Goal: Task Accomplishment & Management: Manage account settings

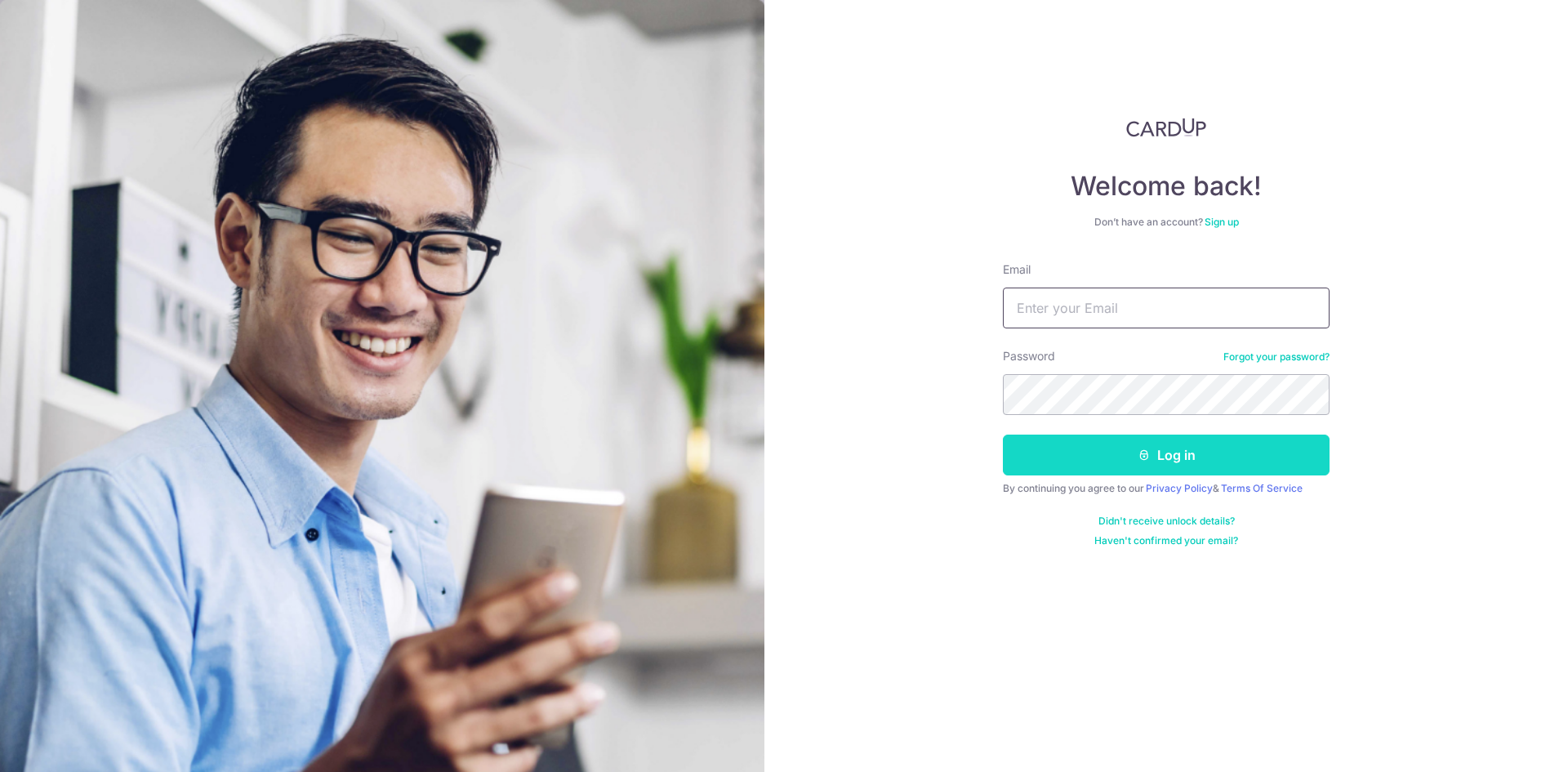
type input "[EMAIL_ADDRESS][DOMAIN_NAME]"
click at [1164, 454] on button "Log in" at bounding box center [1167, 455] width 327 height 41
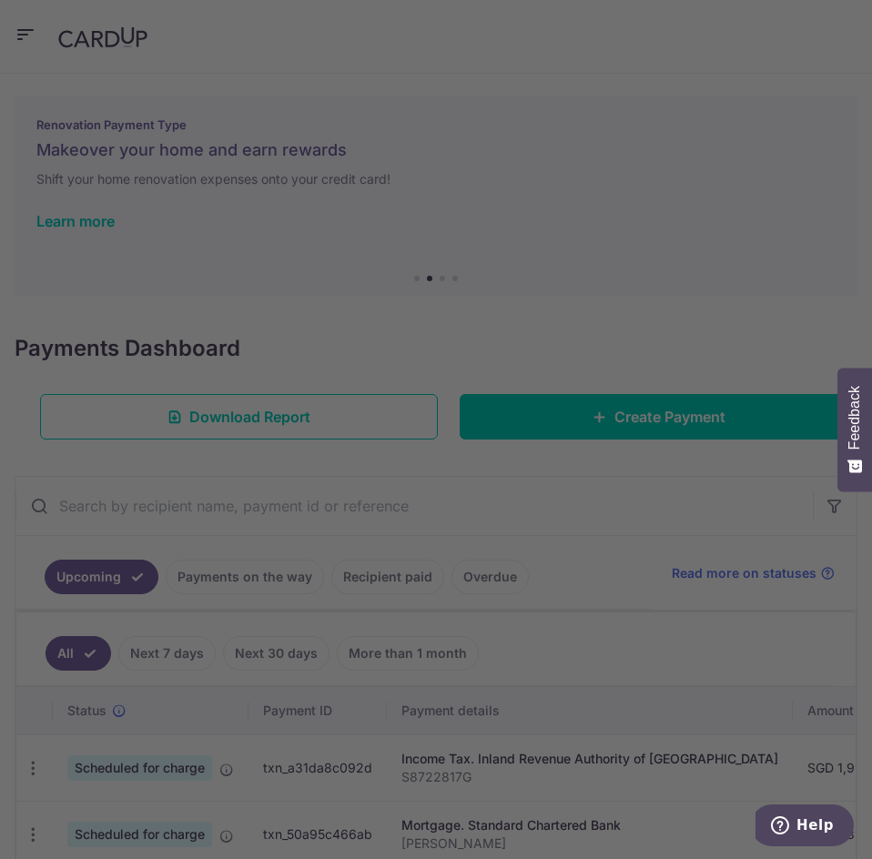
click at [750, 431] on div at bounding box center [440, 433] width 881 height 867
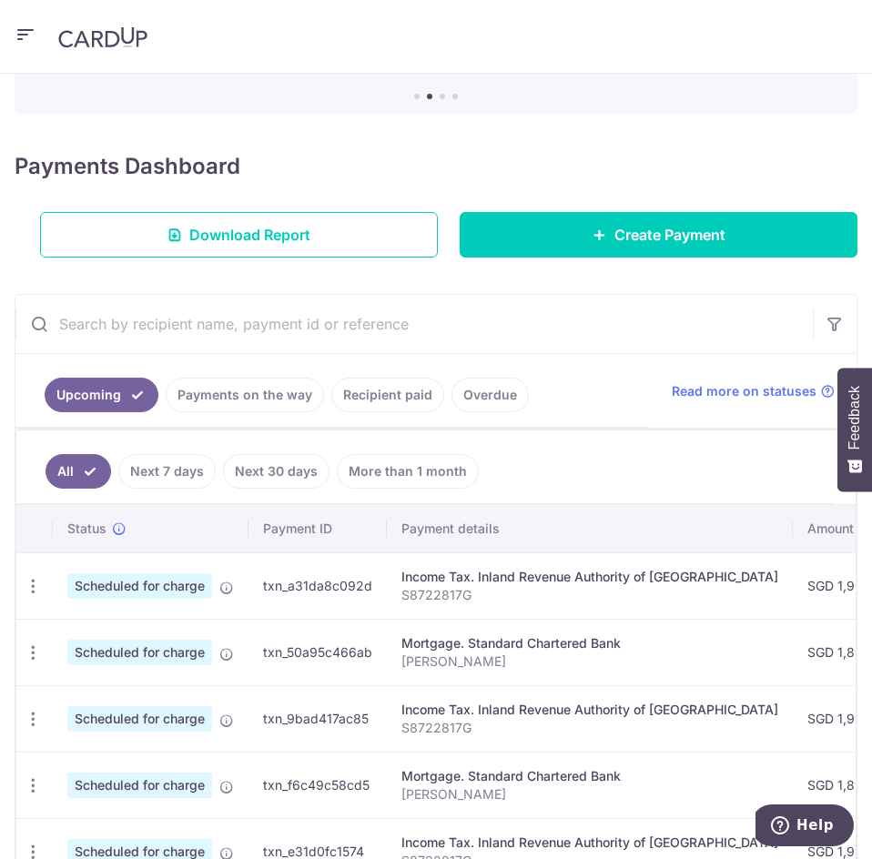
scroll to position [364, 0]
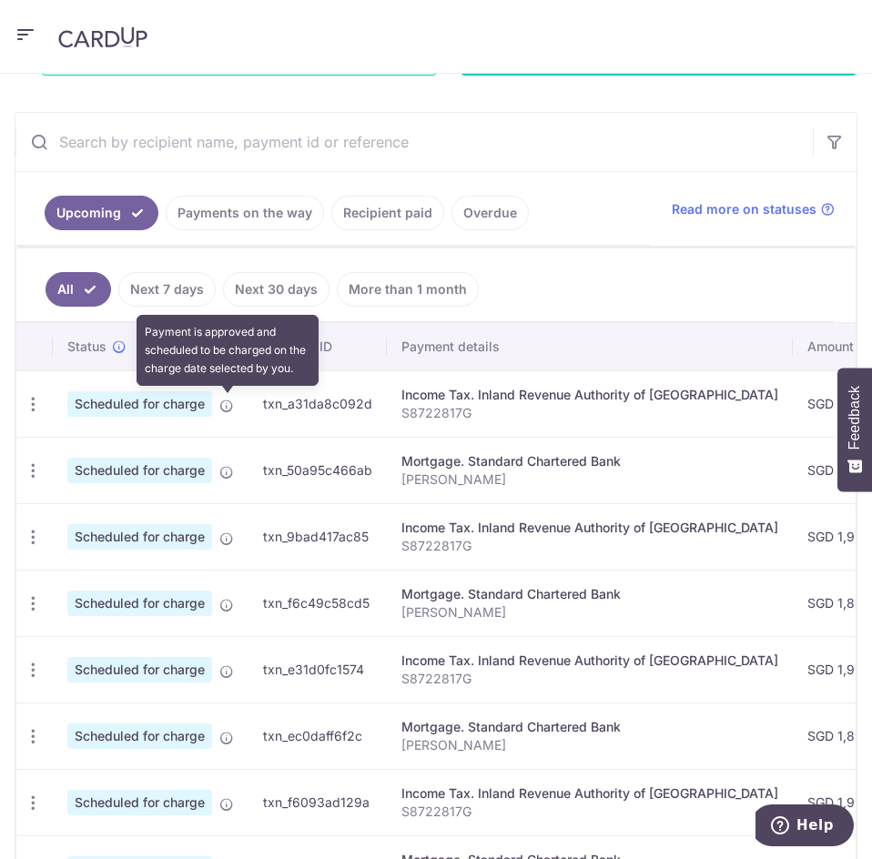
click at [225, 407] on icon at bounding box center [226, 406] width 15 height 15
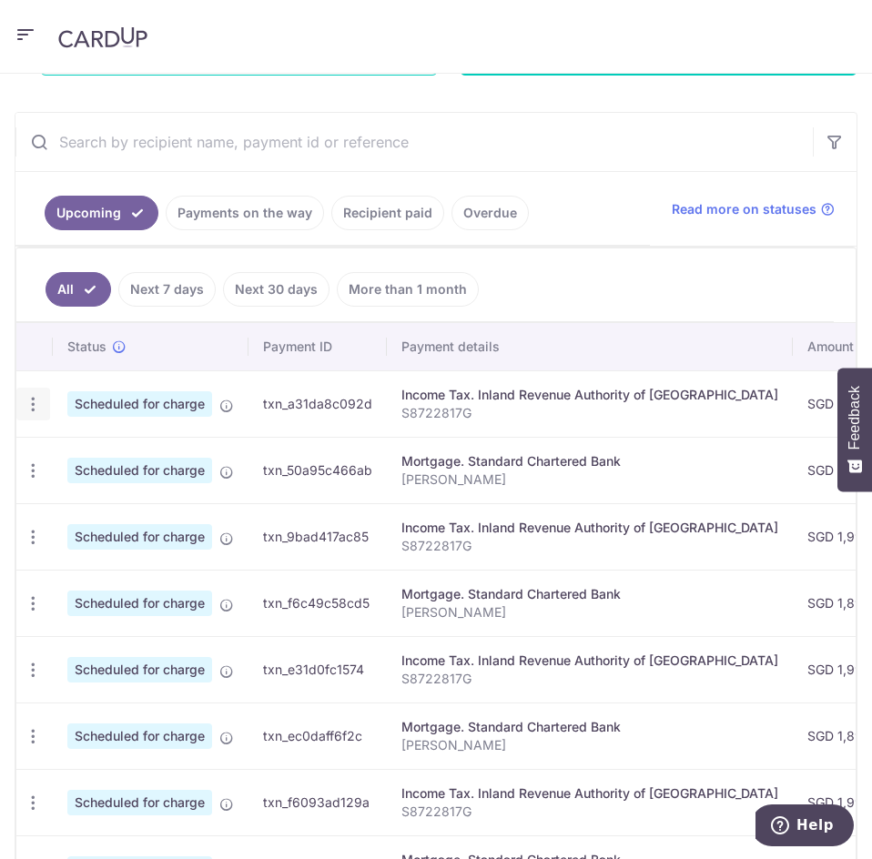
click at [25, 407] on icon "button" at bounding box center [33, 404] width 19 height 19
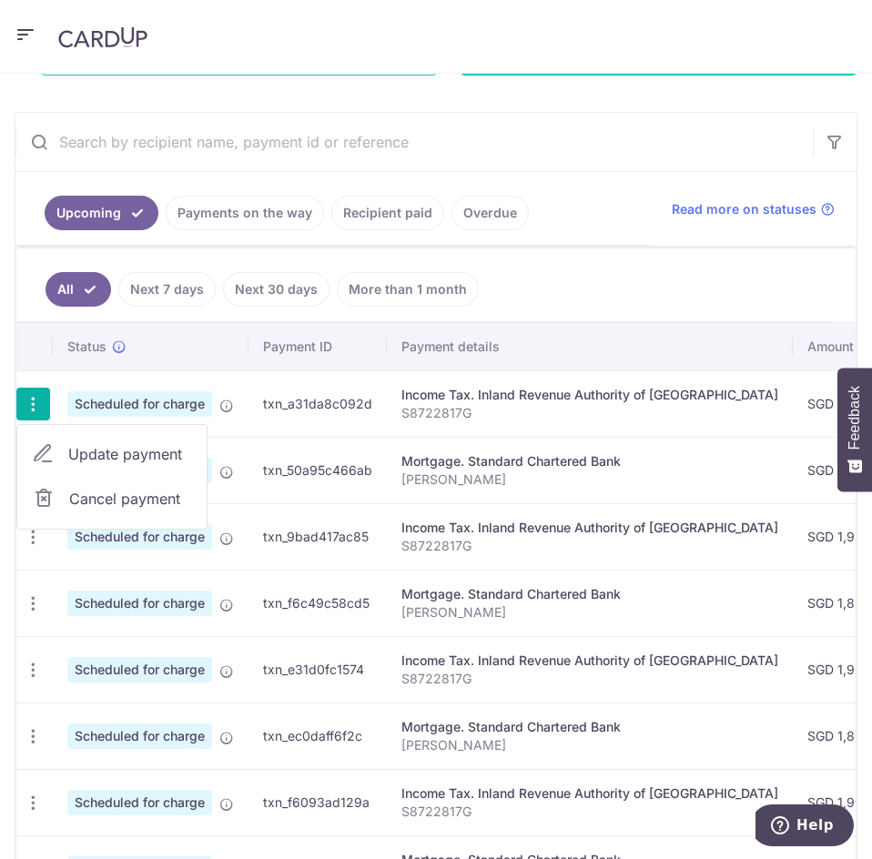
click at [128, 450] on span "Update payment" at bounding box center [130, 454] width 124 height 22
radio input "true"
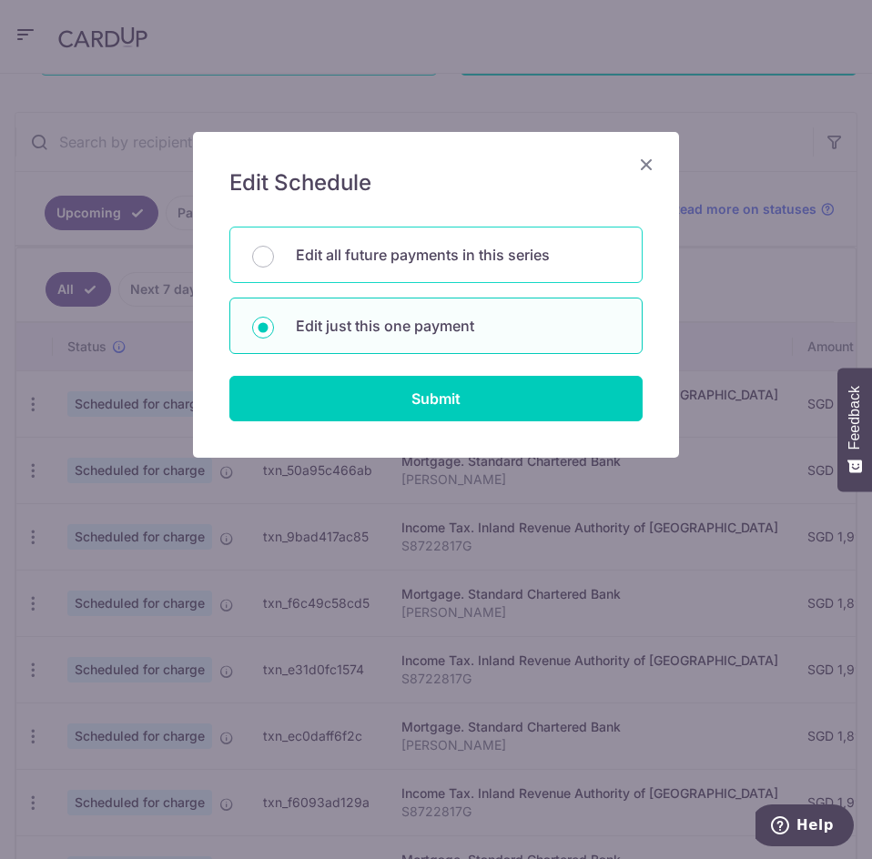
click at [424, 259] on p "Edit all future payments in this series" at bounding box center [458, 255] width 324 height 22
click at [274, 259] on input "Edit all future payments in this series" at bounding box center [263, 257] width 22 height 22
radio input "true"
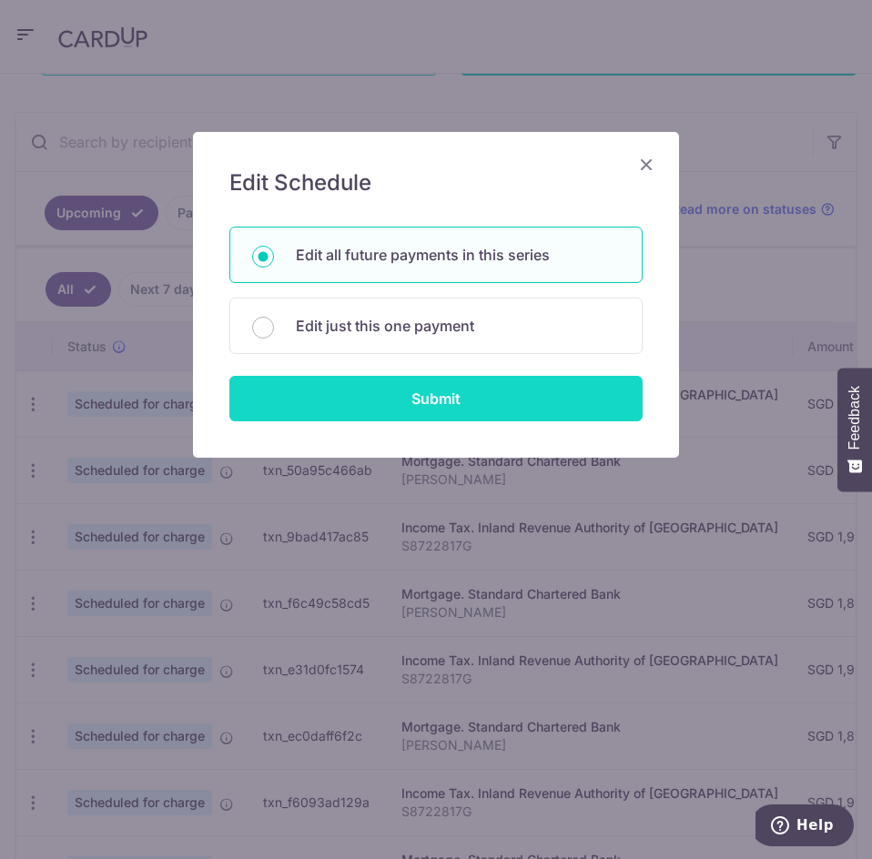
click at [442, 410] on input "Submit" at bounding box center [435, 399] width 413 height 46
radio input "true"
type input "1,995.32"
type input "S8722817G"
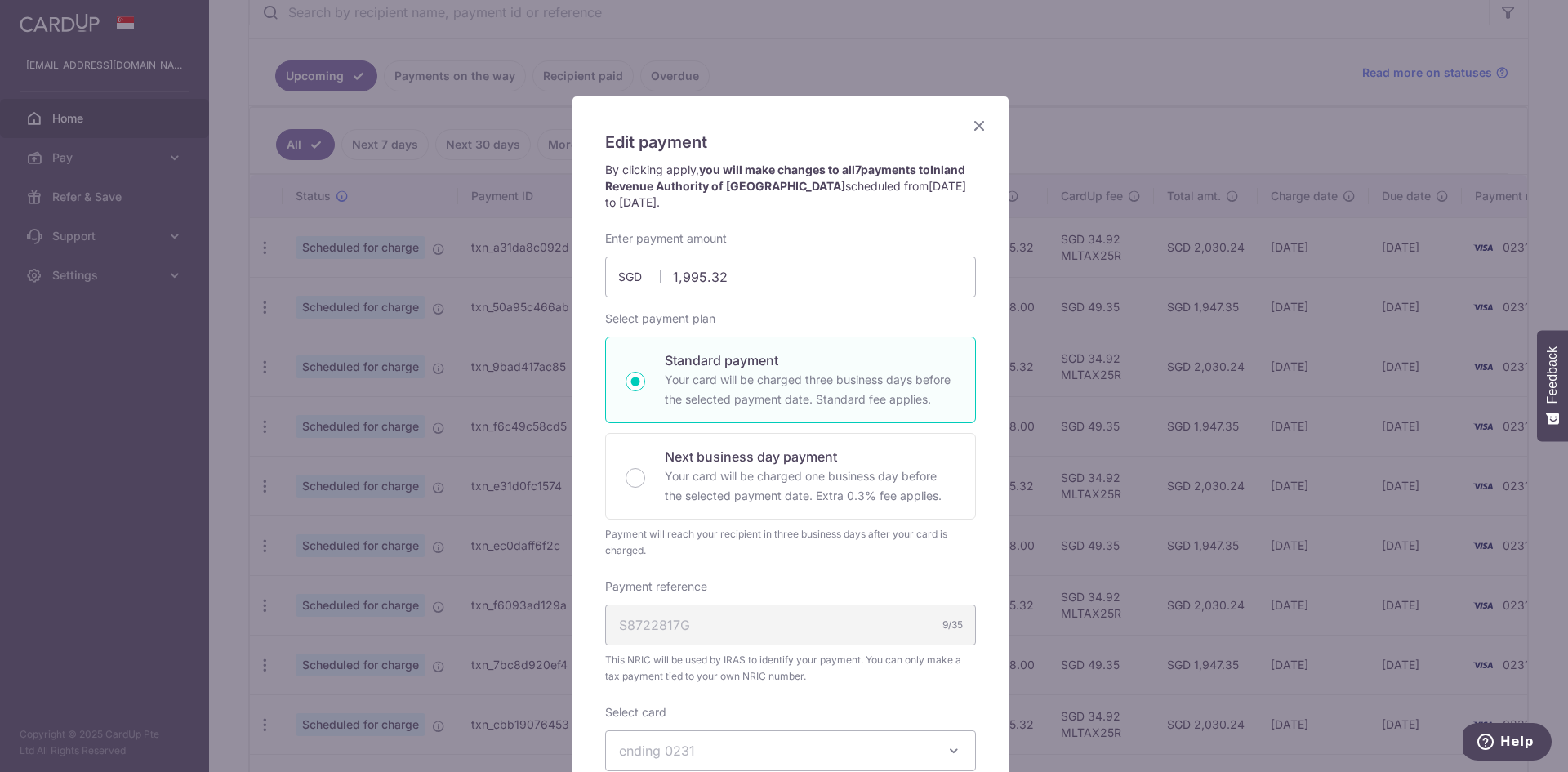
scroll to position [0, 0]
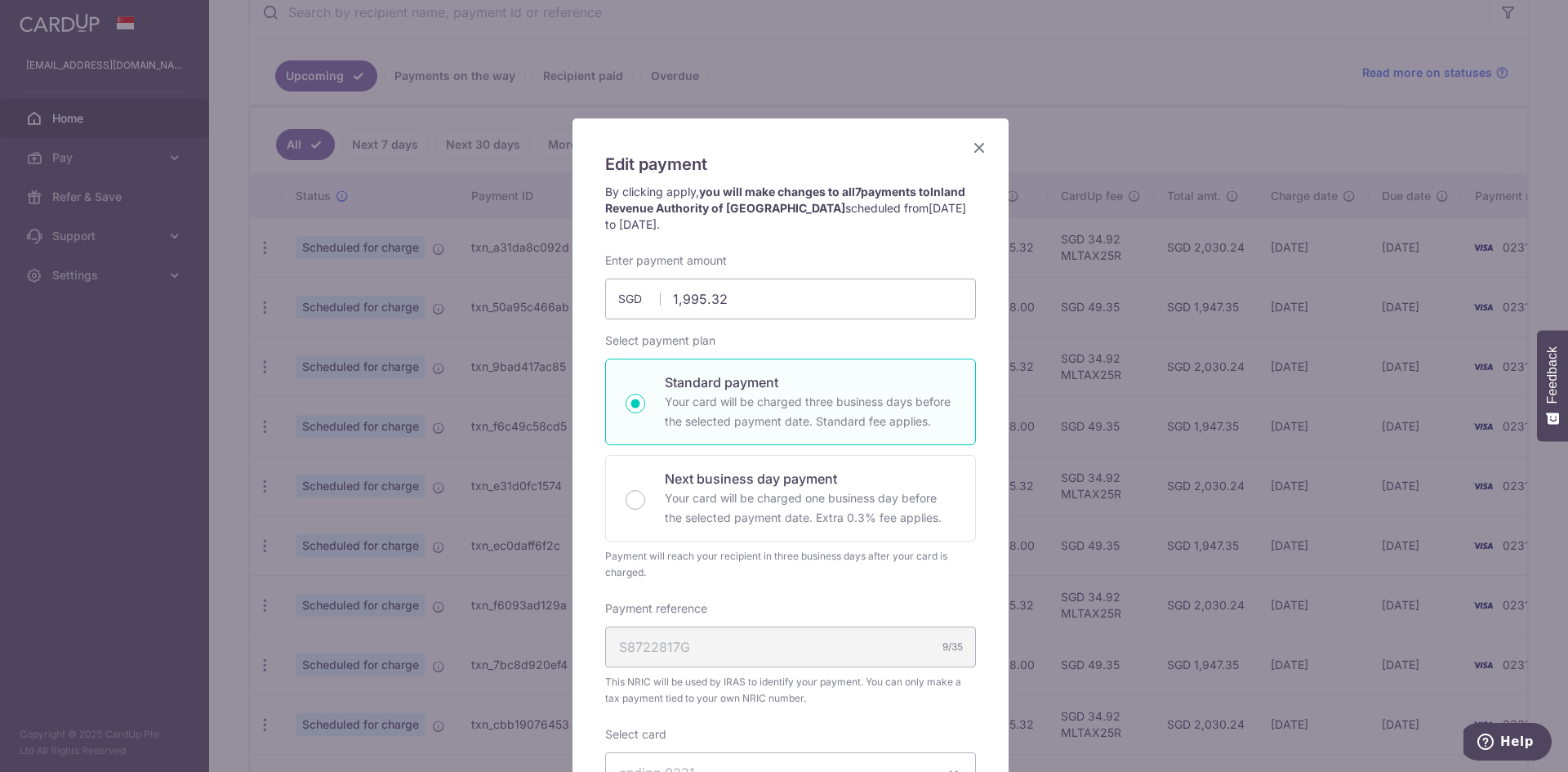
click at [969, 149] on icon "Close" at bounding box center [979, 147] width 20 height 21
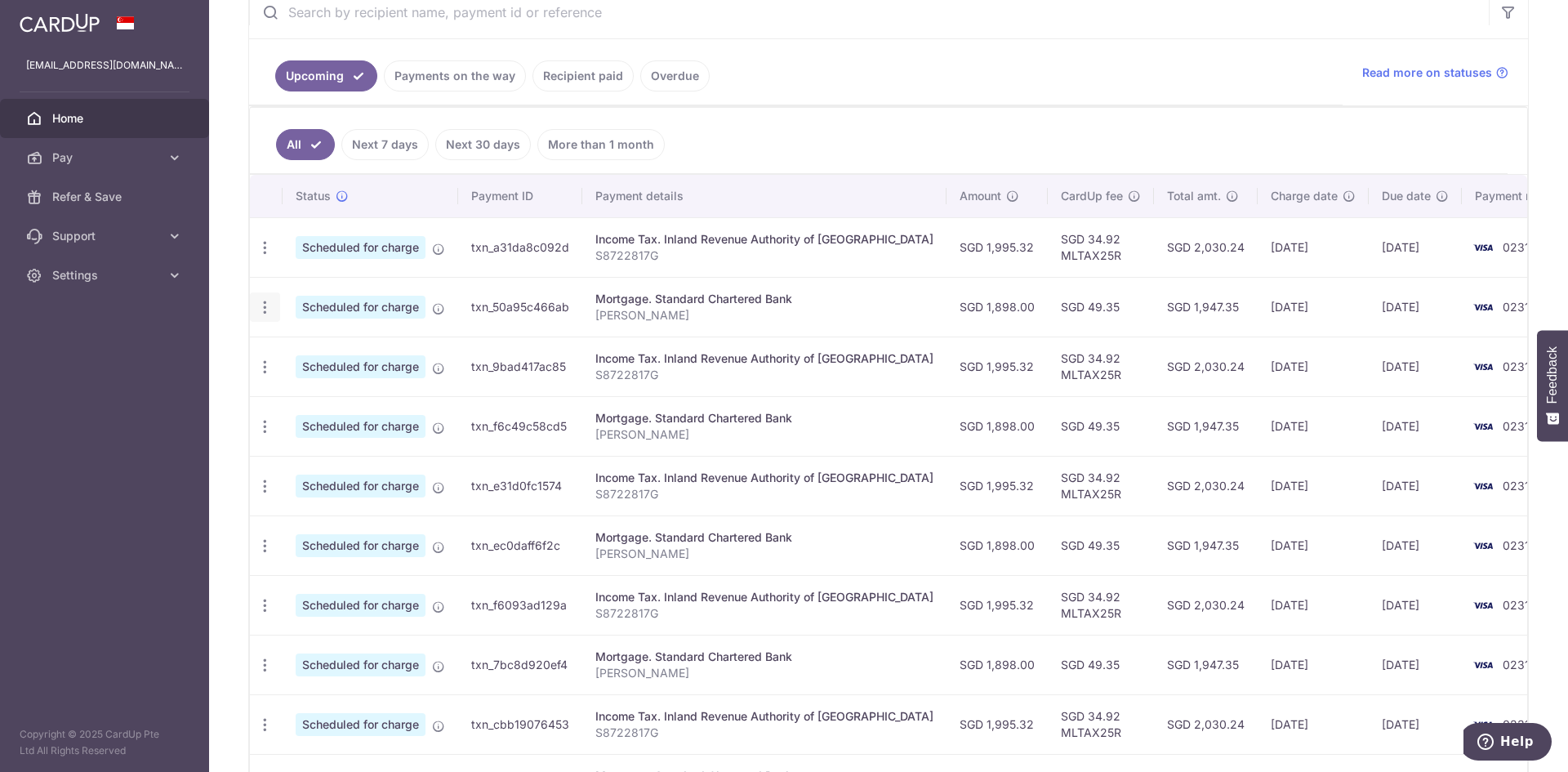
click at [265, 257] on icon "button" at bounding box center [265, 248] width 17 height 17
click at [344, 357] on span "Update payment" at bounding box center [352, 352] width 111 height 20
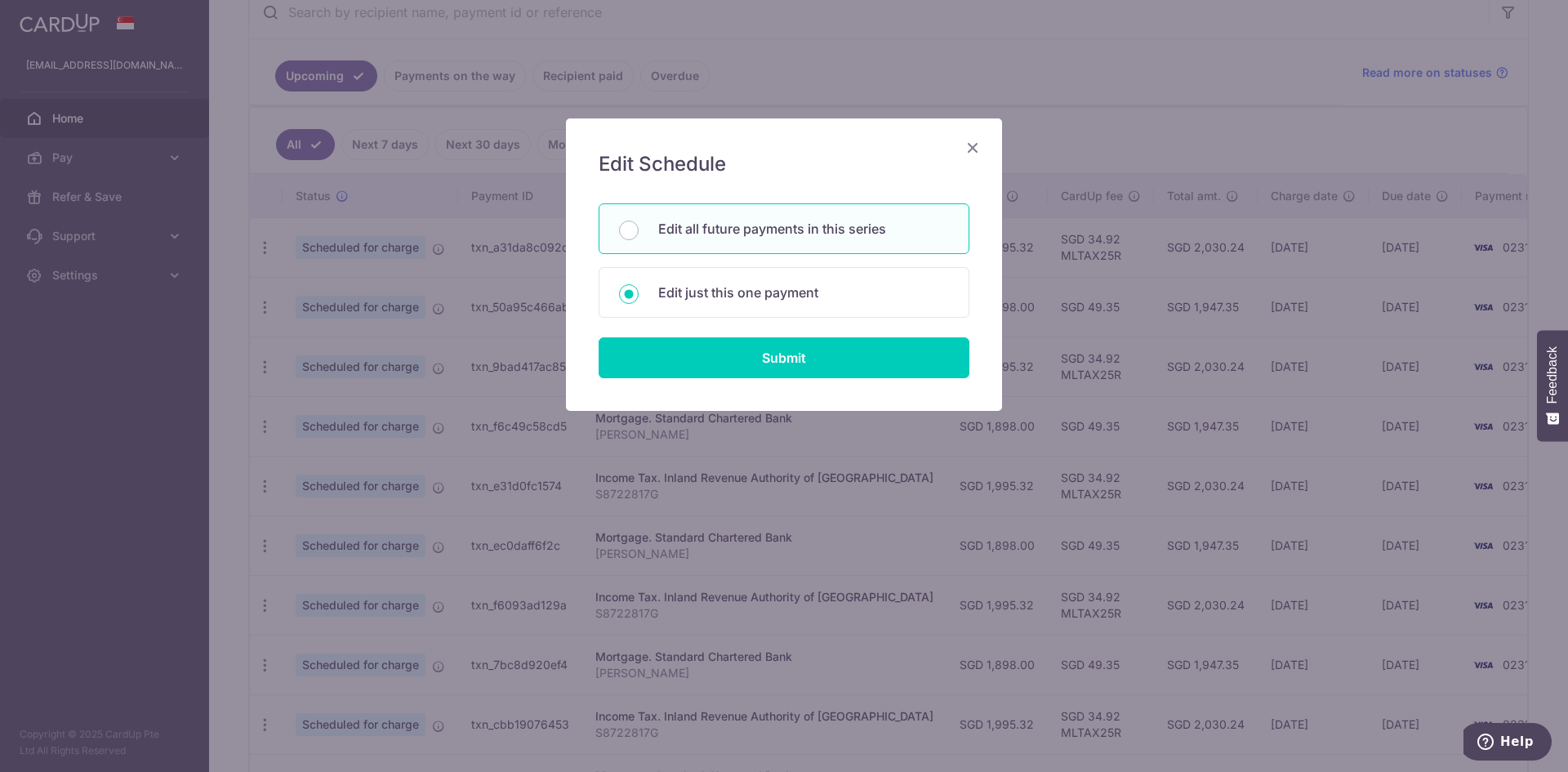
click at [802, 232] on p "Edit all future payments in this series" at bounding box center [804, 229] width 291 height 20
click at [639, 232] on input "Edit all future payments in this series" at bounding box center [629, 231] width 20 height 20
radio input "true"
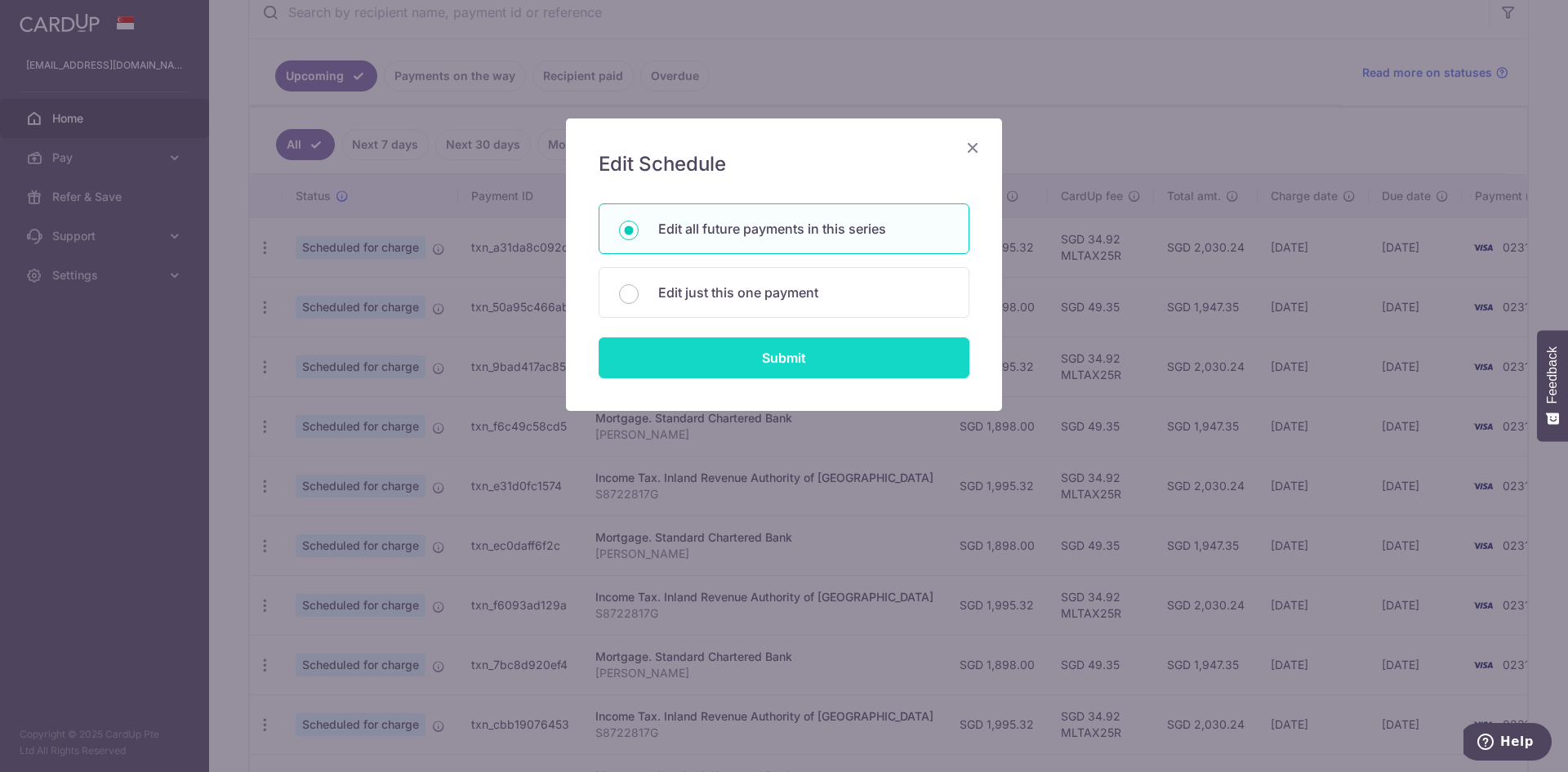
click at [784, 354] on input "Submit" at bounding box center [784, 358] width 371 height 41
type input "1,898.00"
radio input "true"
type input "[PERSON_NAME]"
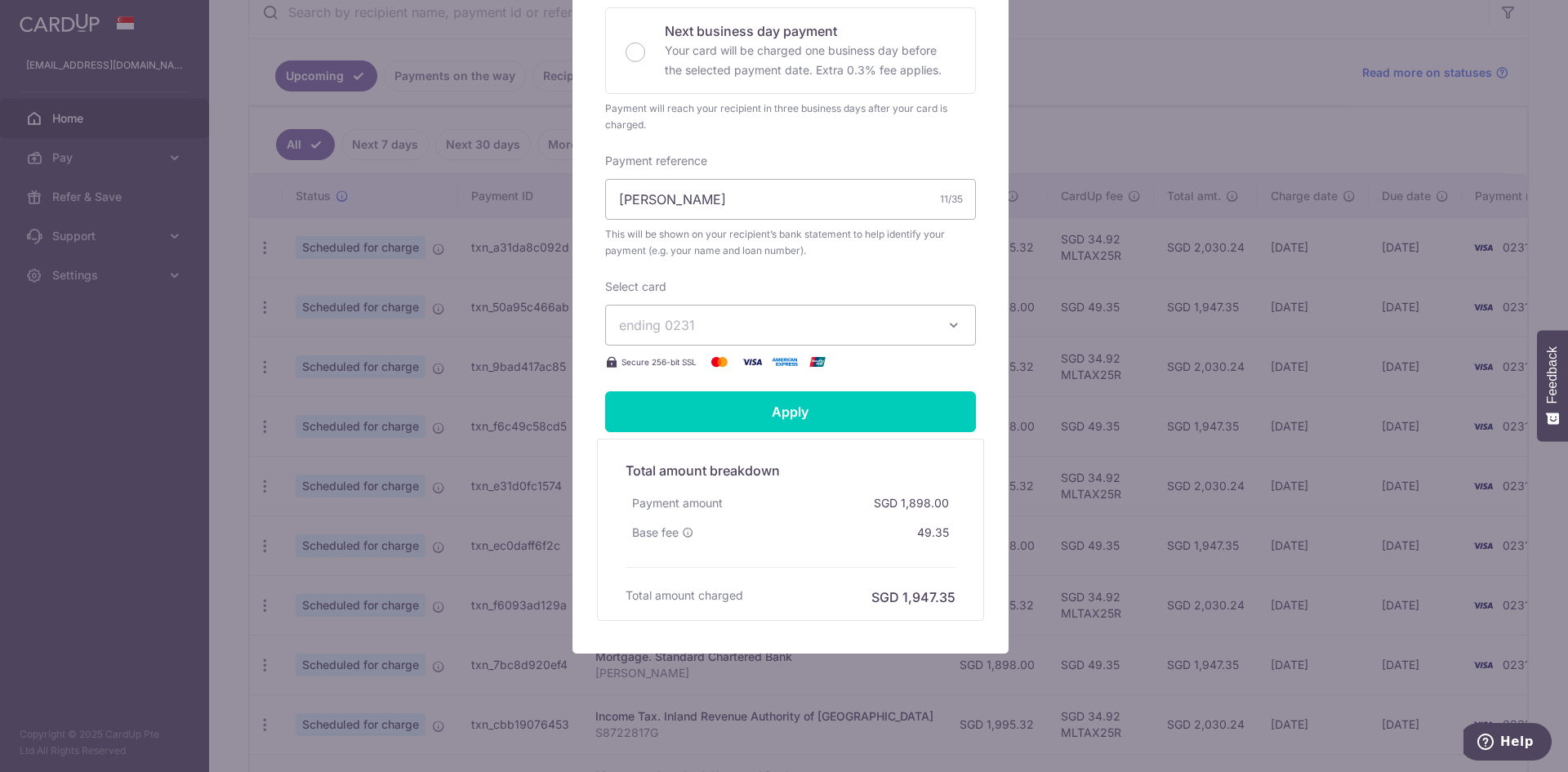
scroll to position [448, 0]
click at [887, 329] on span "ending 0231" at bounding box center [775, 325] width 313 height 20
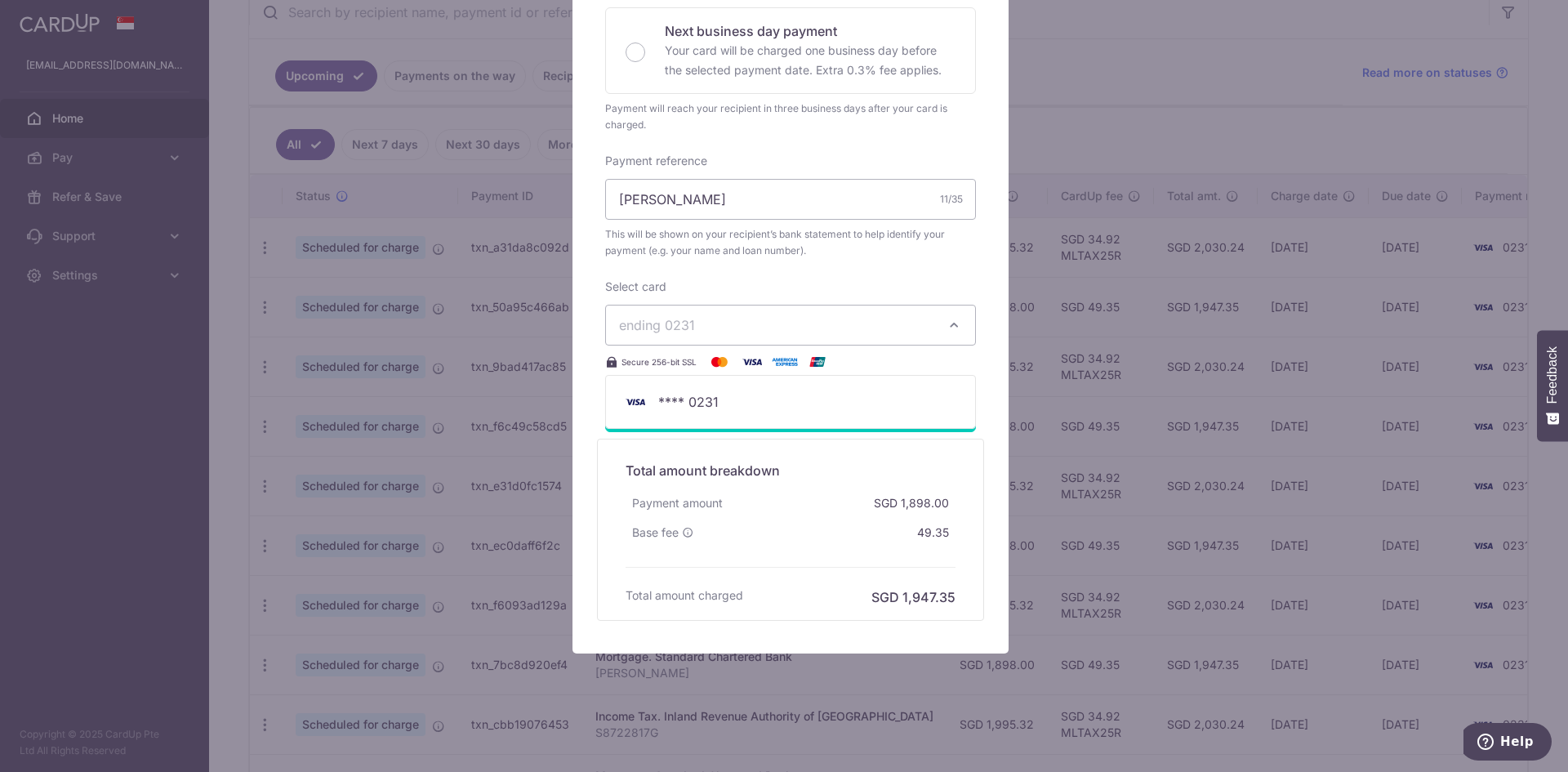
click at [887, 329] on span "ending 0231" at bounding box center [775, 325] width 313 height 20
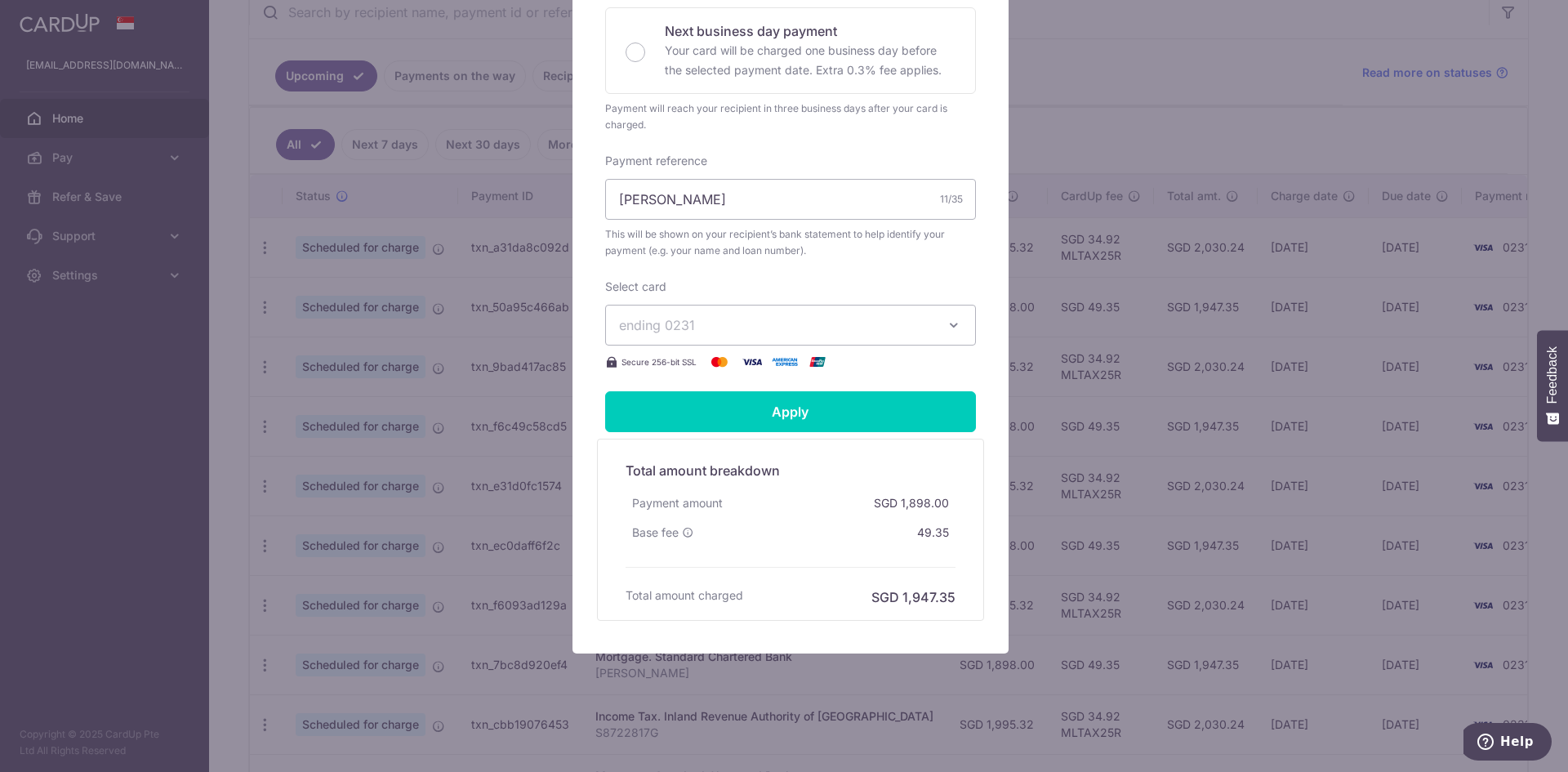
click at [1211, 68] on div "Edit payment By clicking apply, you will make changes to all 101 payments to St…" at bounding box center [784, 386] width 1568 height 772
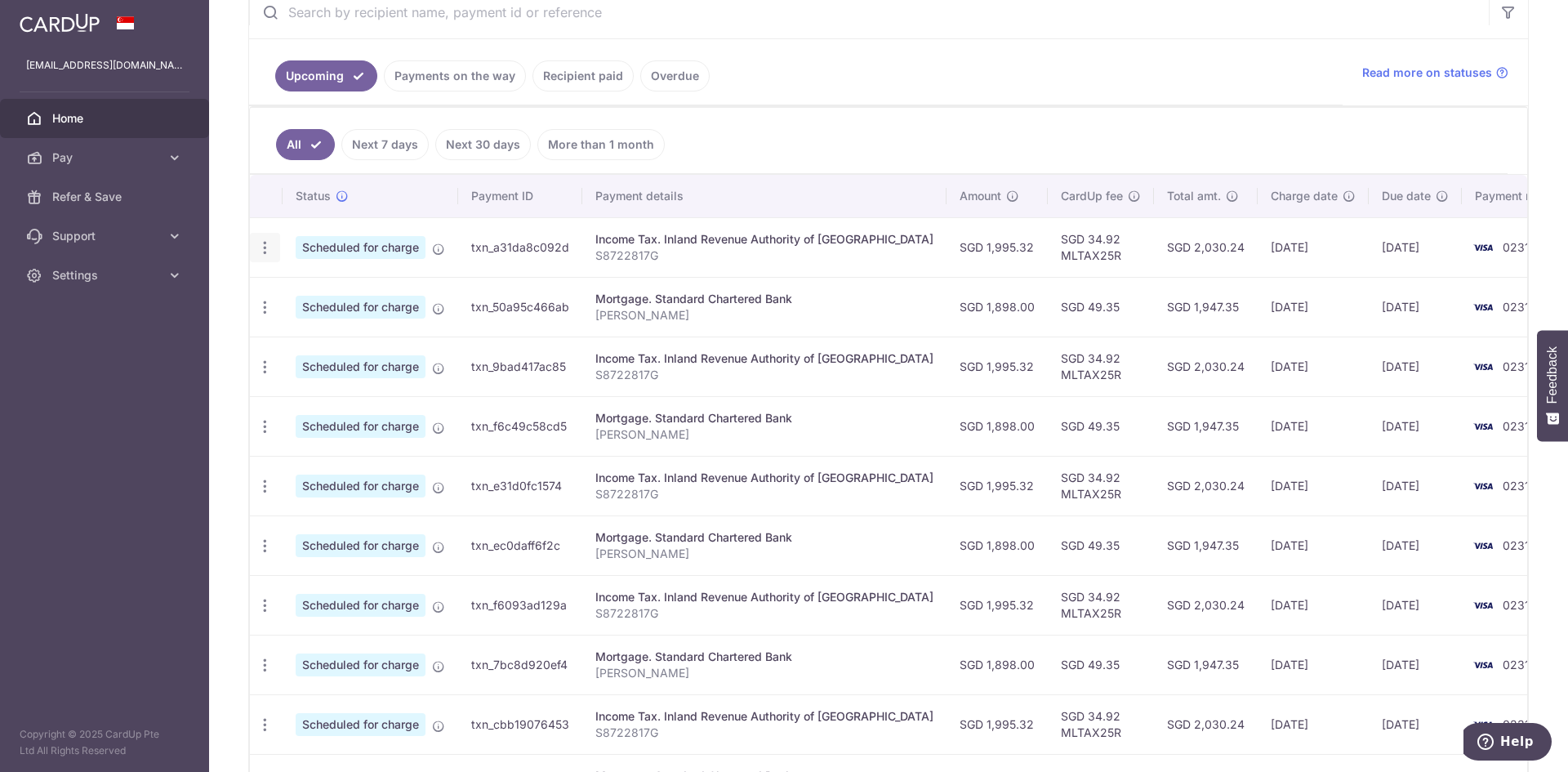
click at [271, 249] on icon "button" at bounding box center [265, 248] width 17 height 17
click at [342, 293] on span "Update payment" at bounding box center [352, 293] width 111 height 20
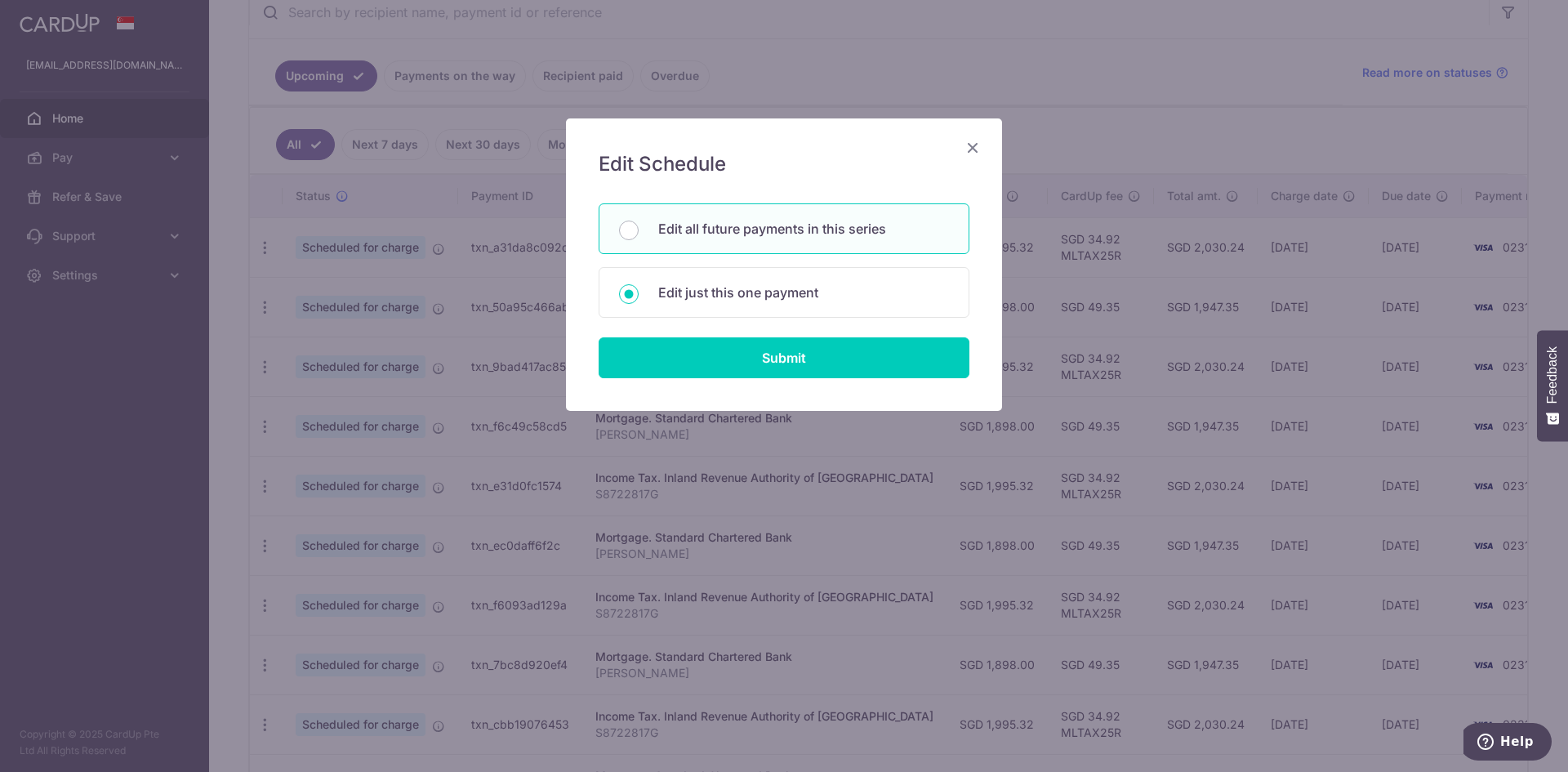
click at [721, 234] on p "Edit all future payments in this series" at bounding box center [804, 229] width 291 height 20
click at [639, 234] on input "Edit all future payments in this series" at bounding box center [629, 231] width 20 height 20
radio input "true"
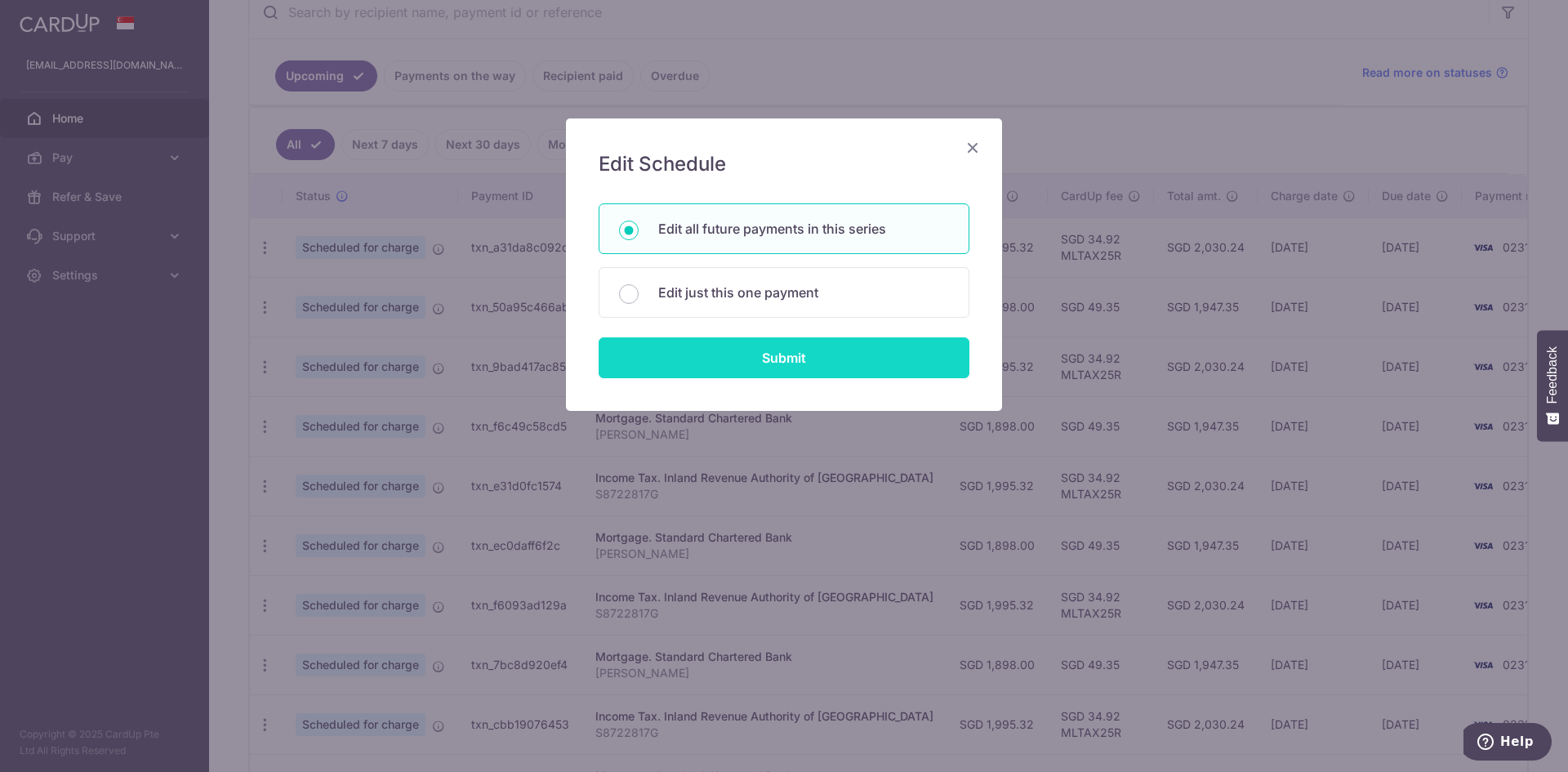
click at [740, 348] on input "Submit" at bounding box center [784, 358] width 371 height 41
type input "1,995.32"
radio input "true"
type input "S8722817G"
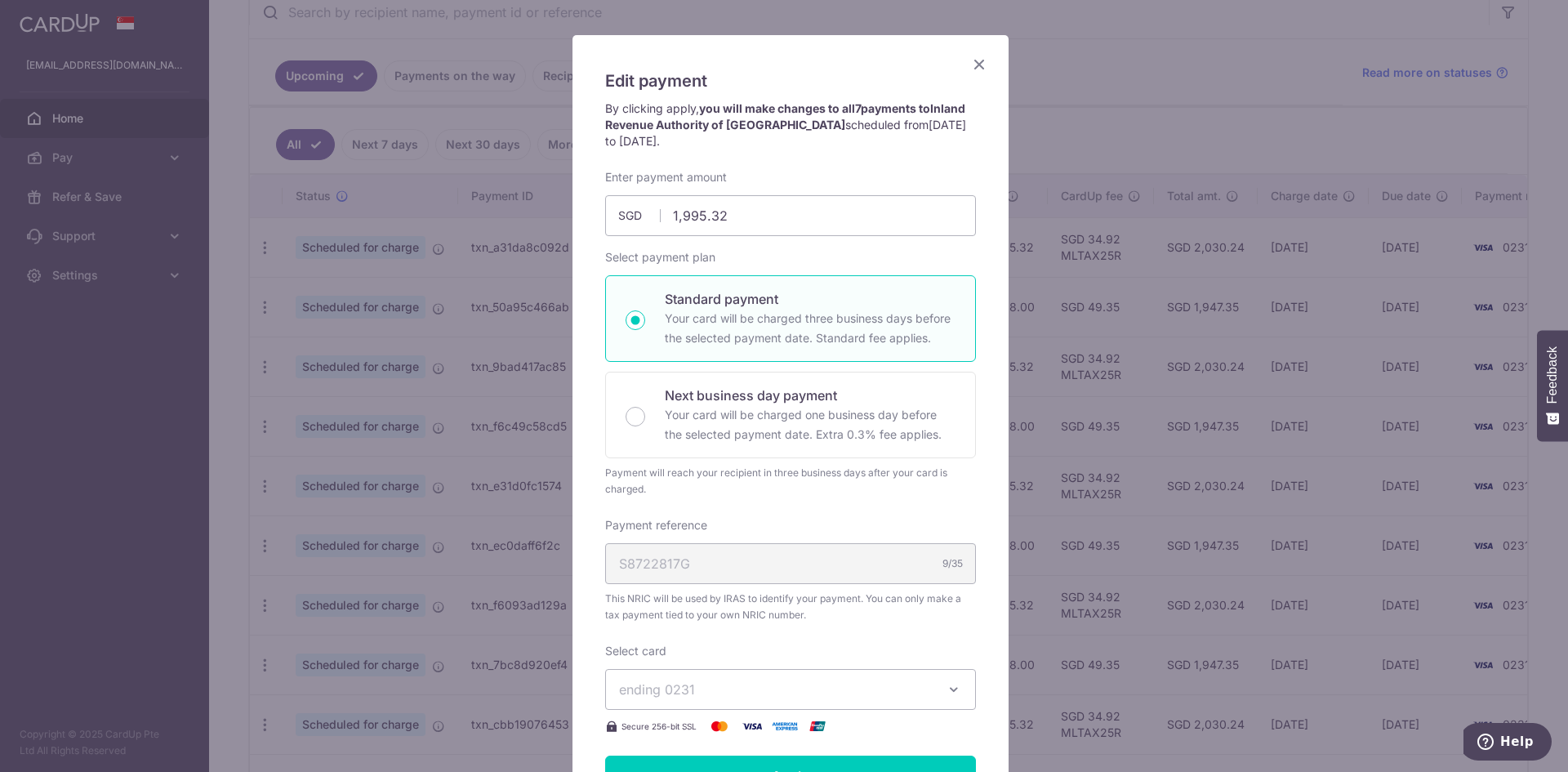
scroll to position [62, 0]
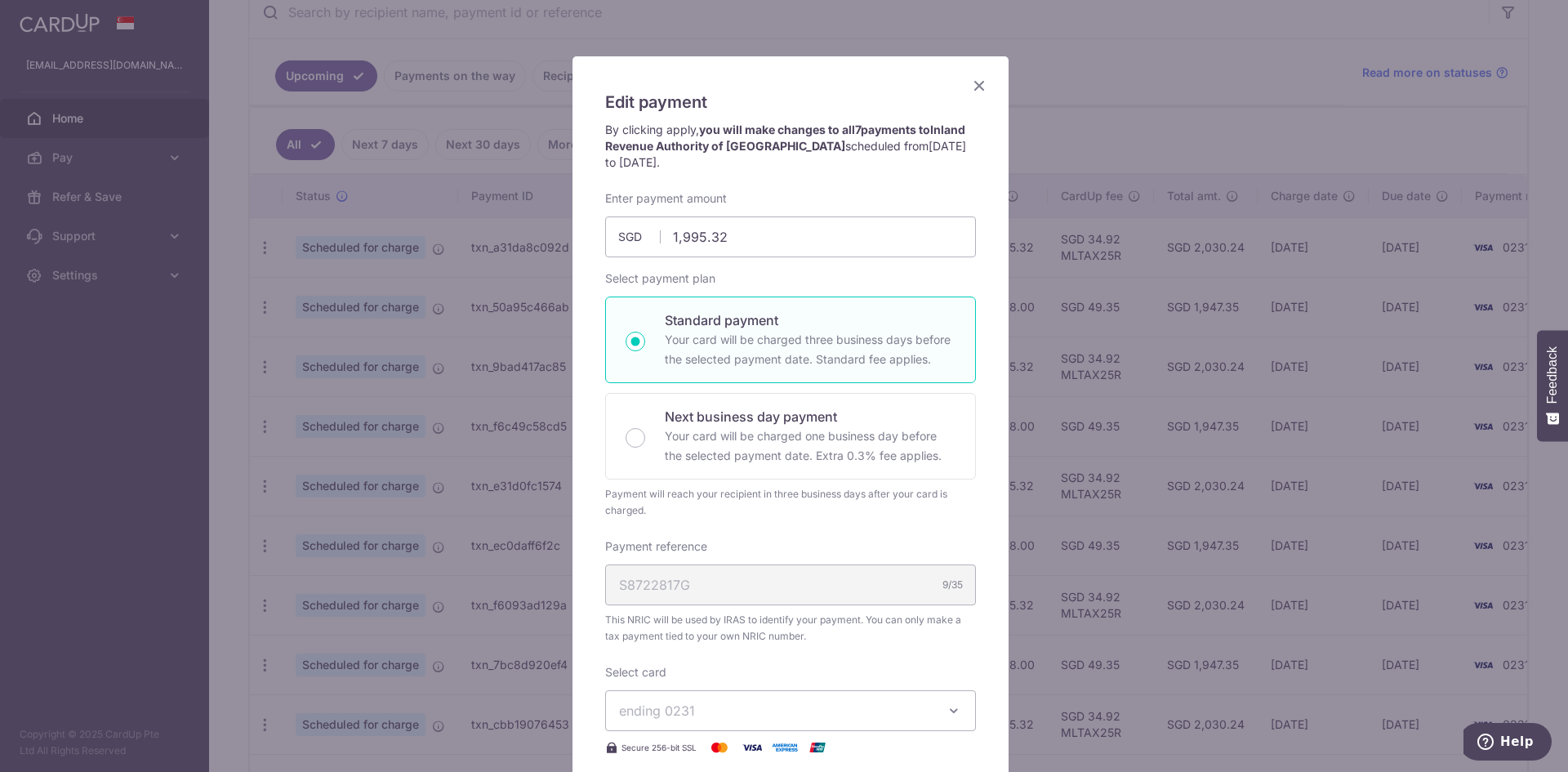
click at [975, 81] on icon "Close" at bounding box center [979, 85] width 20 height 21
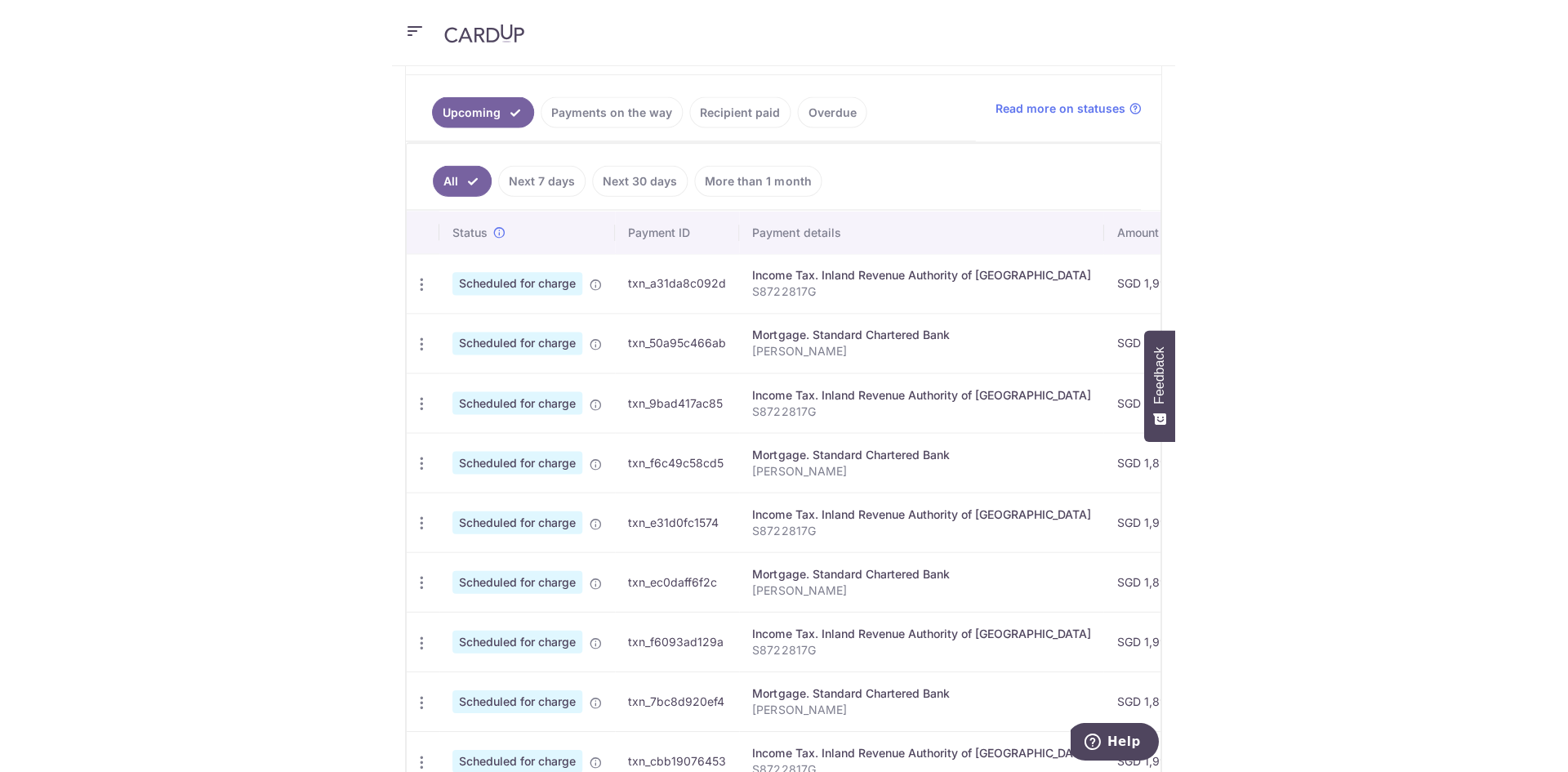
scroll to position [413, 0]
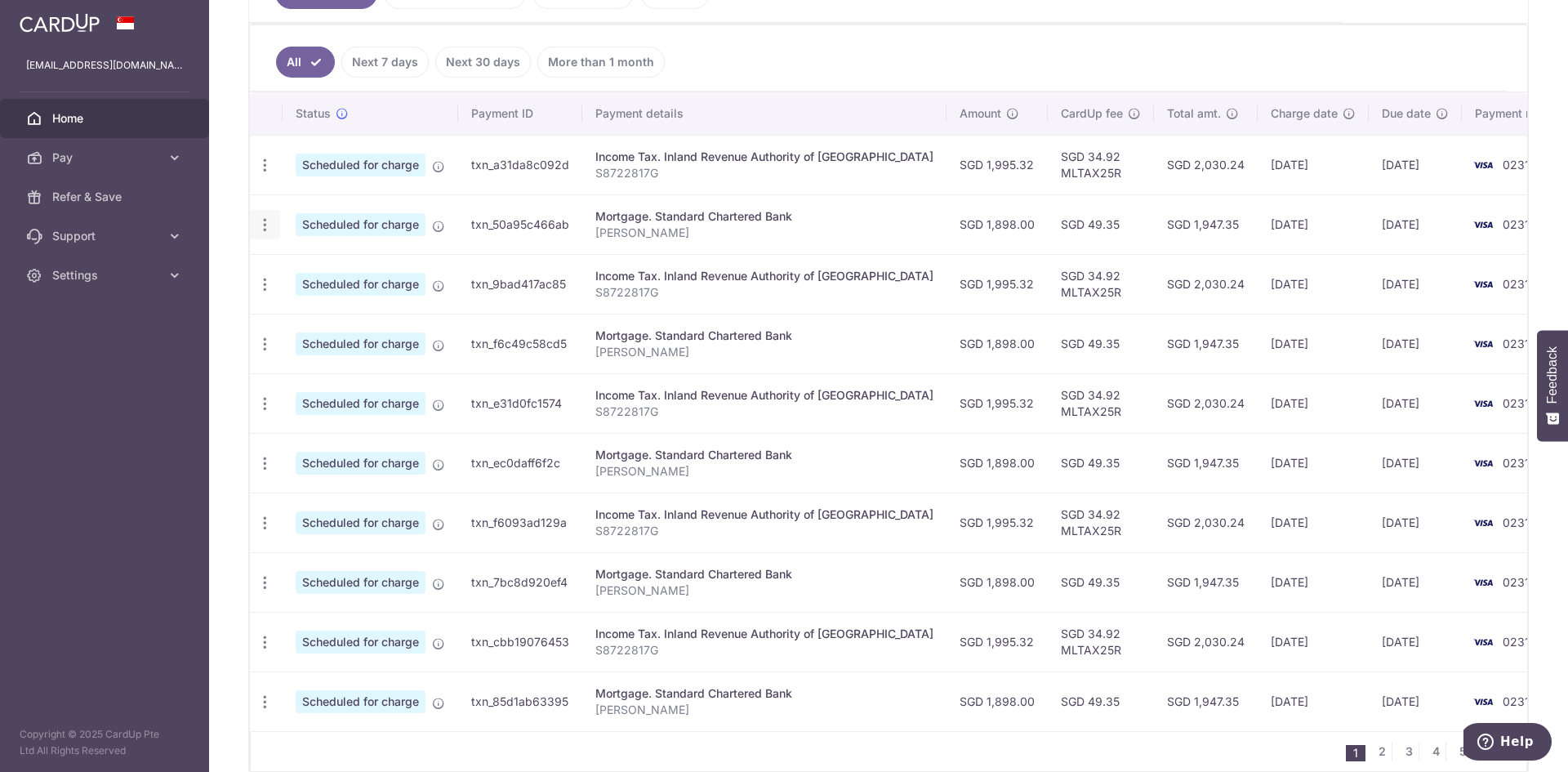
click at [268, 174] on icon "button" at bounding box center [265, 165] width 17 height 17
click at [356, 273] on span "Update payment" at bounding box center [352, 269] width 111 height 20
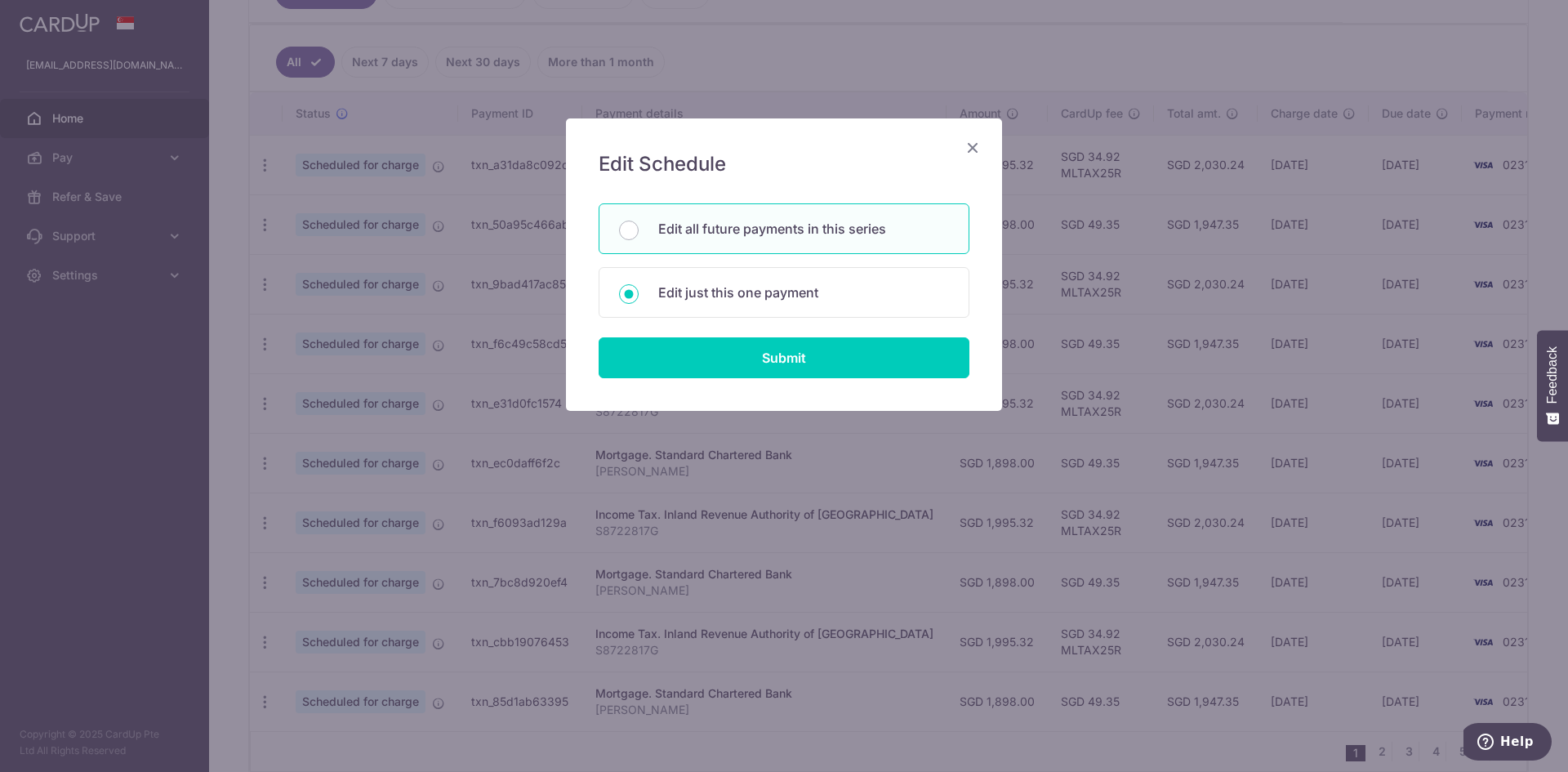
click at [741, 236] on p "Edit all future payments in this series" at bounding box center [804, 229] width 291 height 20
click at [639, 236] on input "Edit all future payments in this series" at bounding box center [629, 231] width 20 height 20
click at [777, 284] on p "Edit just this one payment" at bounding box center [804, 293] width 291 height 20
click at [639, 285] on input "Edit just this one payment" at bounding box center [629, 294] width 20 height 20
radio input "false"
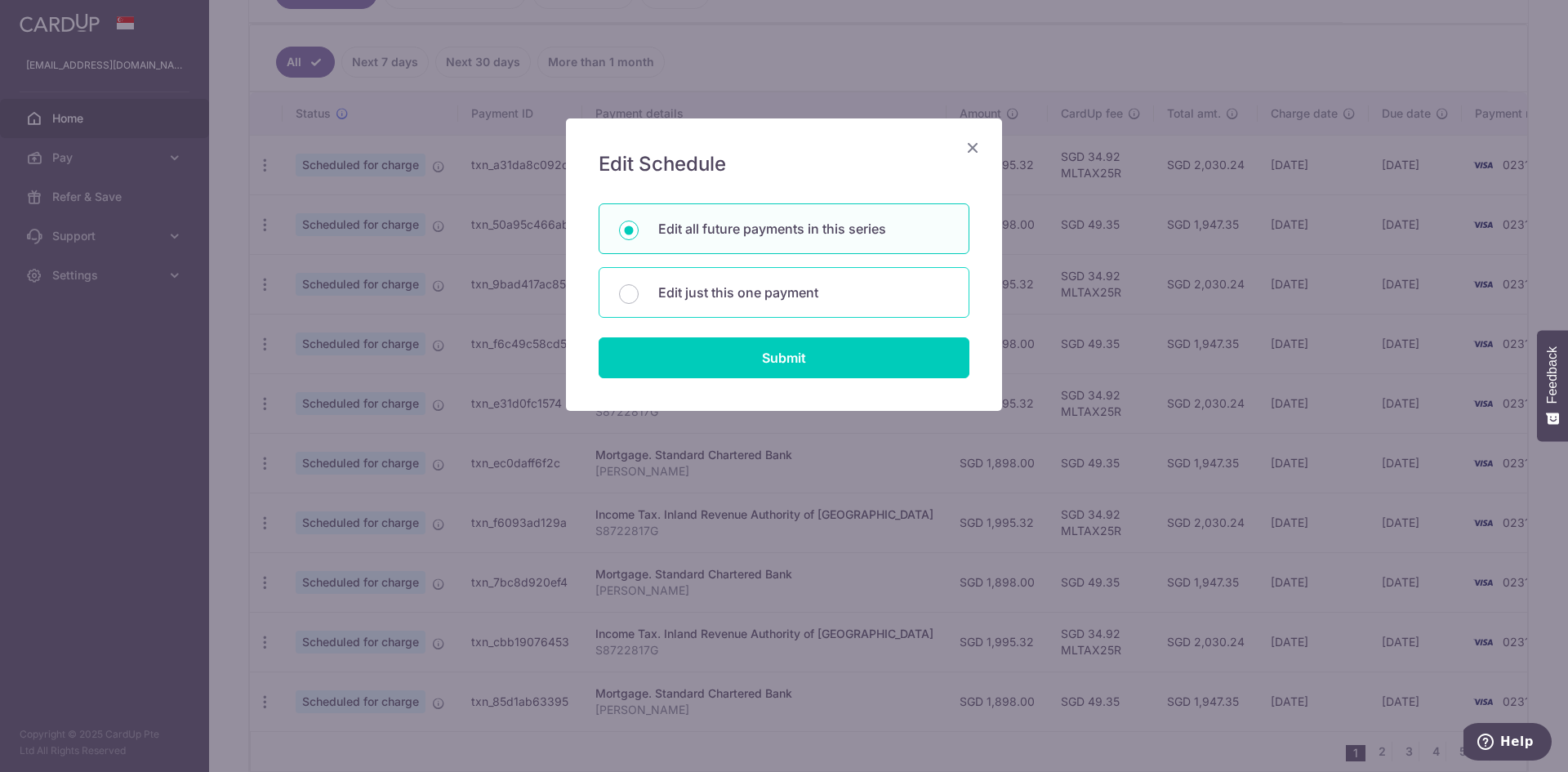
radio input "true"
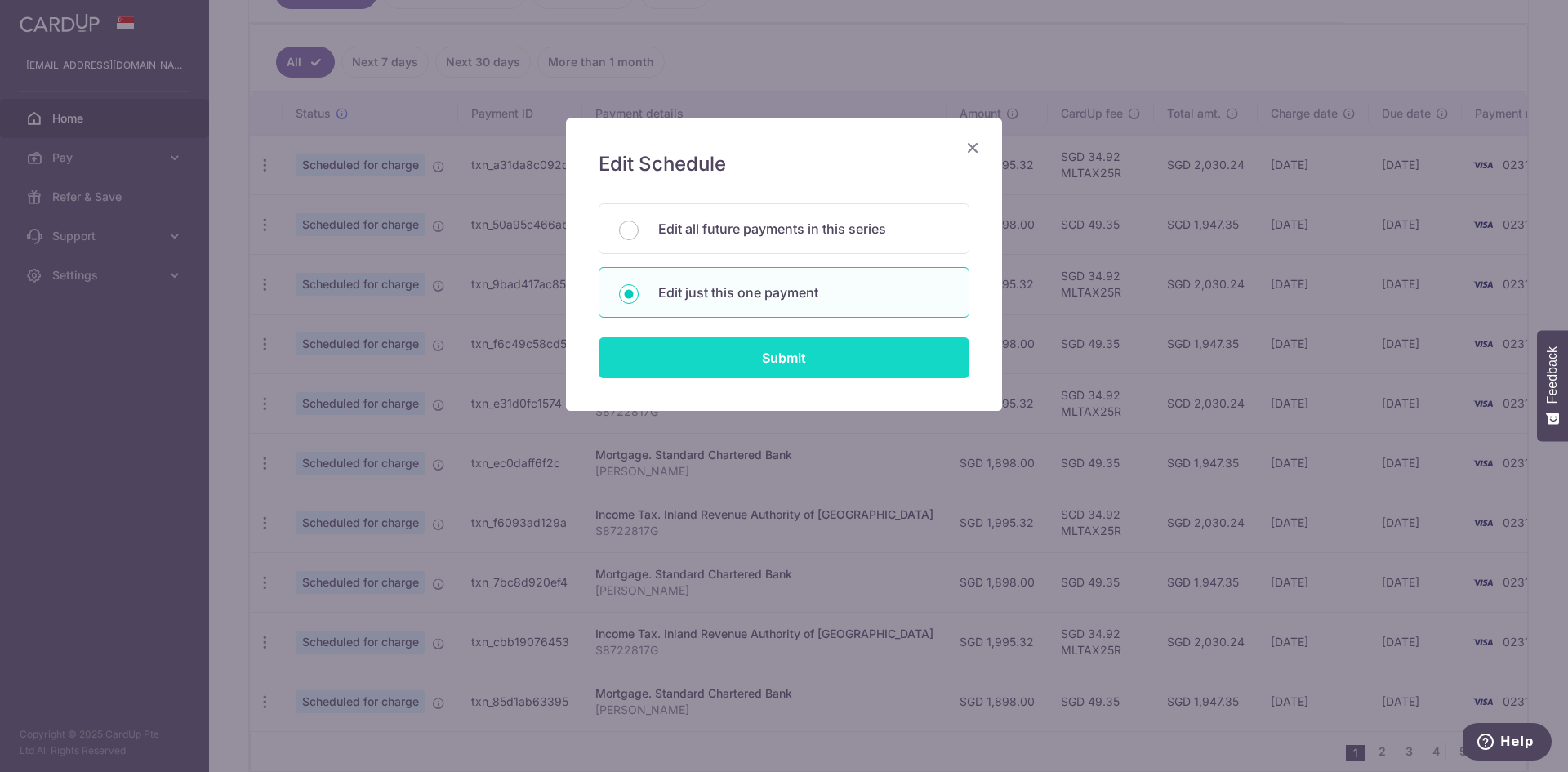
click at [781, 365] on input "Submit" at bounding box center [784, 358] width 371 height 41
type input "1,898.00"
radio input "true"
type input "[DATE]"
type input "[PERSON_NAME]"
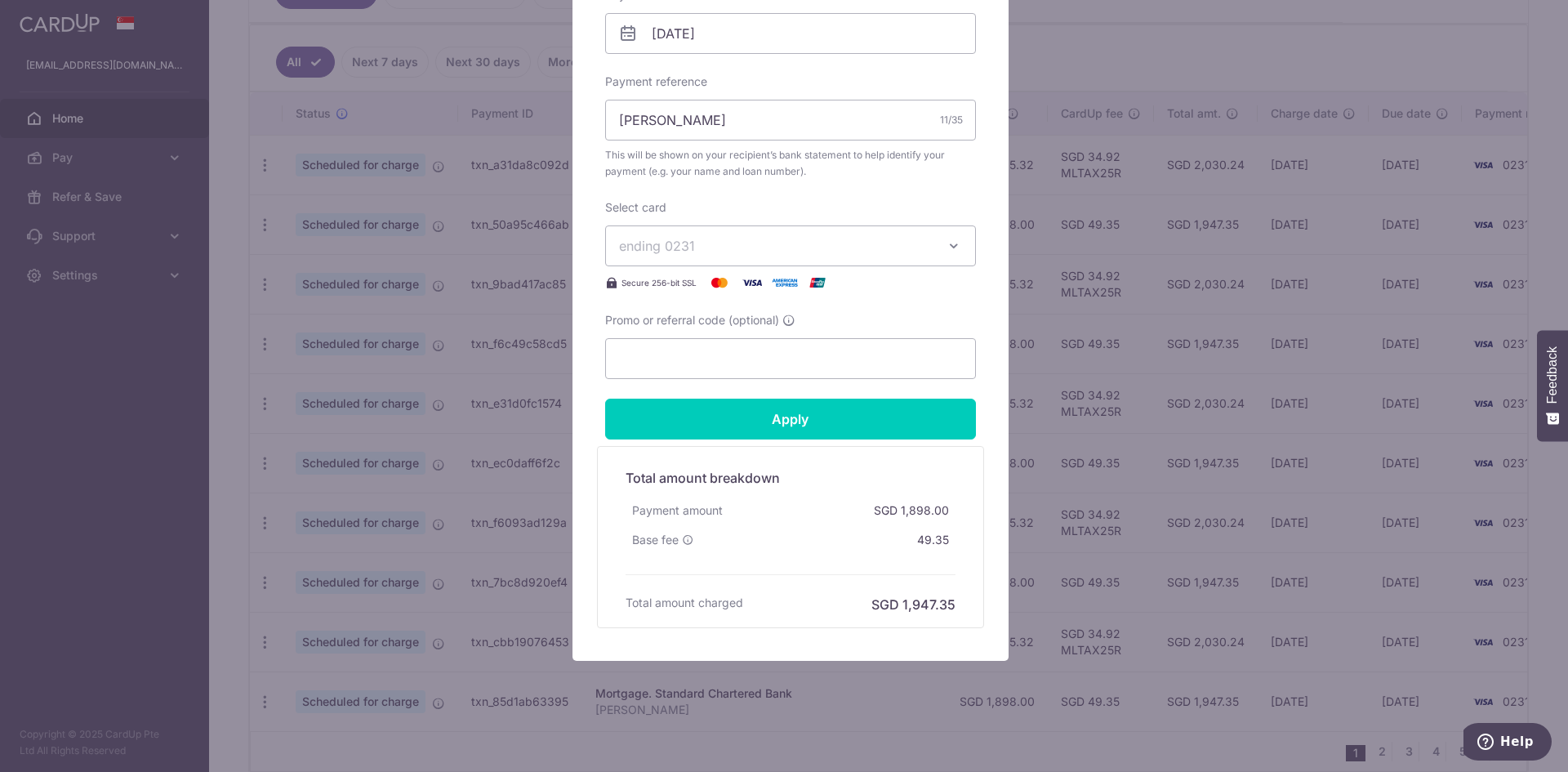
scroll to position [552, 0]
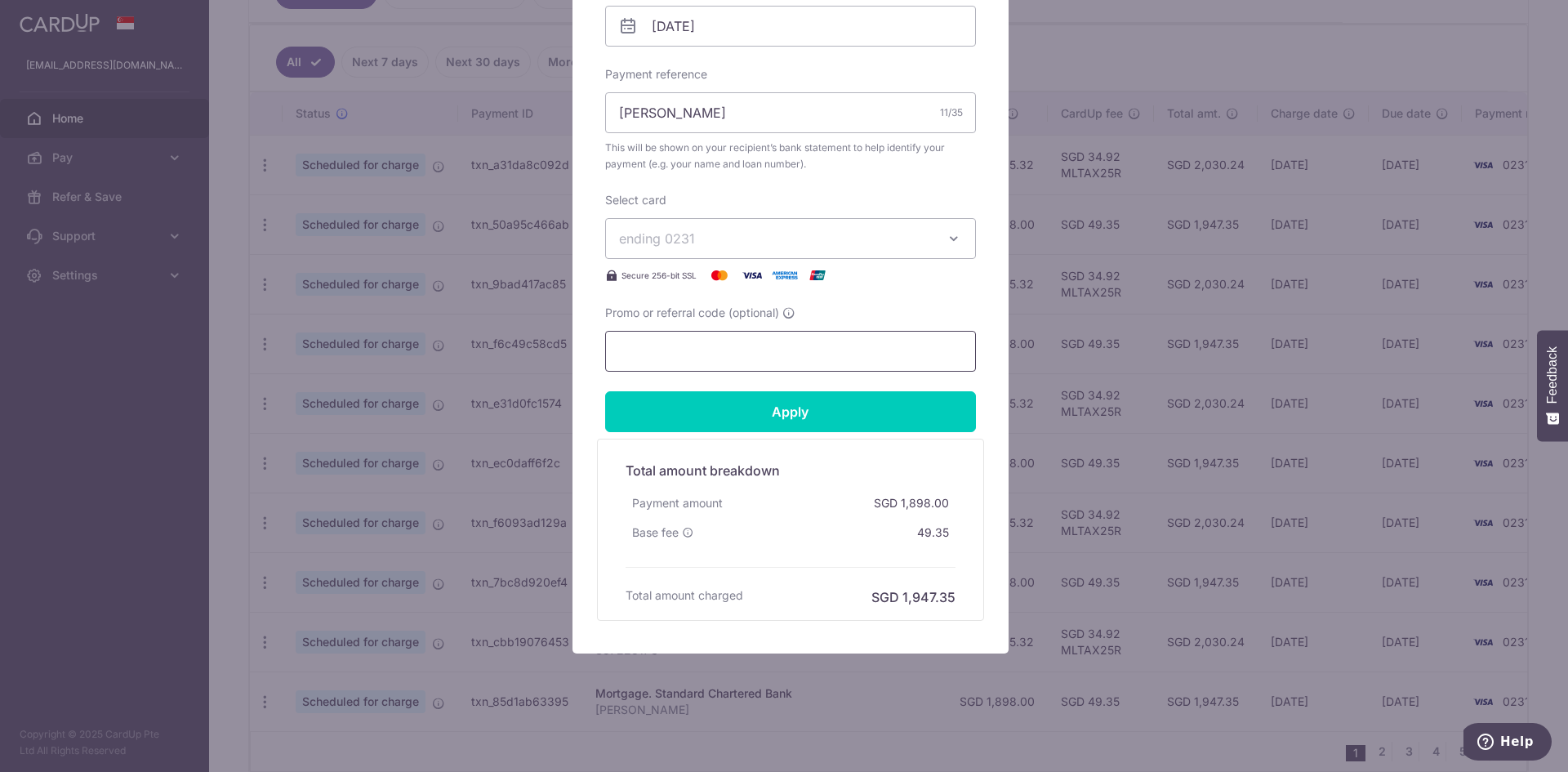
click at [783, 356] on input "Promo or referral code (optional)" at bounding box center [790, 352] width 371 height 41
paste input "3HOME25R"
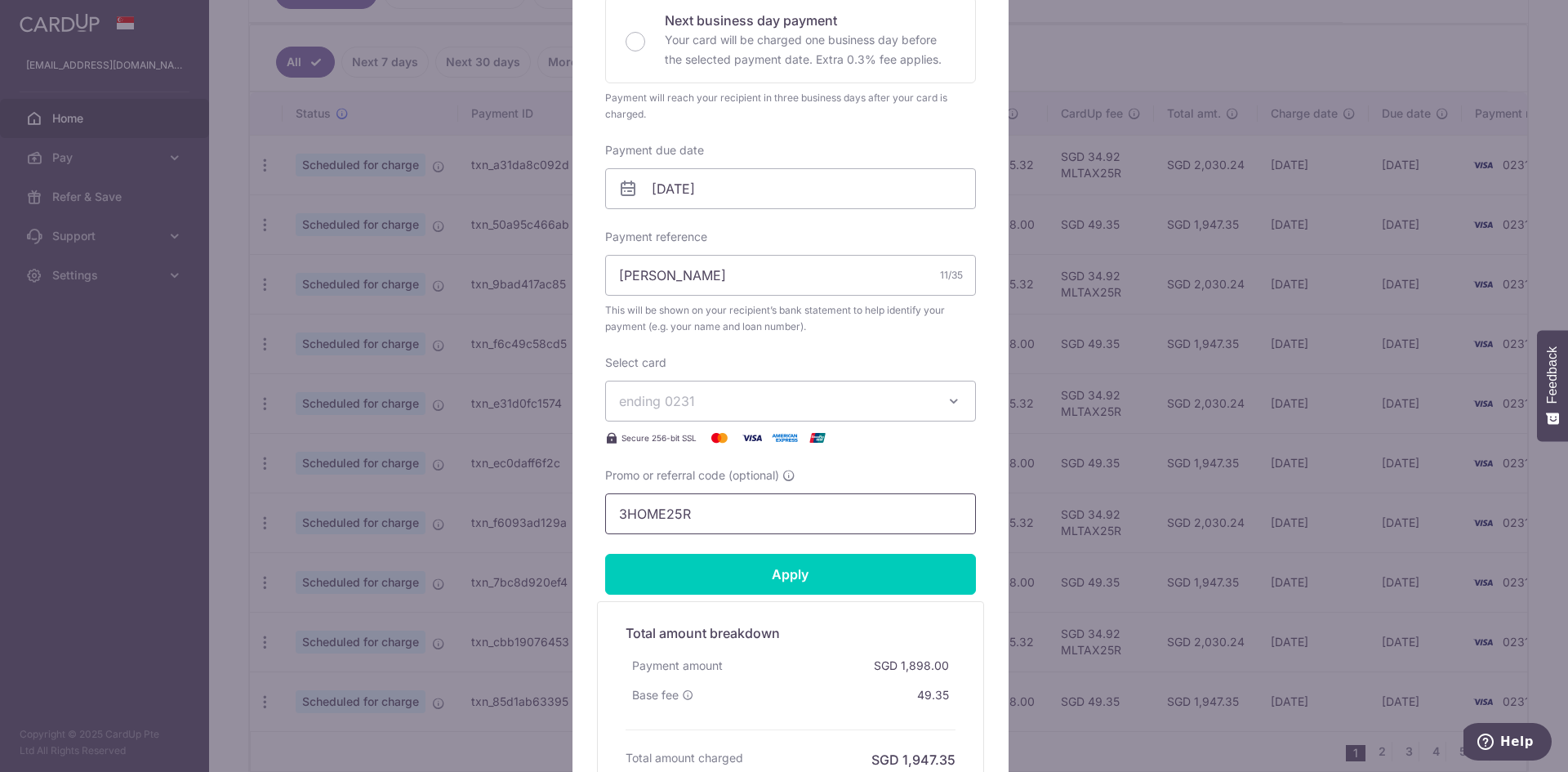
scroll to position [389, 0]
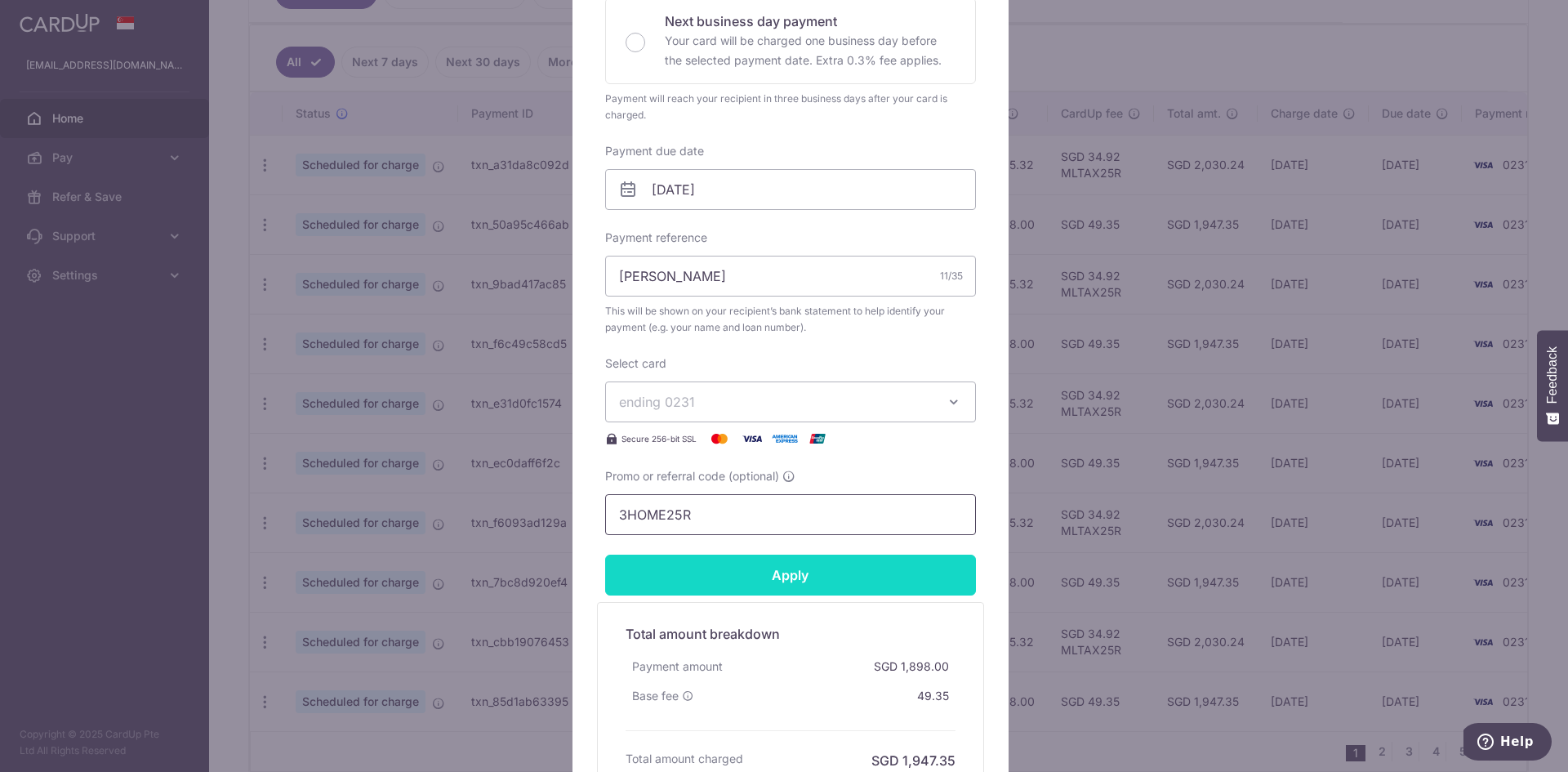
type input "3HOME25R"
click at [808, 572] on input "Apply" at bounding box center [790, 575] width 371 height 41
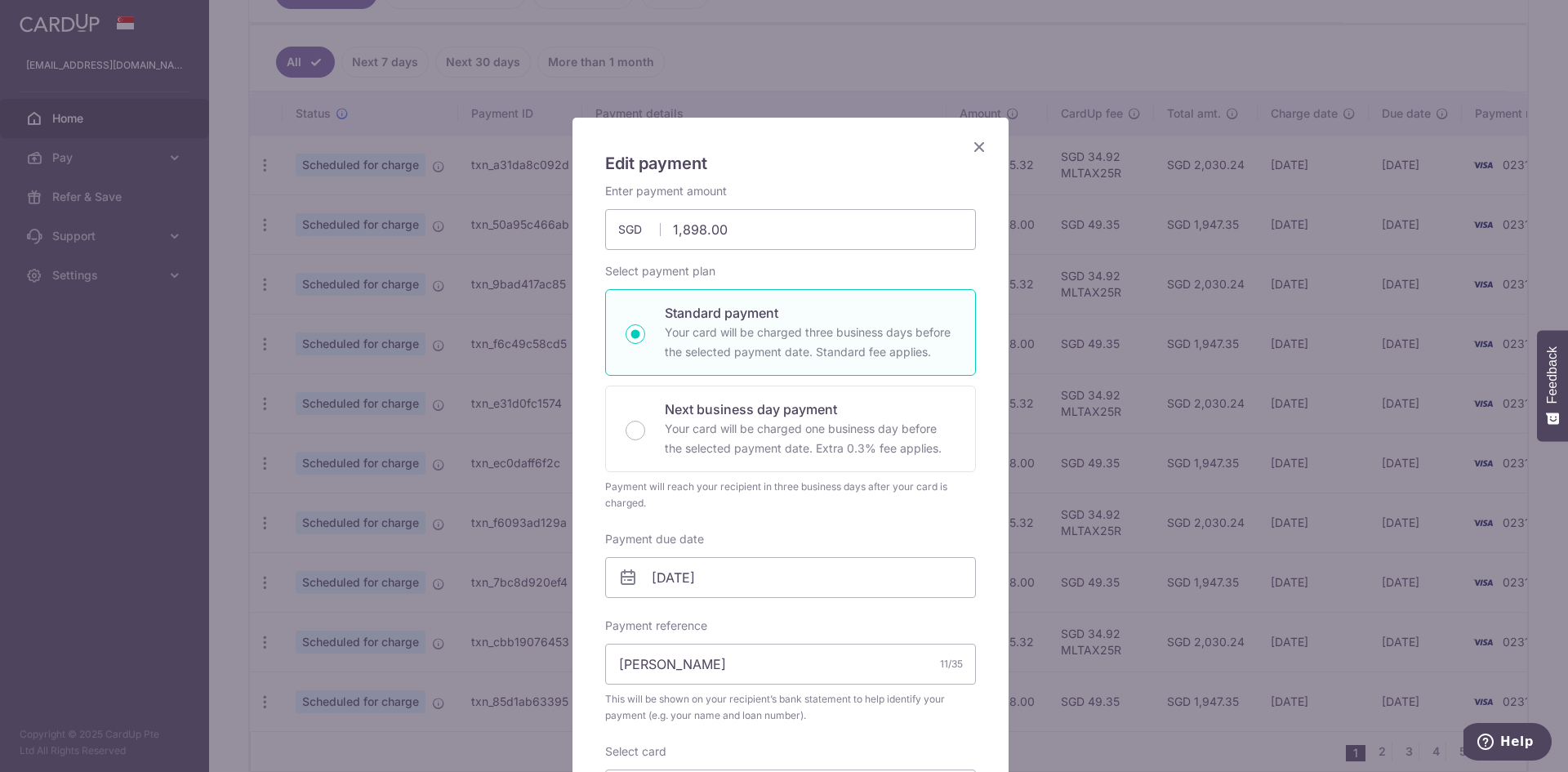
scroll to position [0, 0]
click at [976, 146] on icon "Close" at bounding box center [979, 147] width 20 height 21
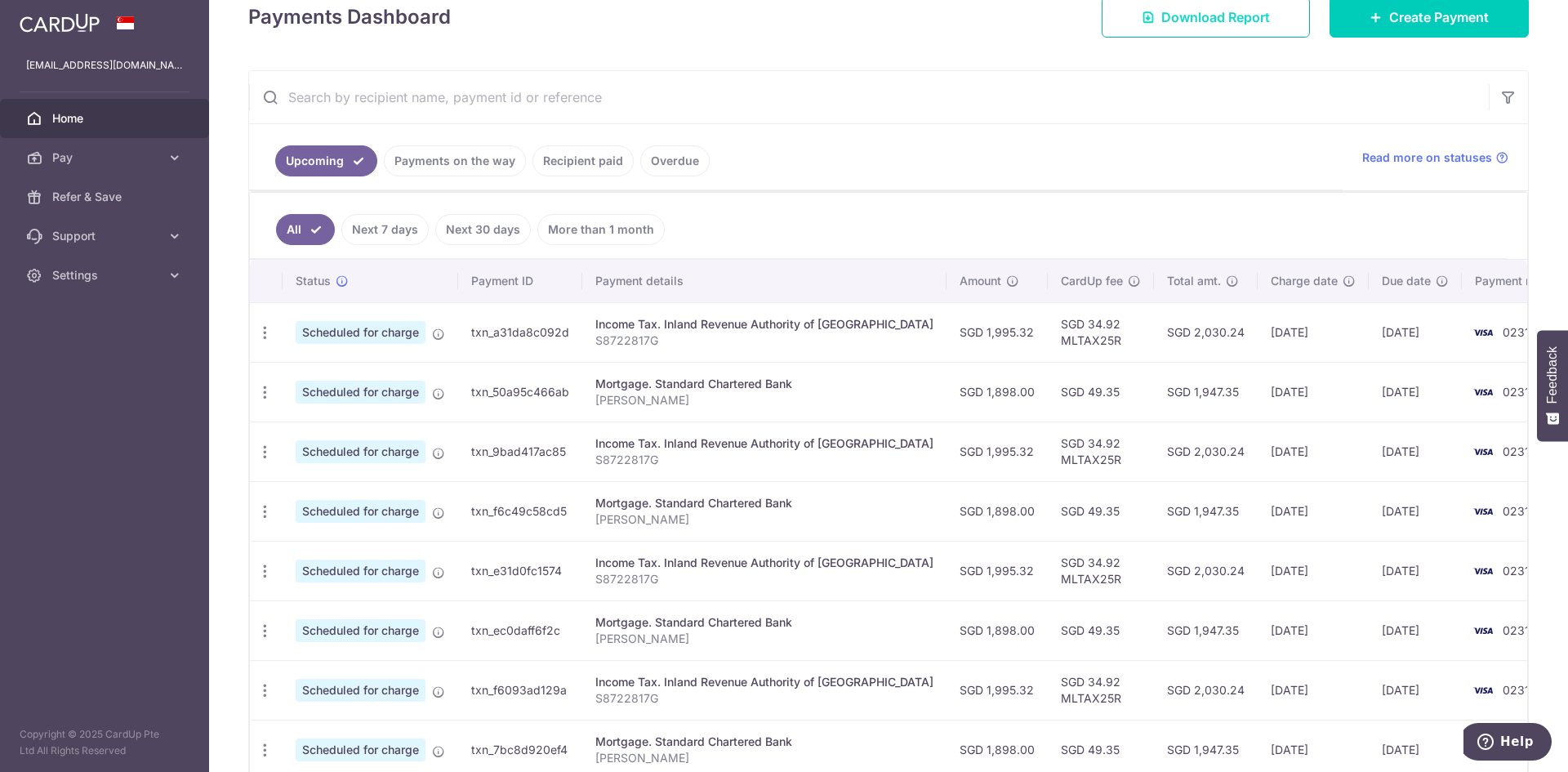
scroll to position [265, 0]
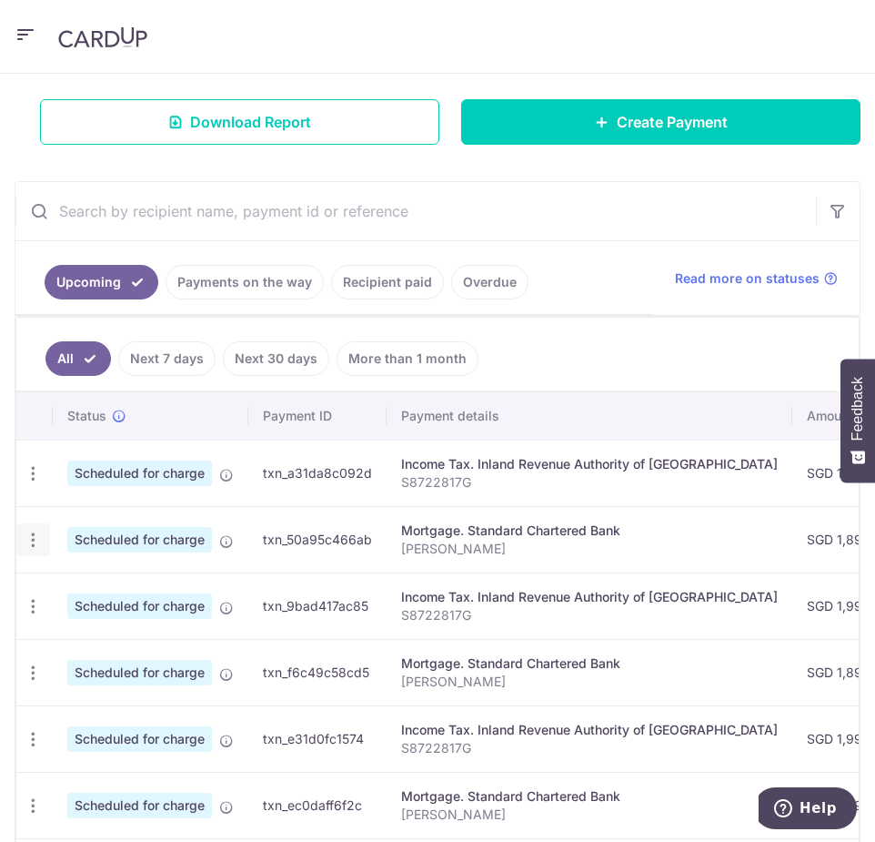
click at [25, 483] on icon "button" at bounding box center [33, 473] width 19 height 19
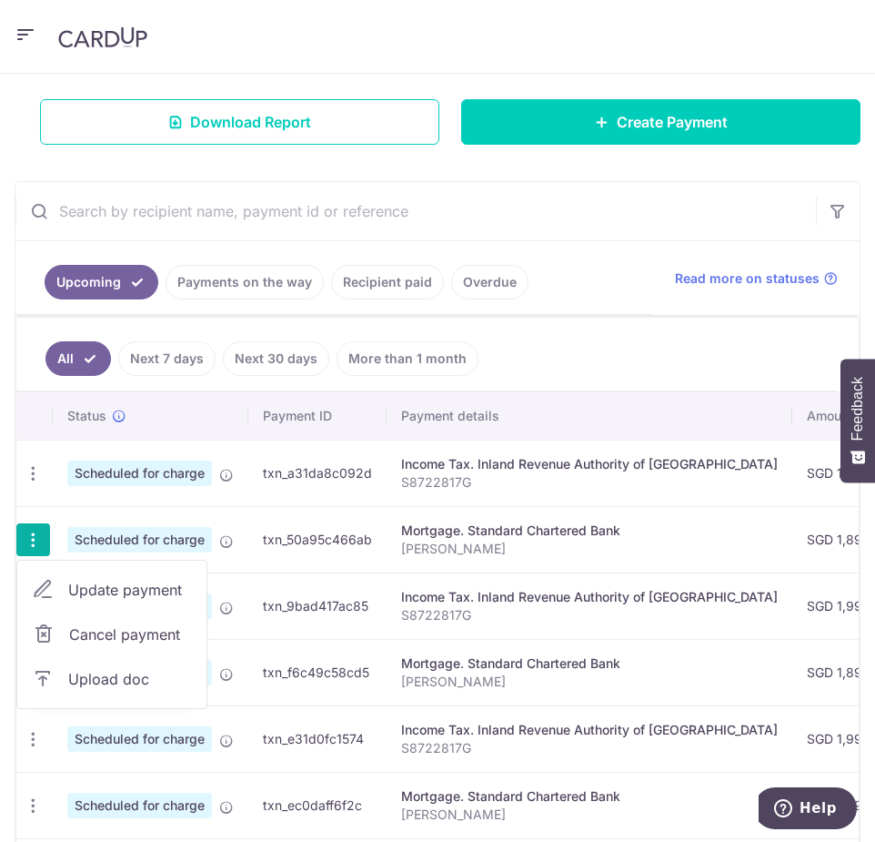
click at [122, 588] on span "Update payment" at bounding box center [130, 590] width 124 height 22
radio input "true"
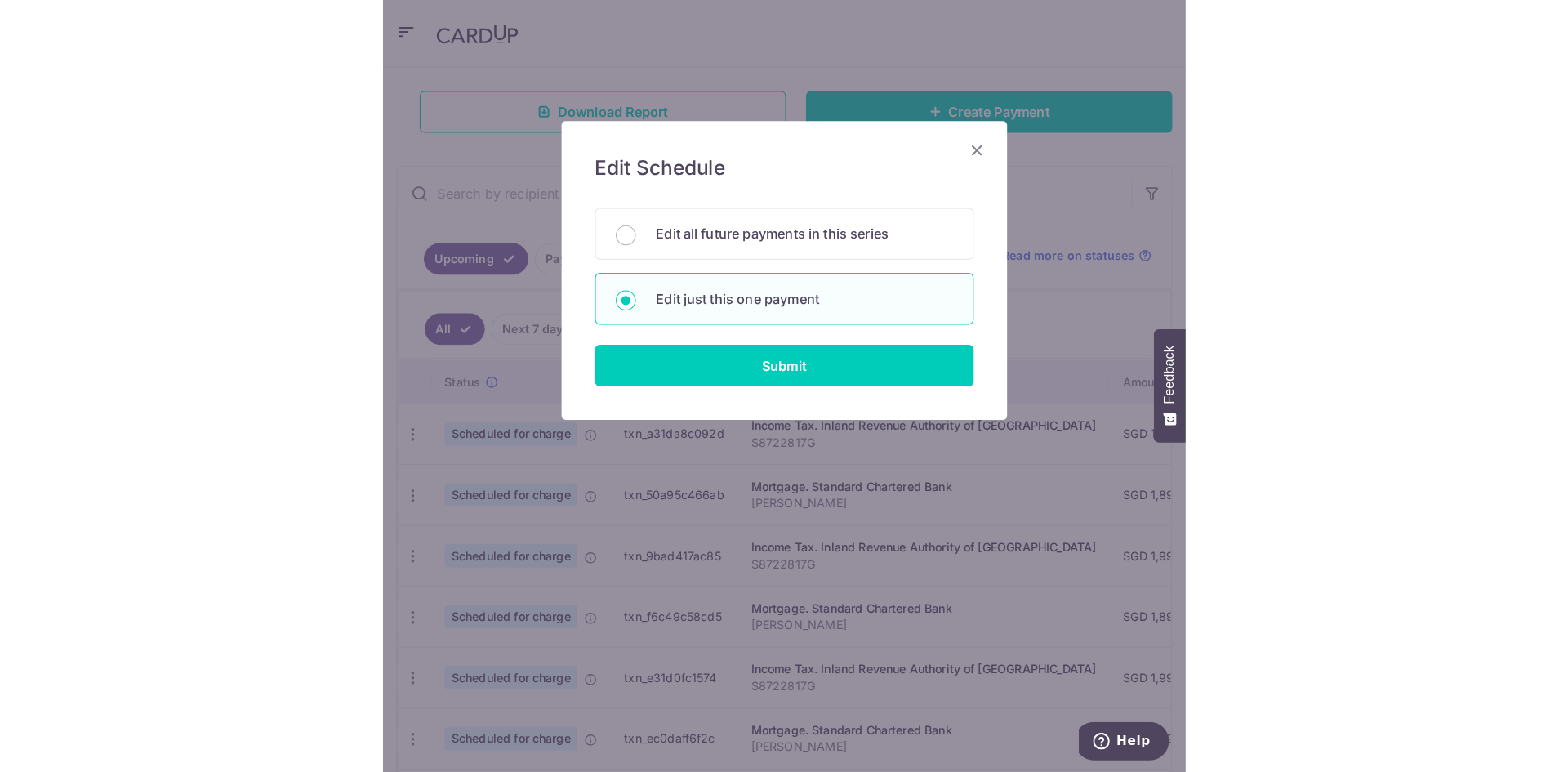
scroll to position [285, 0]
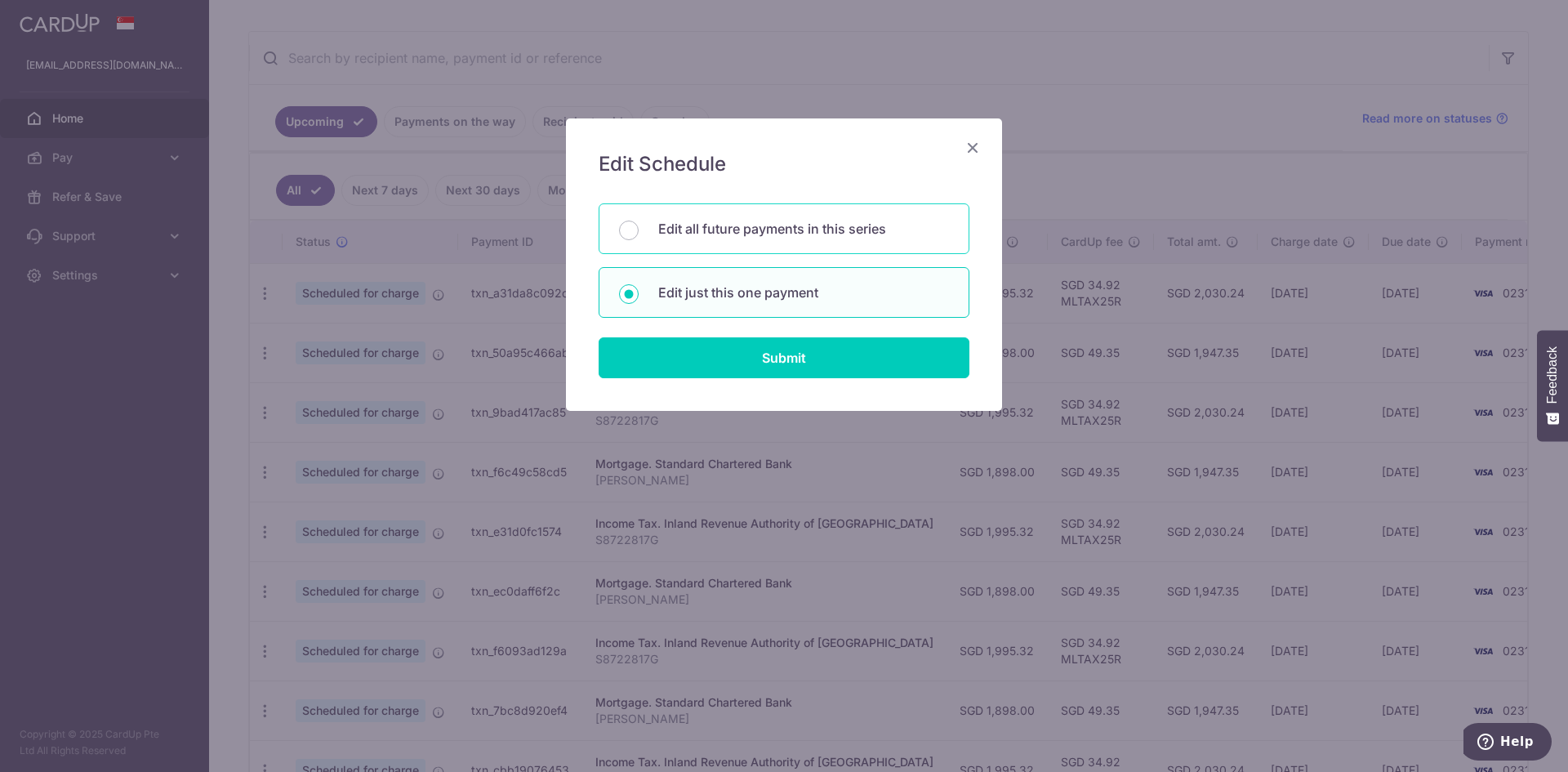
click at [733, 234] on p "Edit all future payments in this series" at bounding box center [804, 229] width 291 height 20
click at [639, 234] on input "Edit all future payments in this series" at bounding box center [629, 231] width 20 height 20
click at [731, 290] on p "Edit just this one payment" at bounding box center [804, 293] width 291 height 20
click at [639, 290] on input "Edit just this one payment" at bounding box center [629, 294] width 20 height 20
radio input "false"
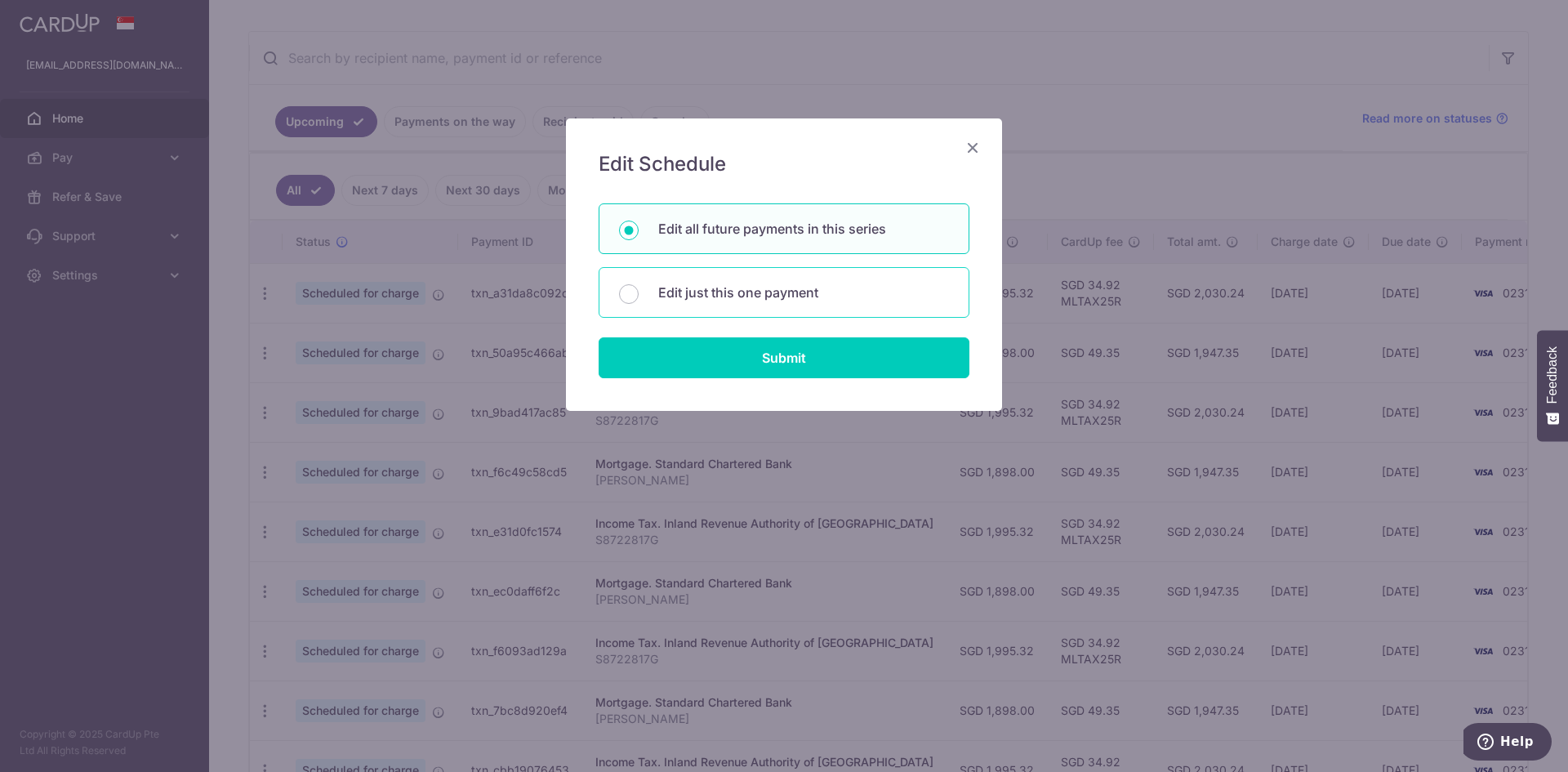
radio input "true"
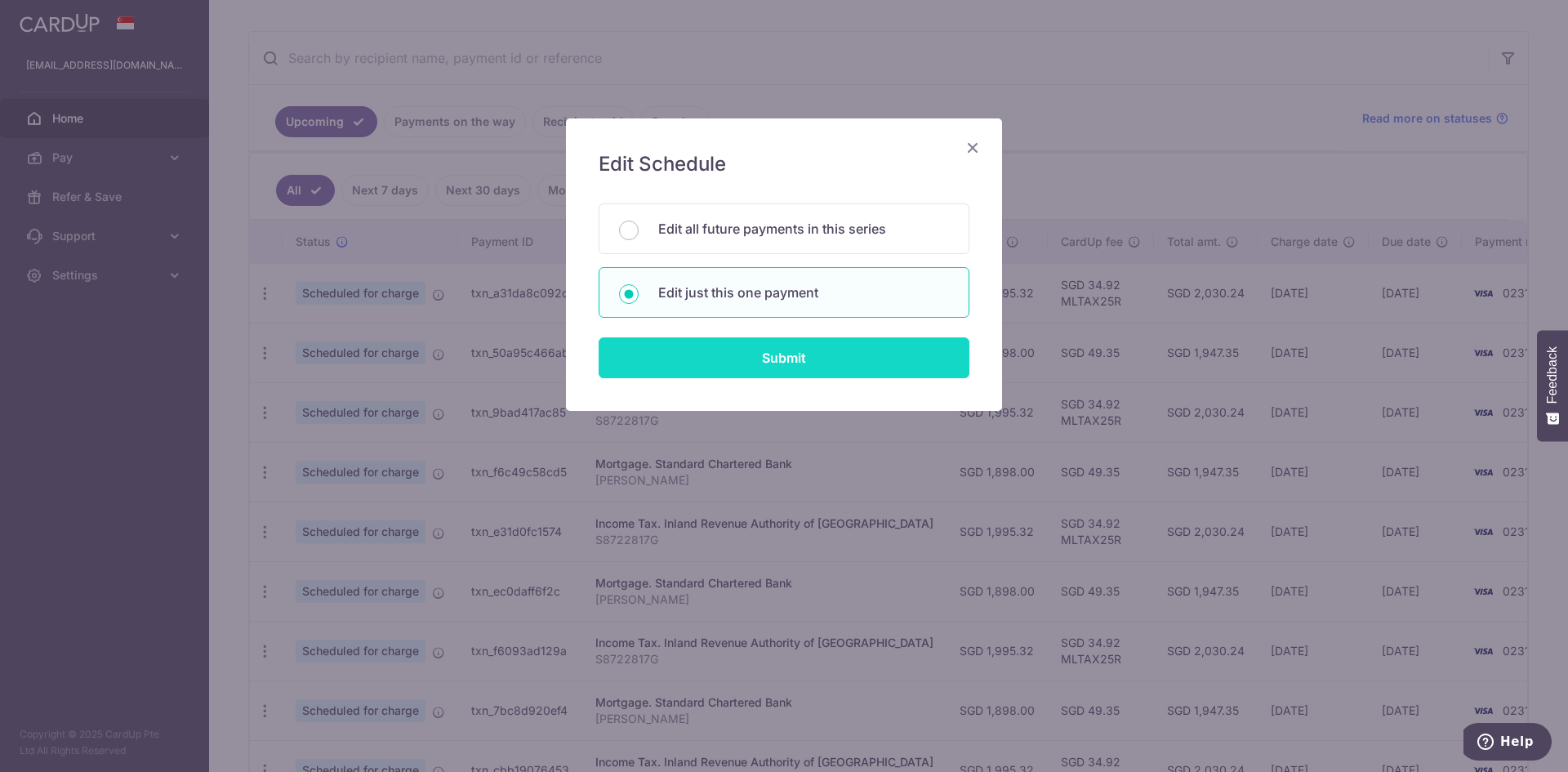
click at [765, 358] on input "Submit" at bounding box center [784, 358] width 371 height 41
radio input "true"
type input "1,898.00"
type input "[DATE]"
type input "[PERSON_NAME]"
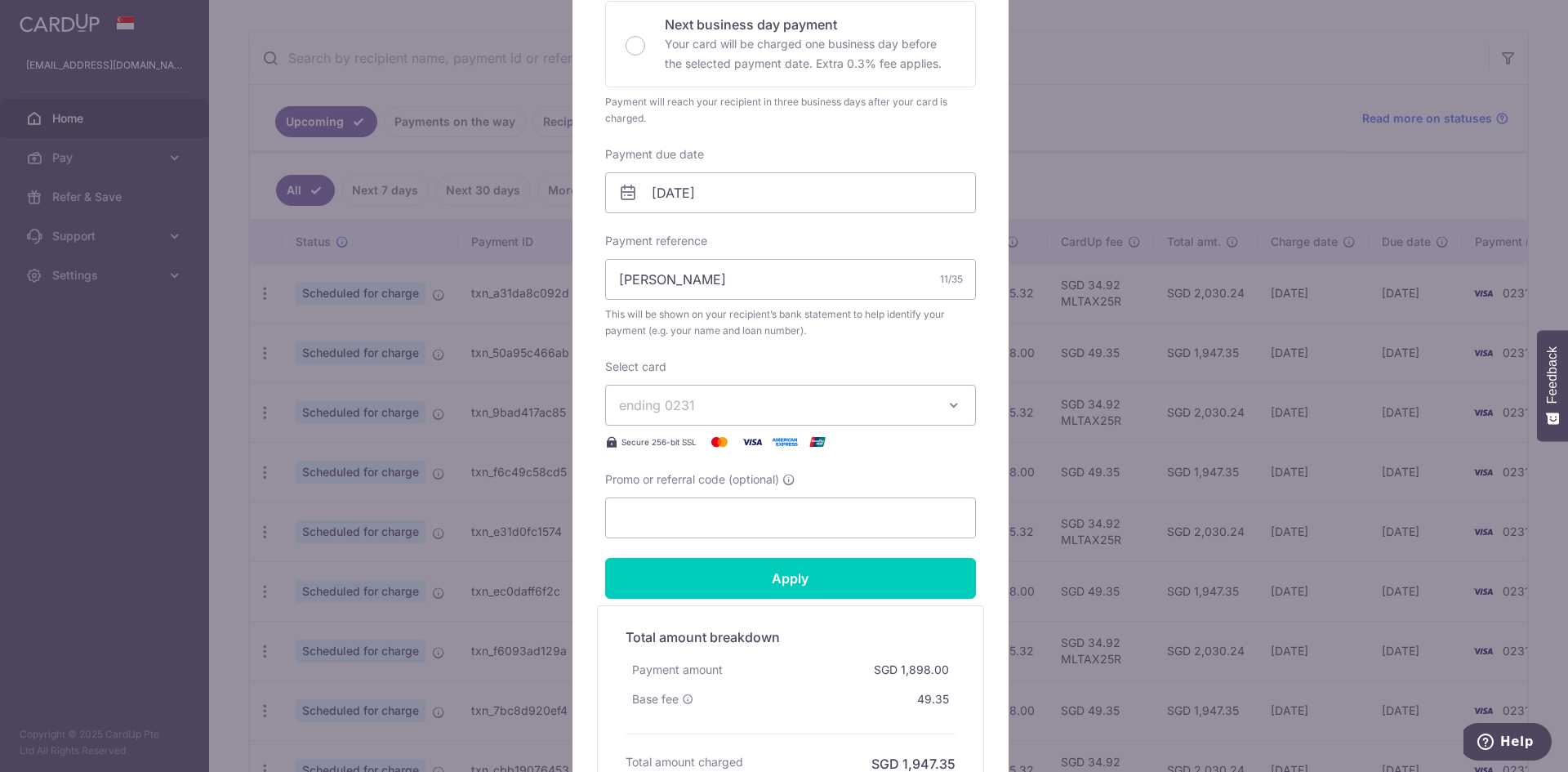
scroll to position [408, 0]
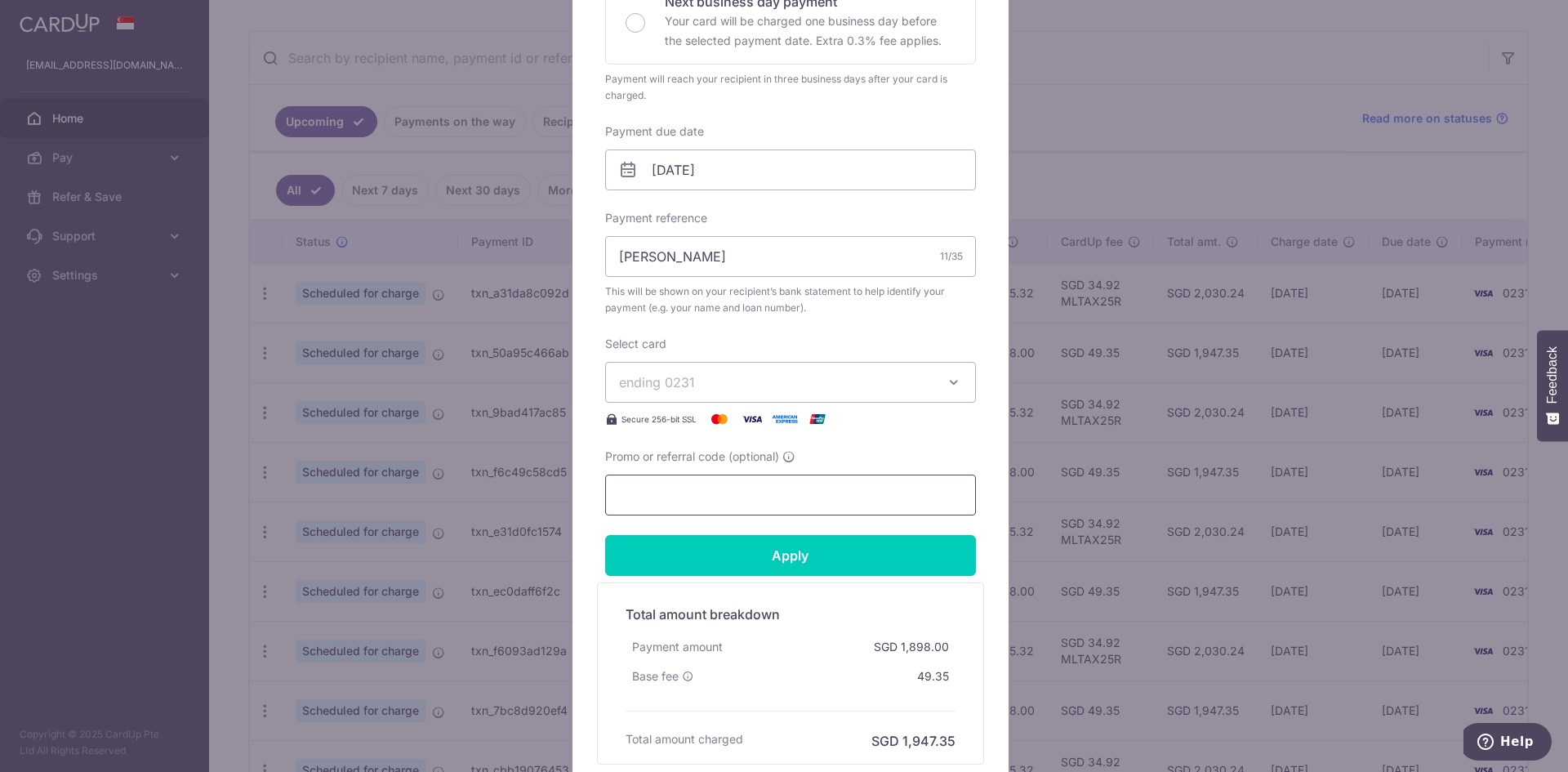
click at [689, 491] on input "Promo or referral code (optional)" at bounding box center [790, 496] width 371 height 41
paste input "REC185"
click at [638, 494] on input "REC185" at bounding box center [790, 496] width 371 height 41
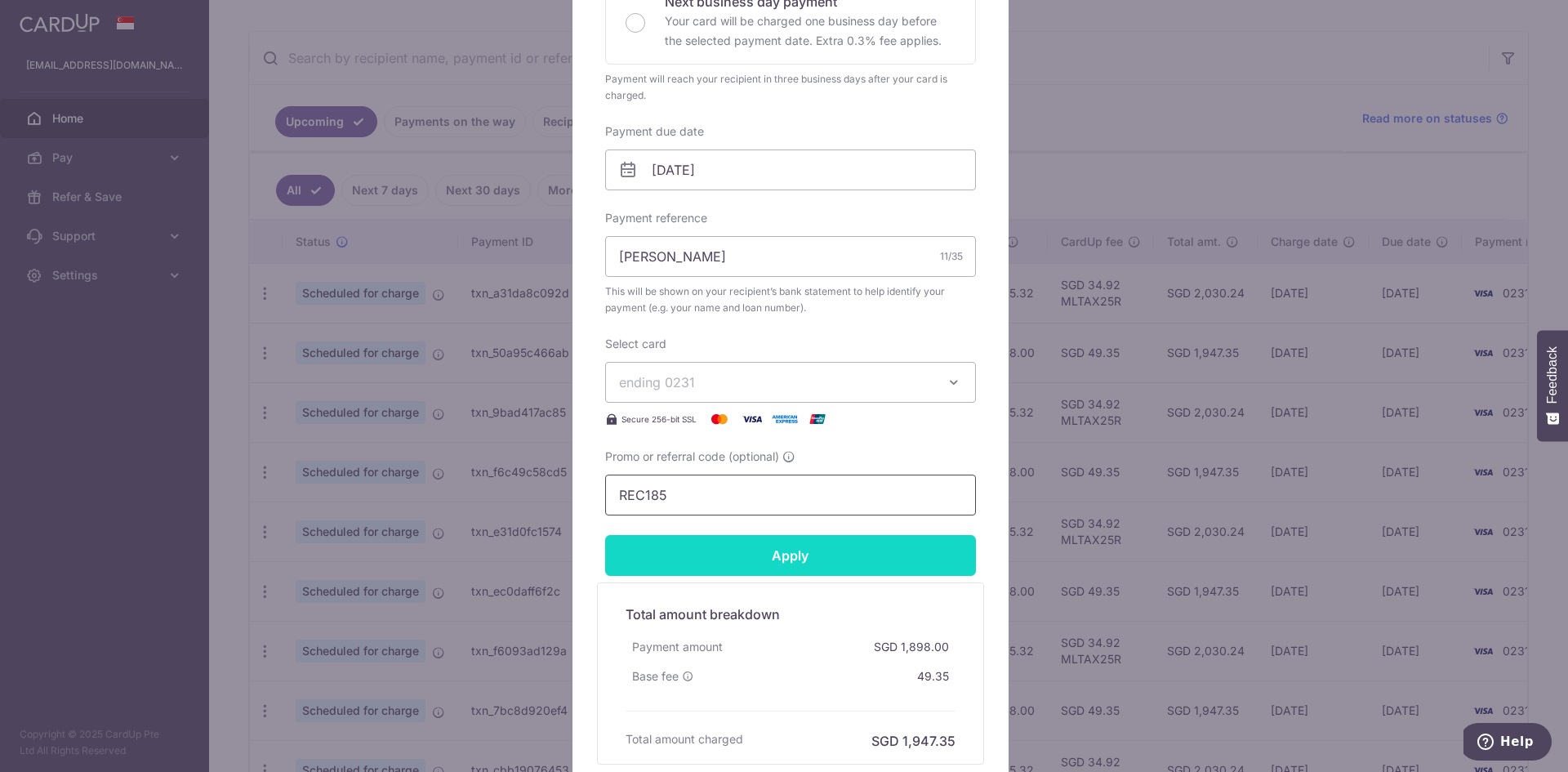
type input "REC185"
click at [755, 554] on input "Apply" at bounding box center [790, 556] width 371 height 41
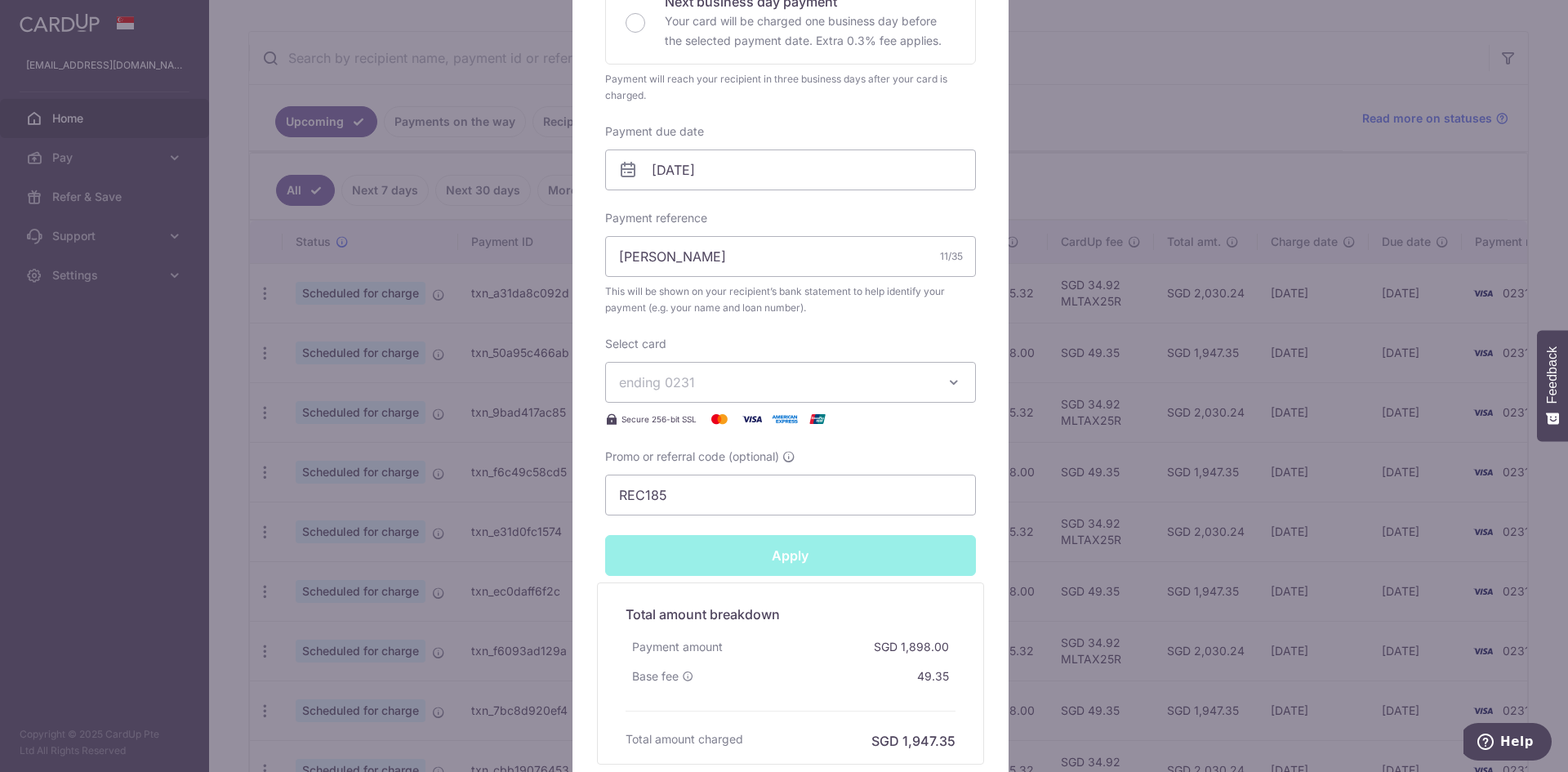
type input "Successfully Applied"
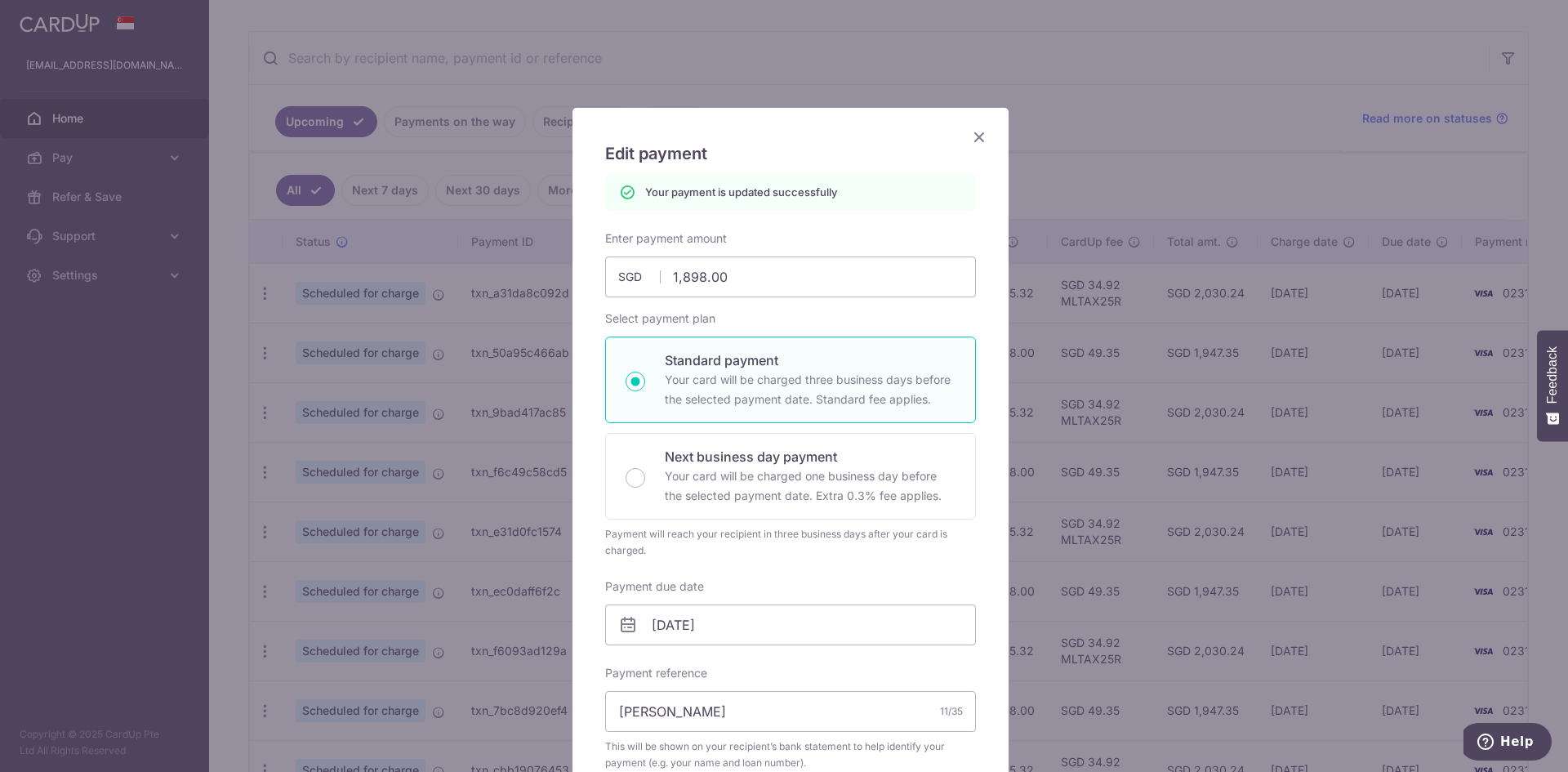
scroll to position [0, 0]
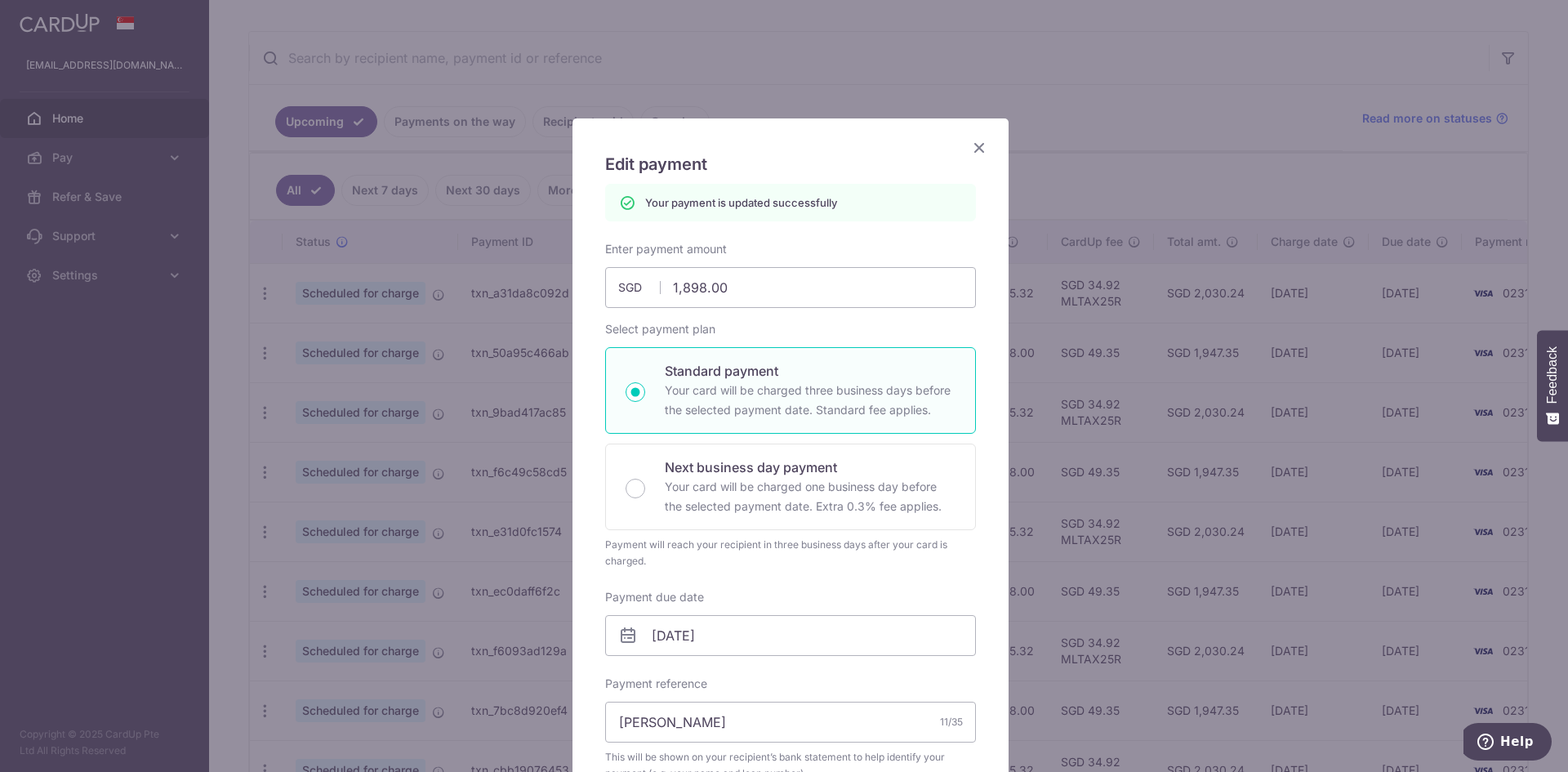
click at [977, 150] on icon "Close" at bounding box center [979, 147] width 20 height 21
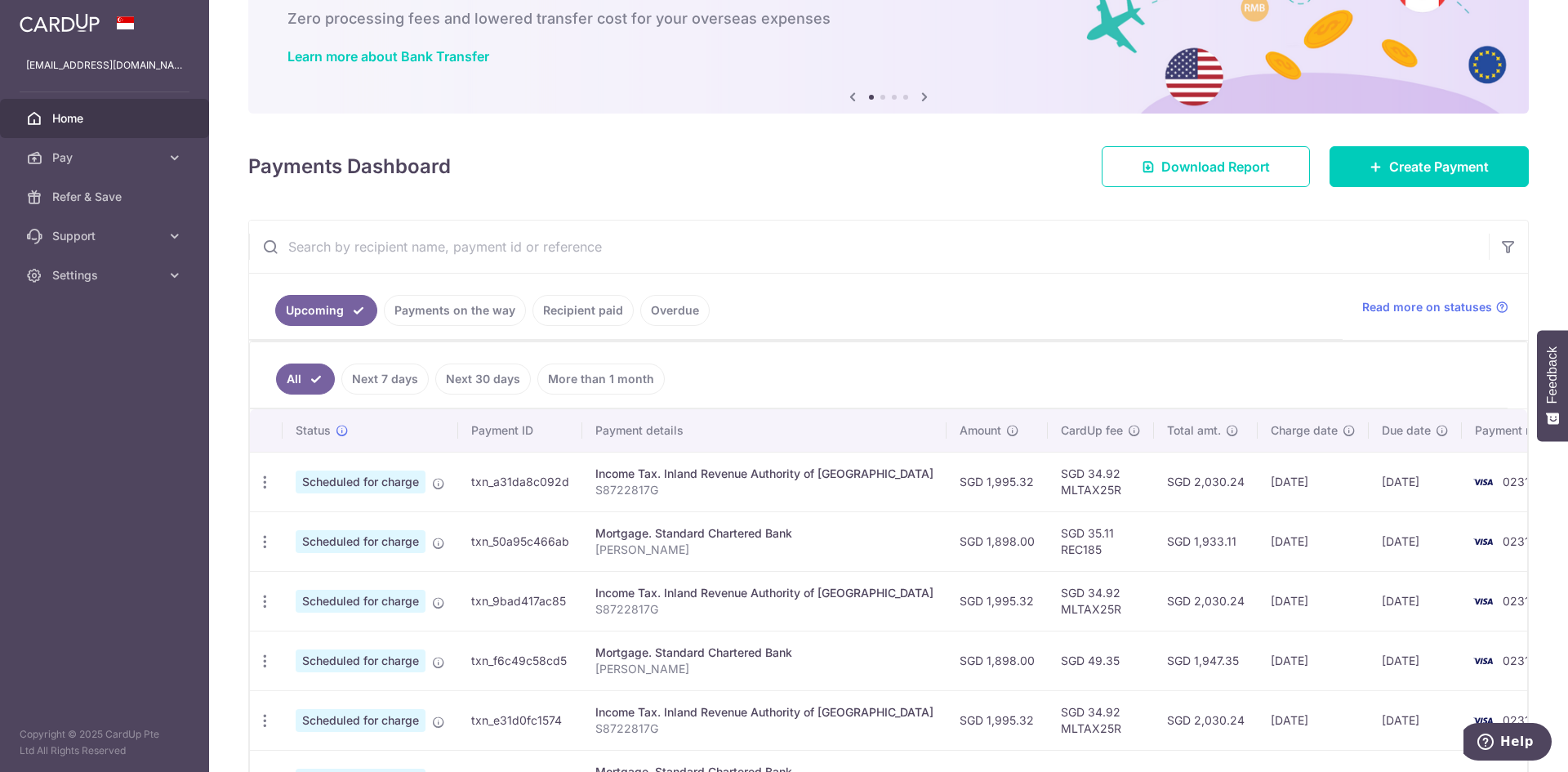
scroll to position [245, 0]
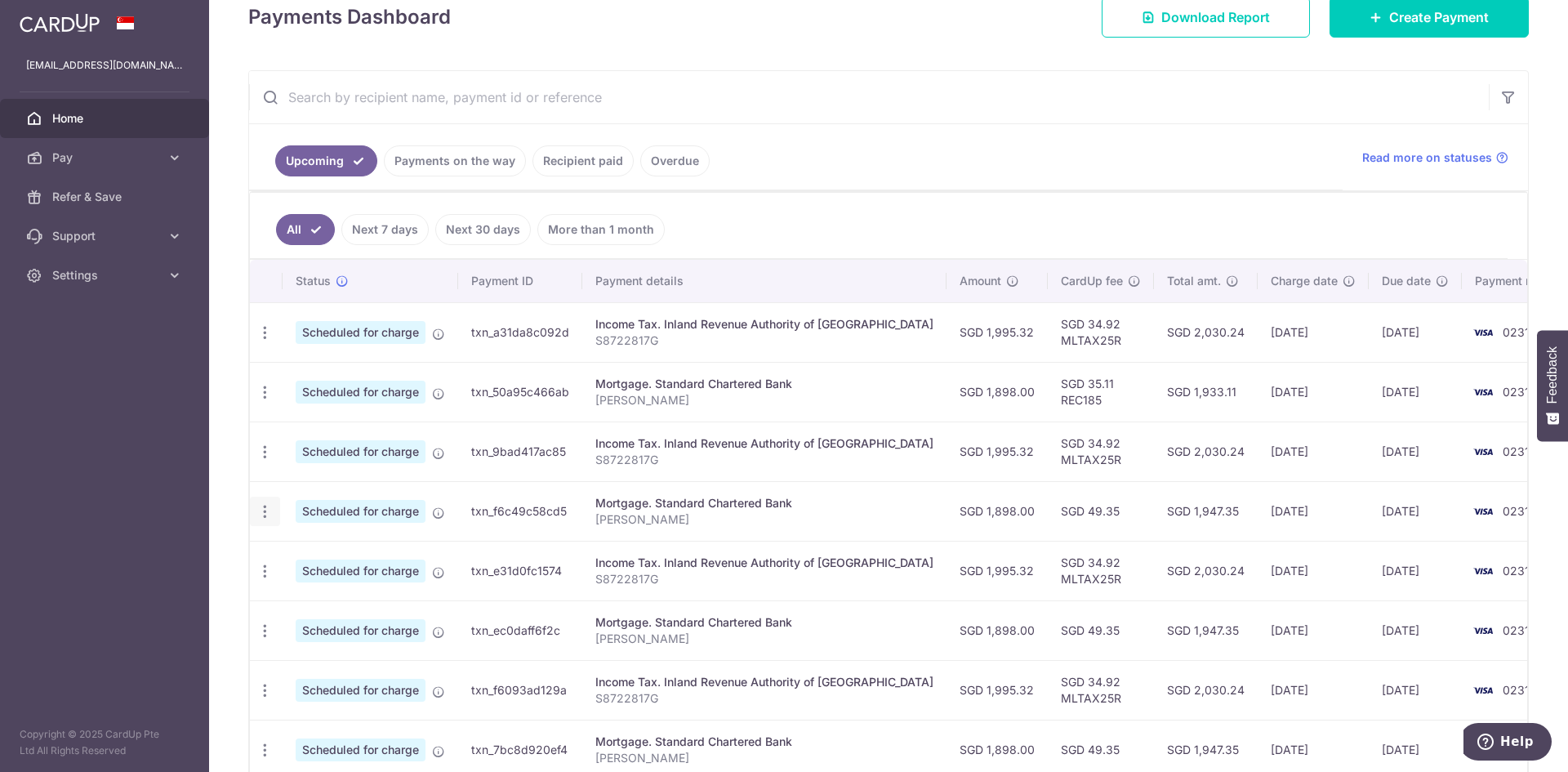
click at [265, 341] on icon "button" at bounding box center [265, 332] width 17 height 17
click at [344, 557] on span "Update payment" at bounding box center [352, 557] width 111 height 20
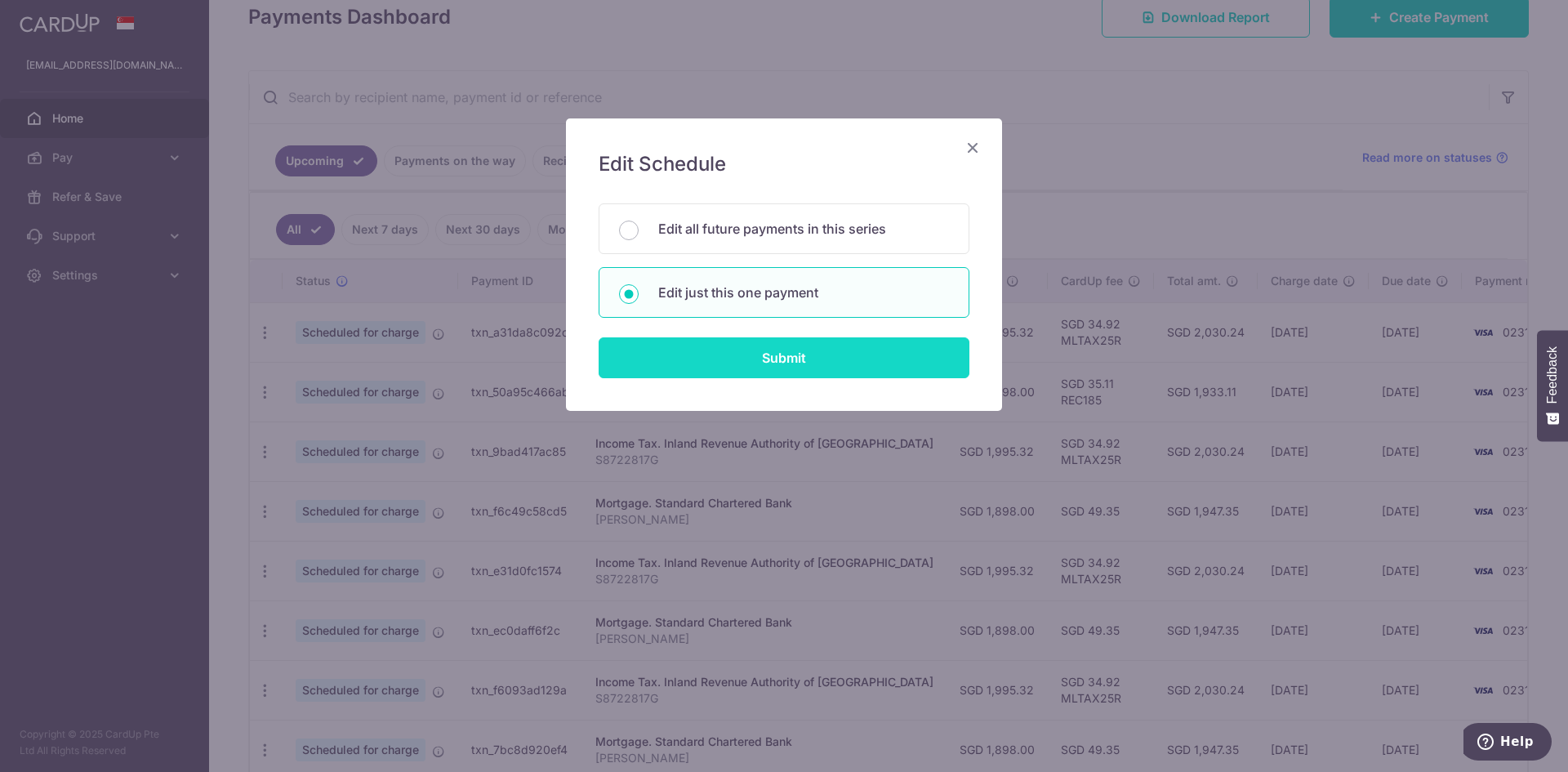
click at [766, 358] on input "Submit" at bounding box center [784, 358] width 371 height 41
radio input "true"
type input "1,898.00"
type input "[DATE]"
type input "[PERSON_NAME]"
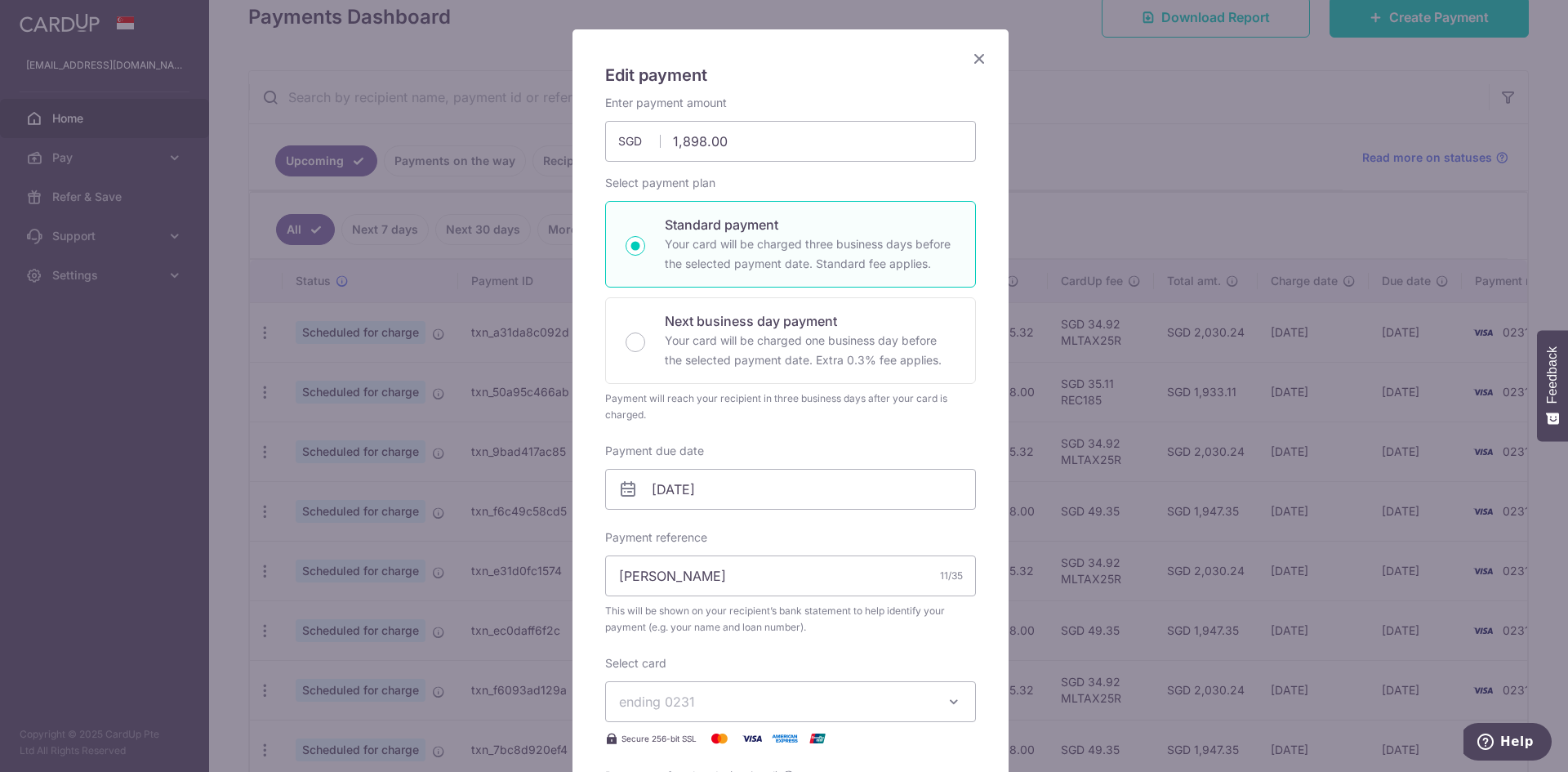
scroll to position [327, 0]
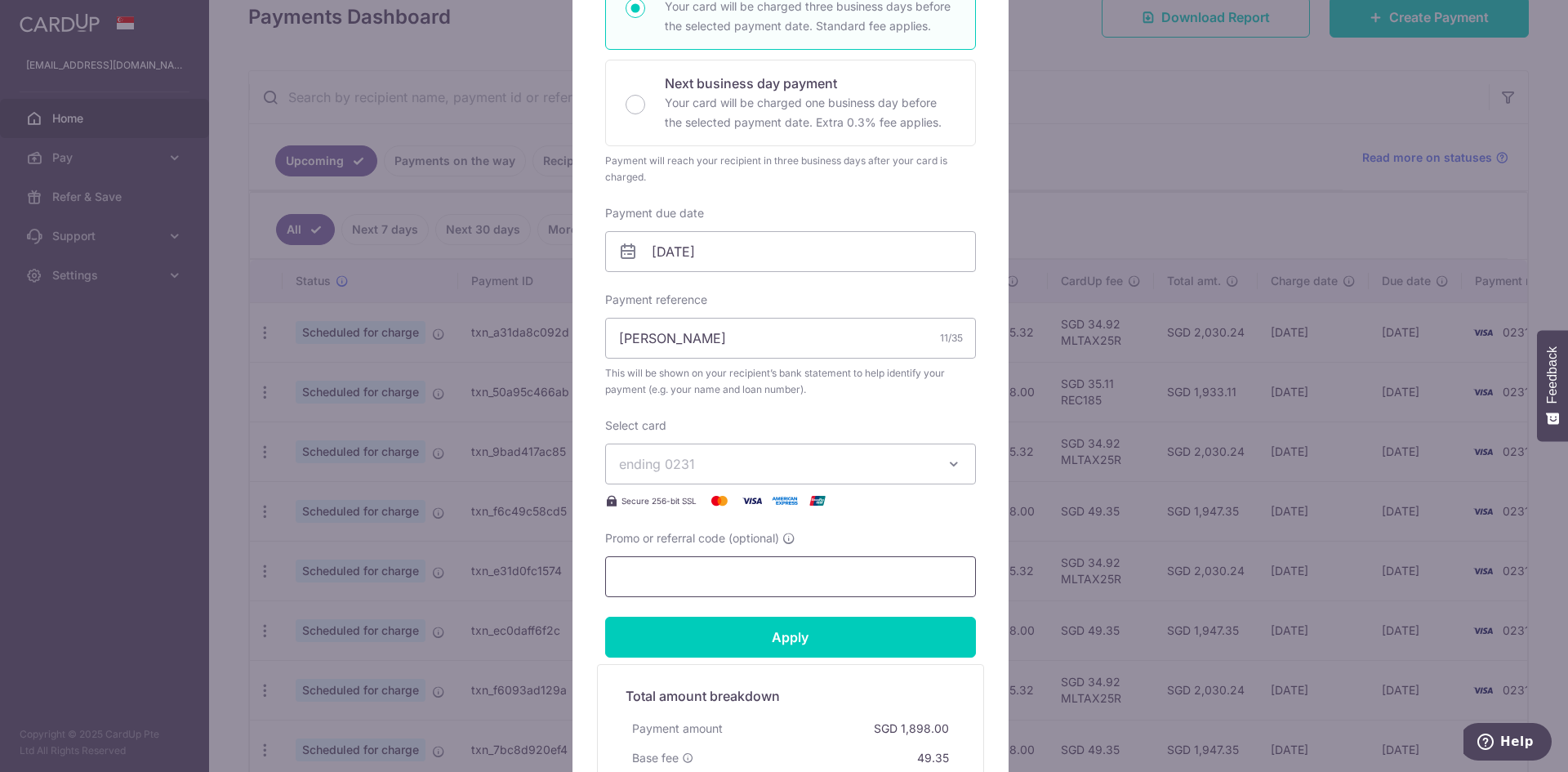
click at [758, 577] on input "Promo or referral code (optional)" at bounding box center [790, 577] width 371 height 41
paste input "REC185"
click at [640, 575] on input "REC185" at bounding box center [790, 577] width 371 height 41
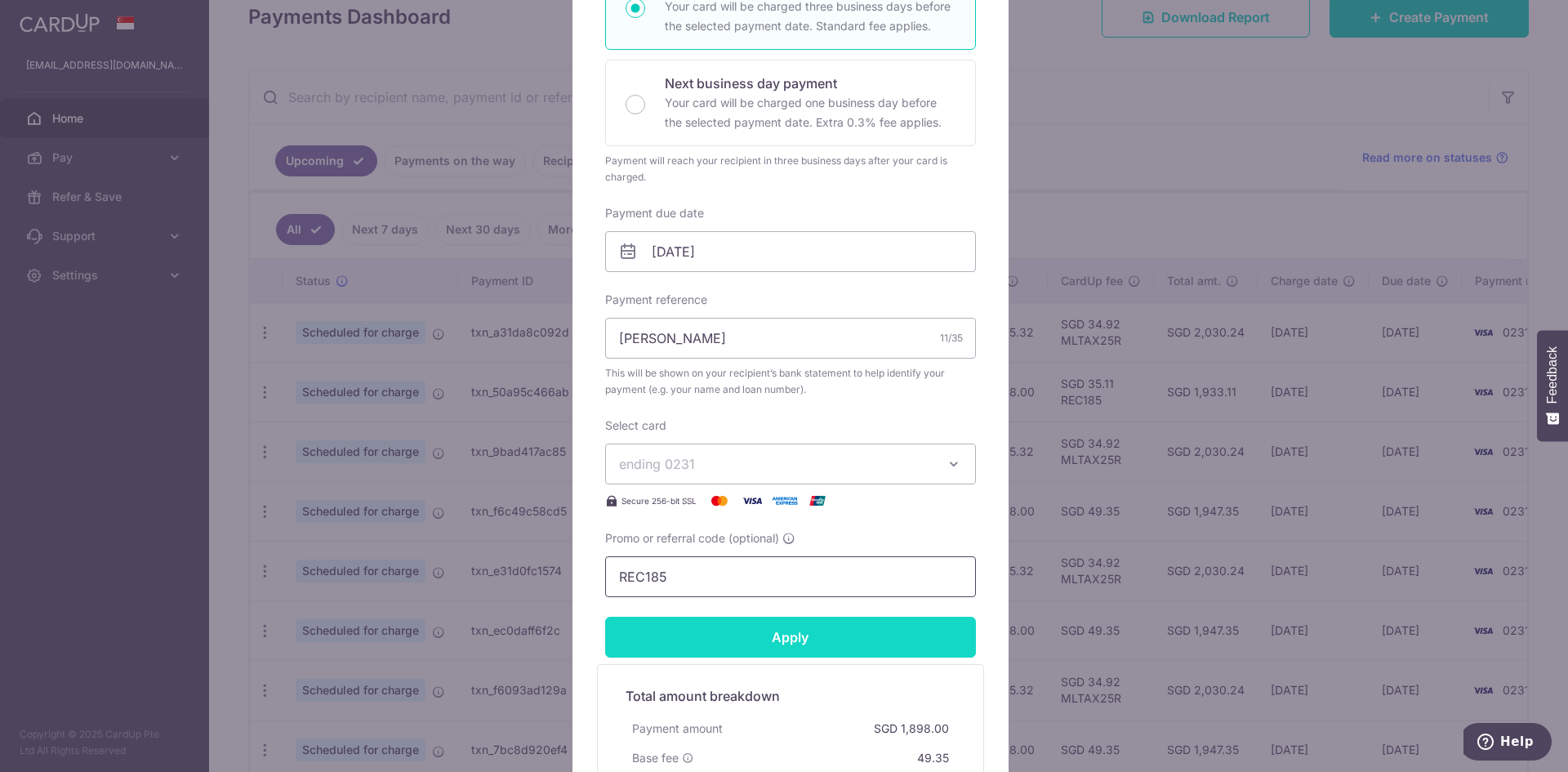
type input "REC185"
click at [749, 636] on input "Apply" at bounding box center [790, 637] width 371 height 41
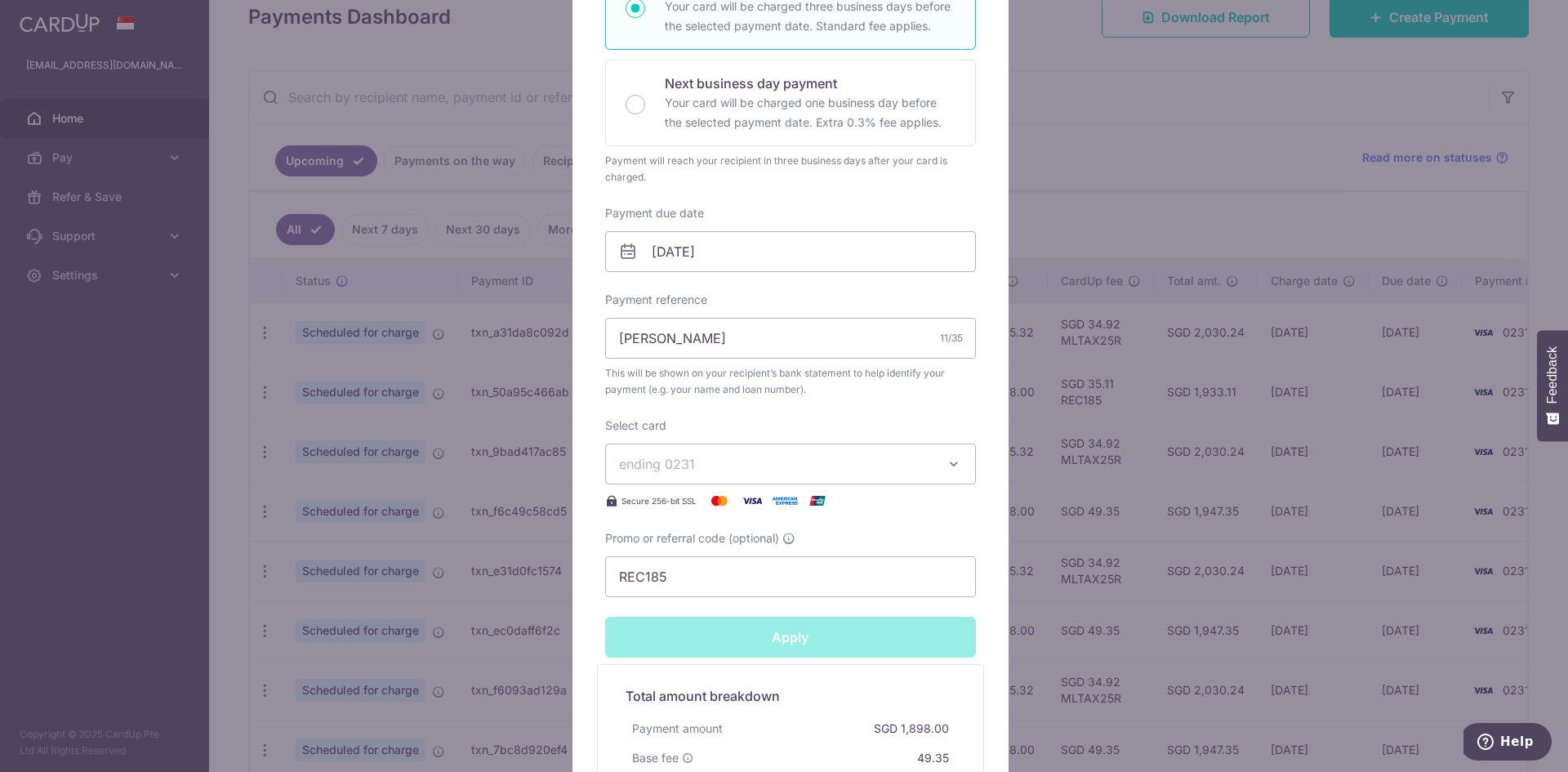
type input "Successfully Applied"
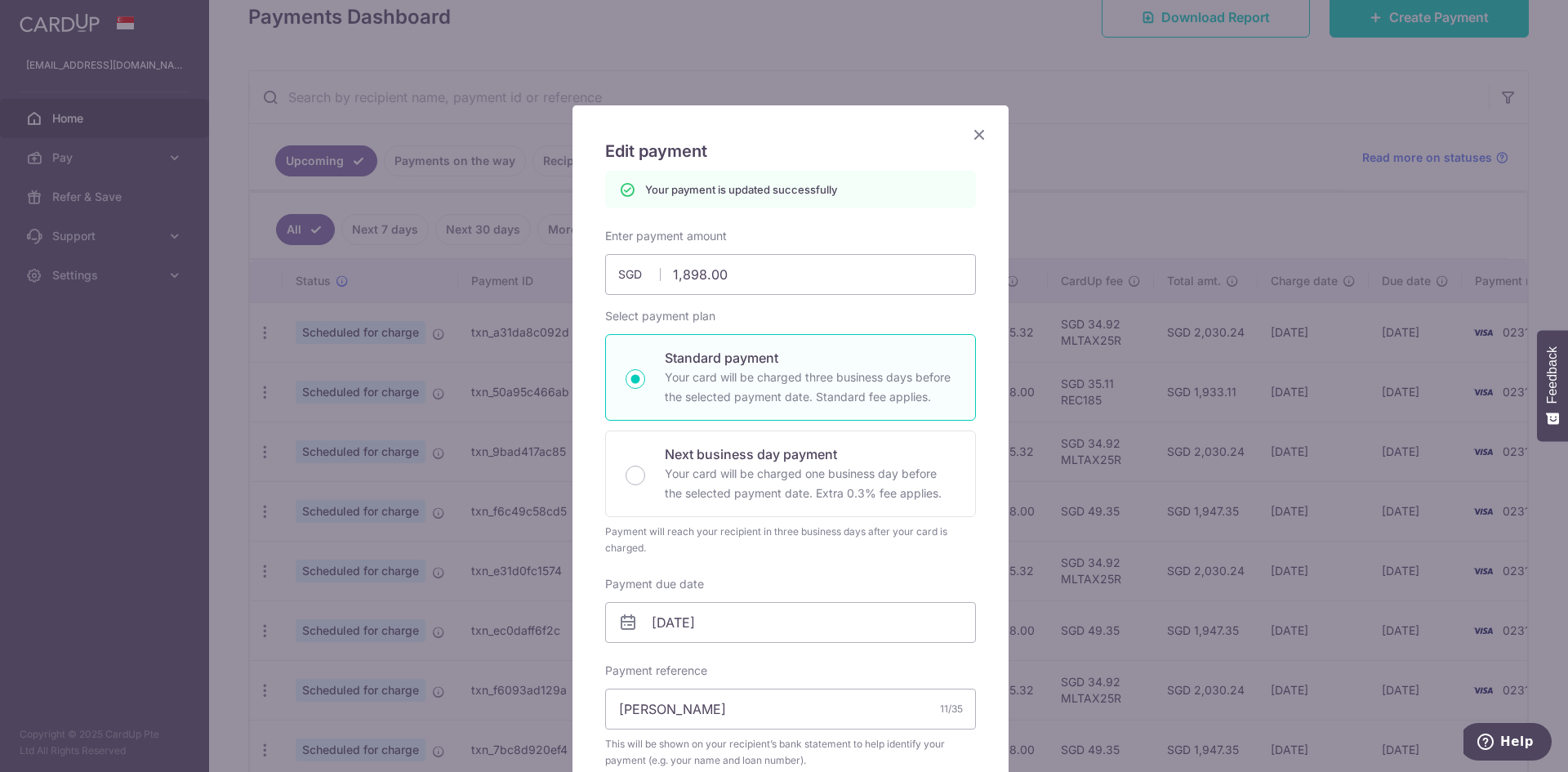
scroll to position [0, 0]
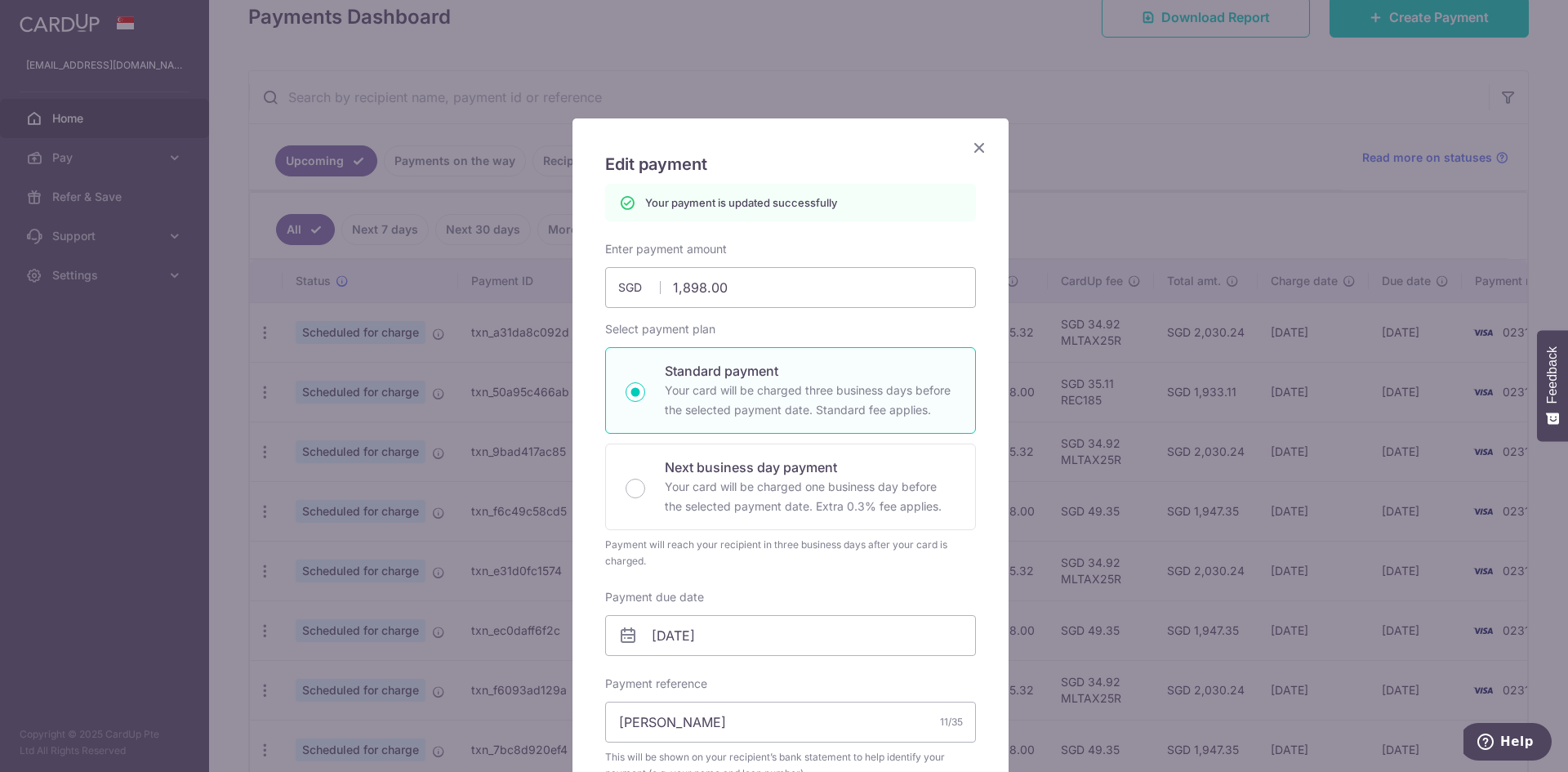
click at [975, 144] on icon "Close" at bounding box center [979, 147] width 20 height 21
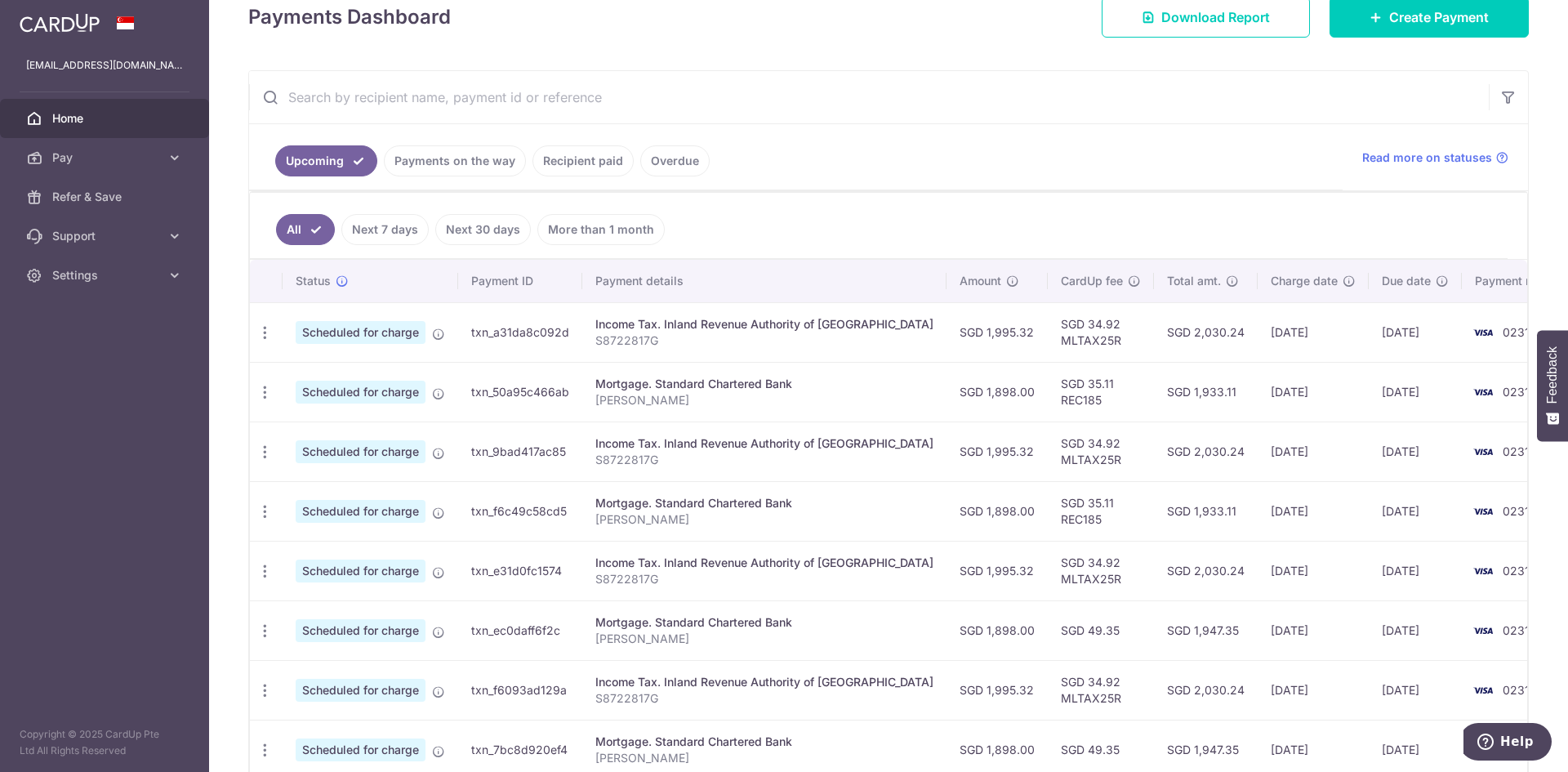
scroll to position [408, 0]
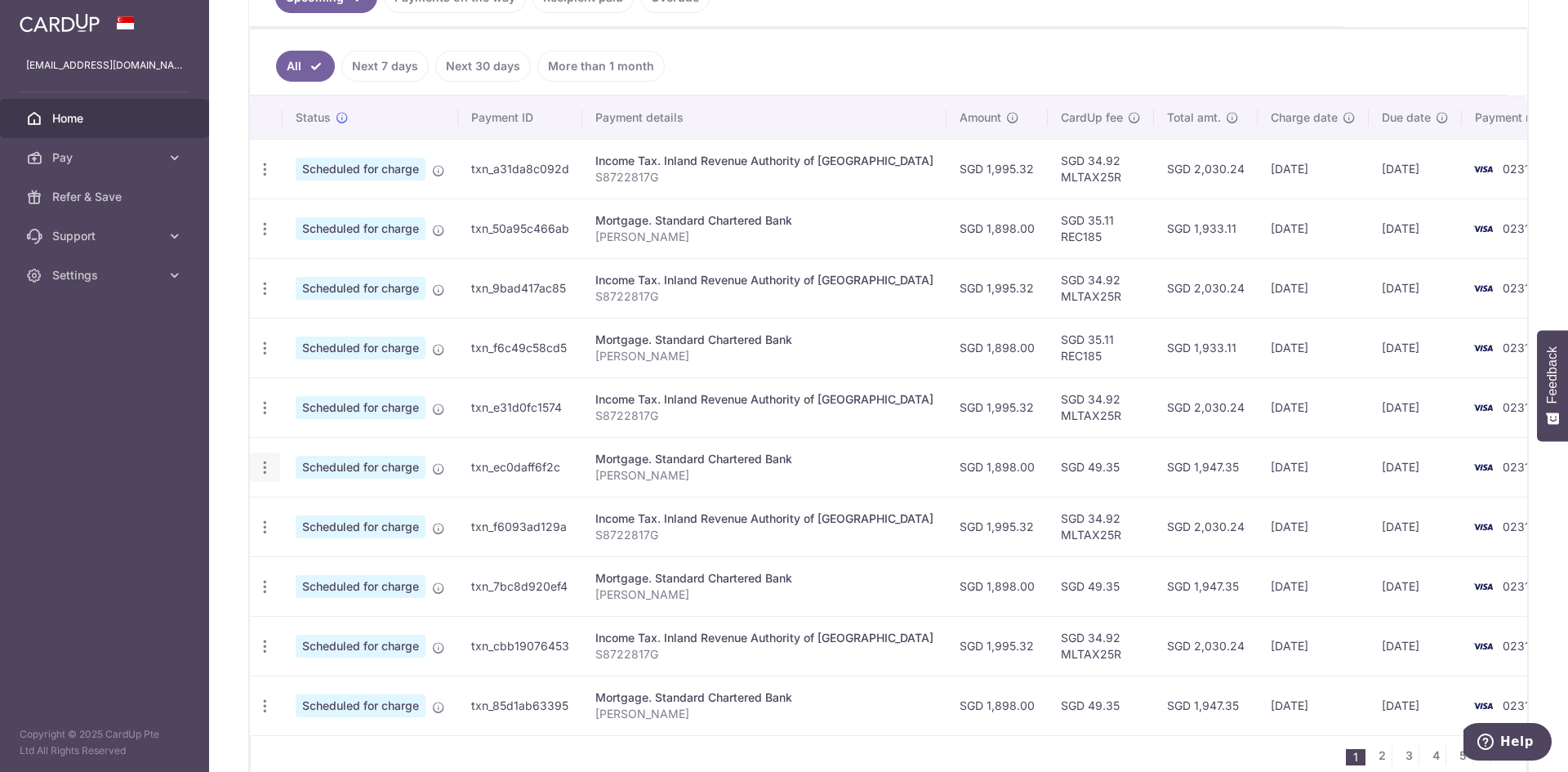
click at [264, 178] on icon "button" at bounding box center [265, 169] width 17 height 17
click at [350, 507] on span "Update payment" at bounding box center [352, 513] width 111 height 20
radio input "true"
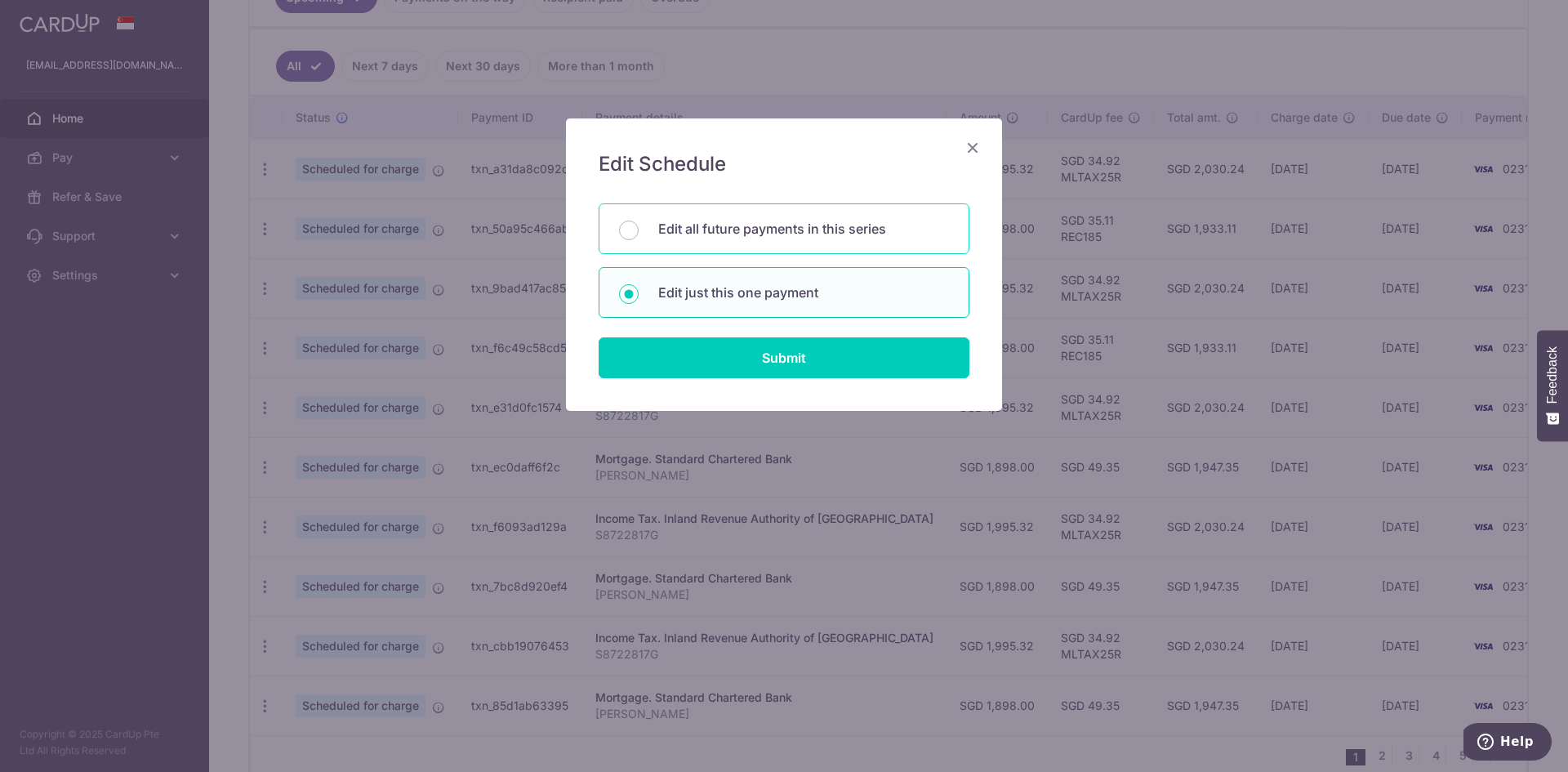
click at [698, 241] on div "Edit all future payments in this series" at bounding box center [784, 229] width 371 height 50
click at [696, 296] on p "Edit just this one payment" at bounding box center [804, 293] width 291 height 20
click at [639, 296] on input "Edit just this one payment" at bounding box center [629, 294] width 20 height 20
radio input "false"
radio input "true"
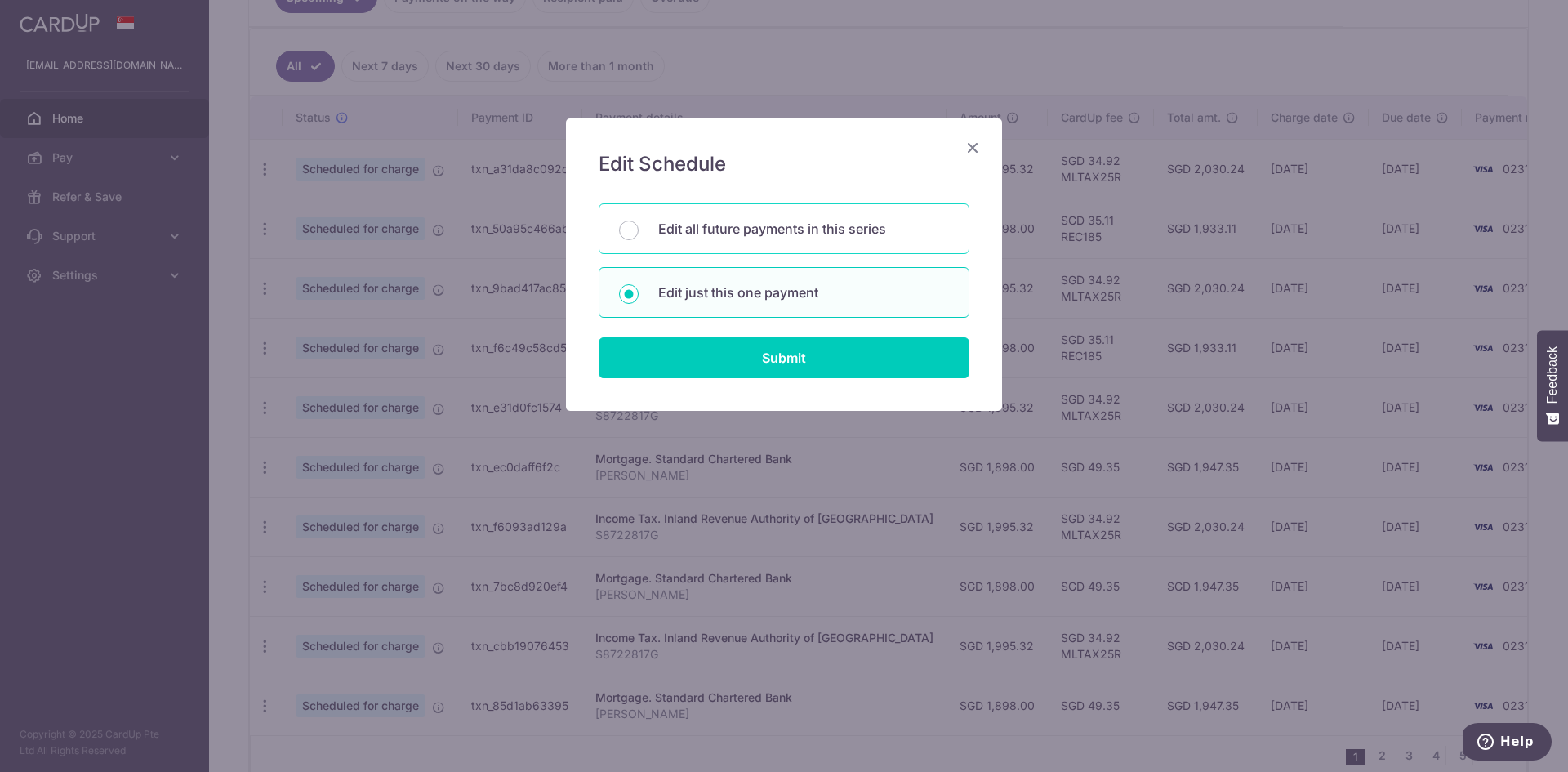
click at [739, 244] on div "Edit all future payments in this series" at bounding box center [784, 229] width 371 height 50
radio input "true"
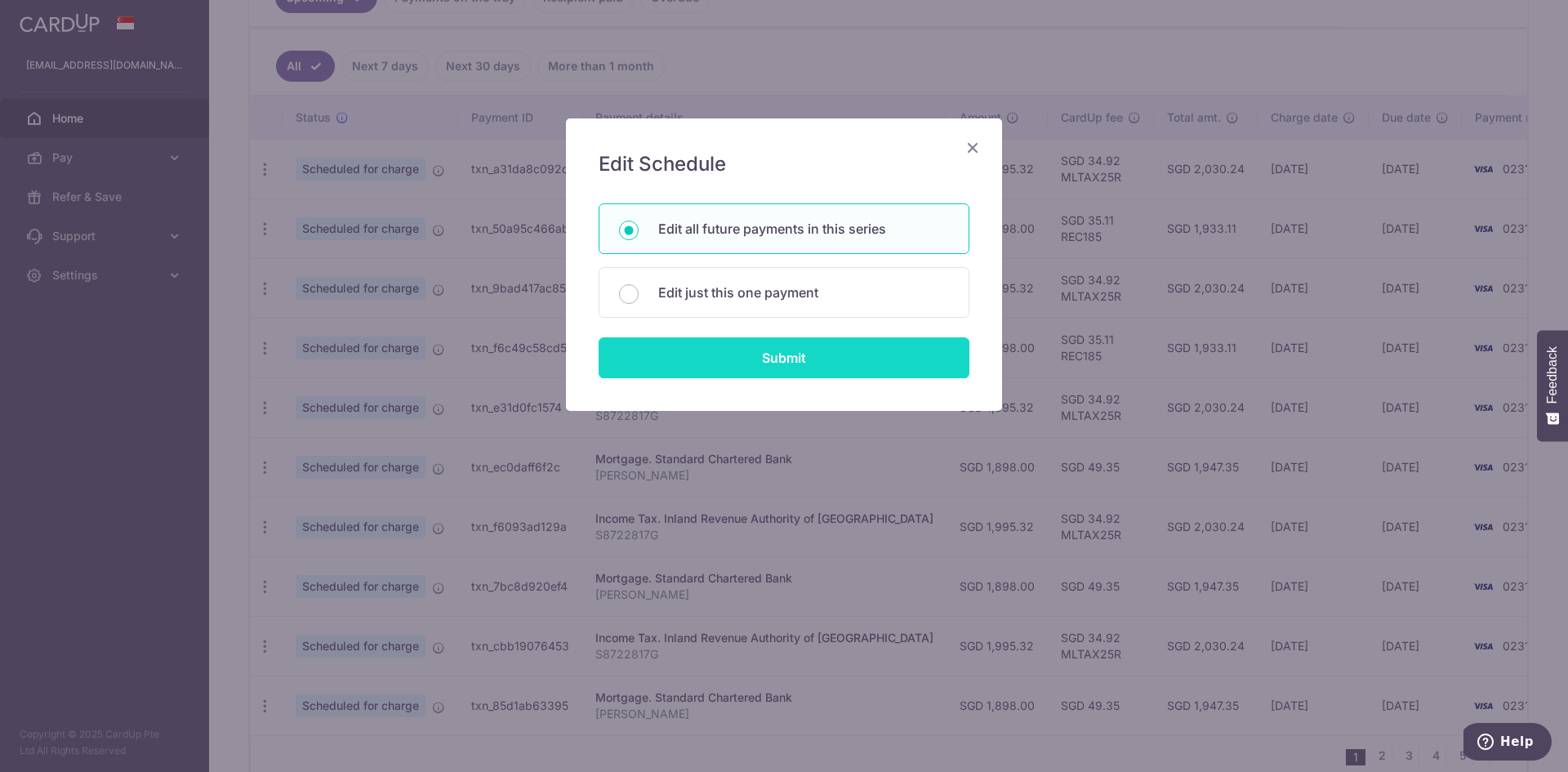
click at [774, 355] on input "Submit" at bounding box center [784, 358] width 371 height 41
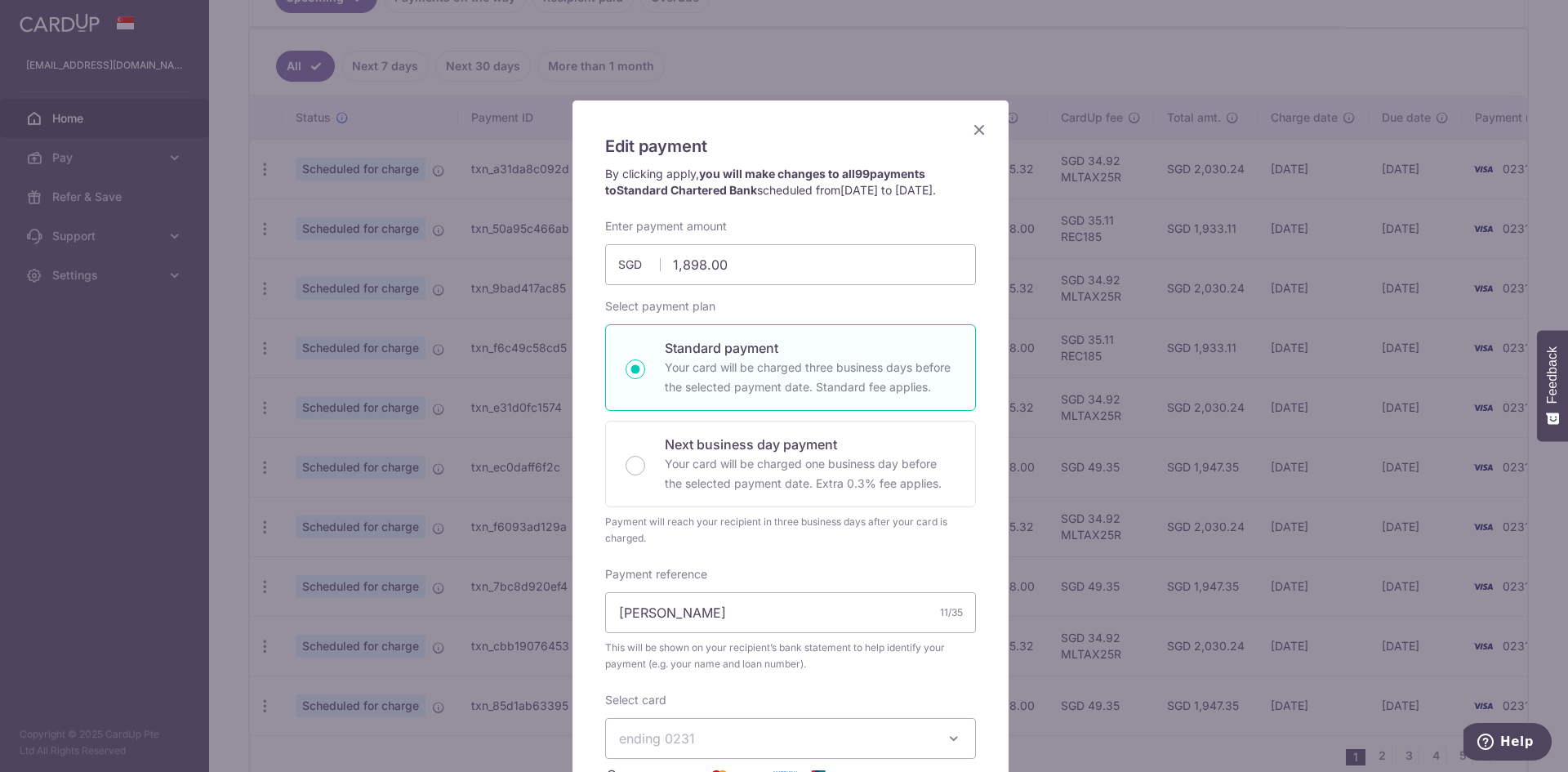
scroll to position [0, 0]
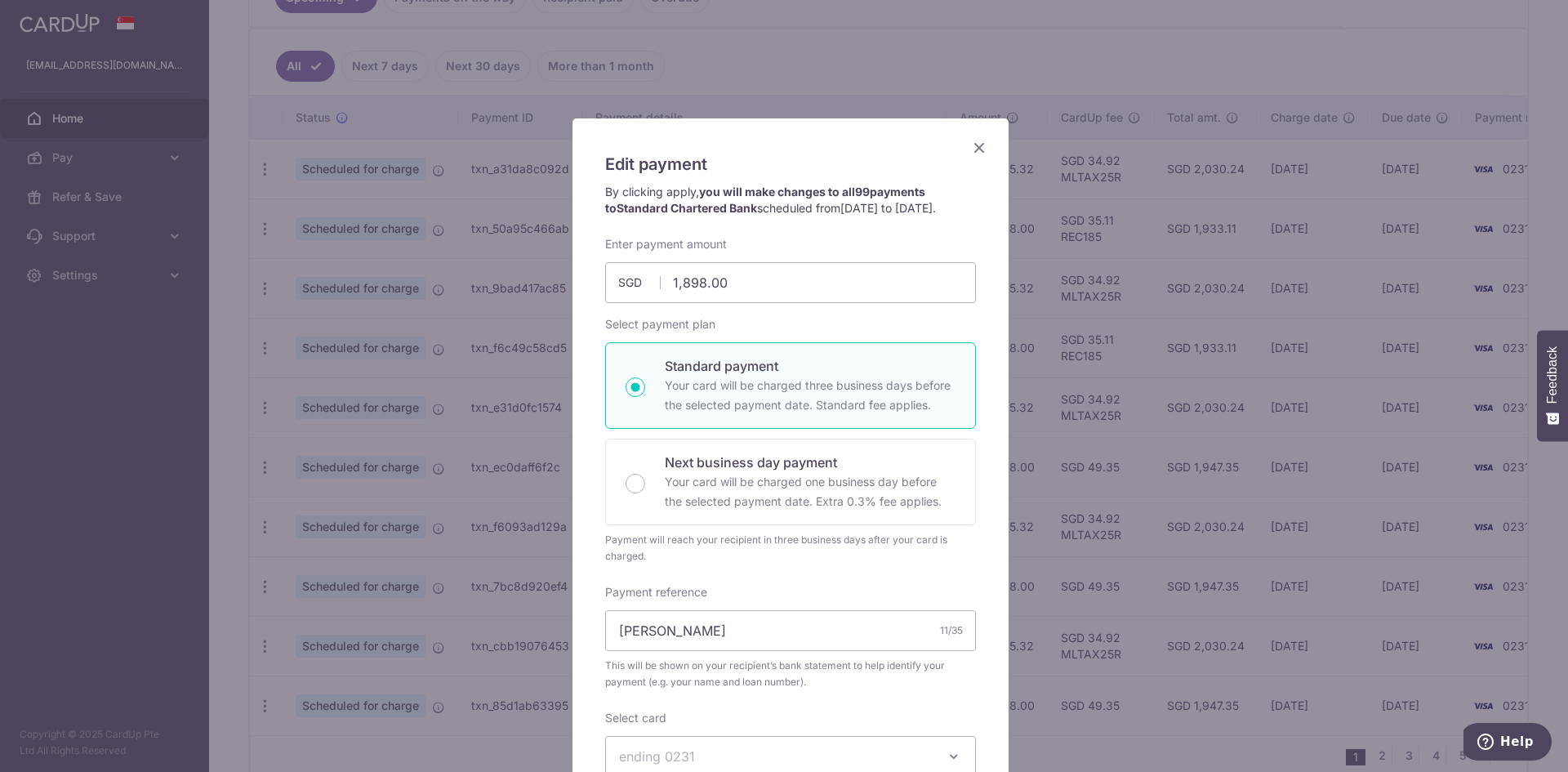
click at [969, 145] on icon "Close" at bounding box center [979, 147] width 20 height 21
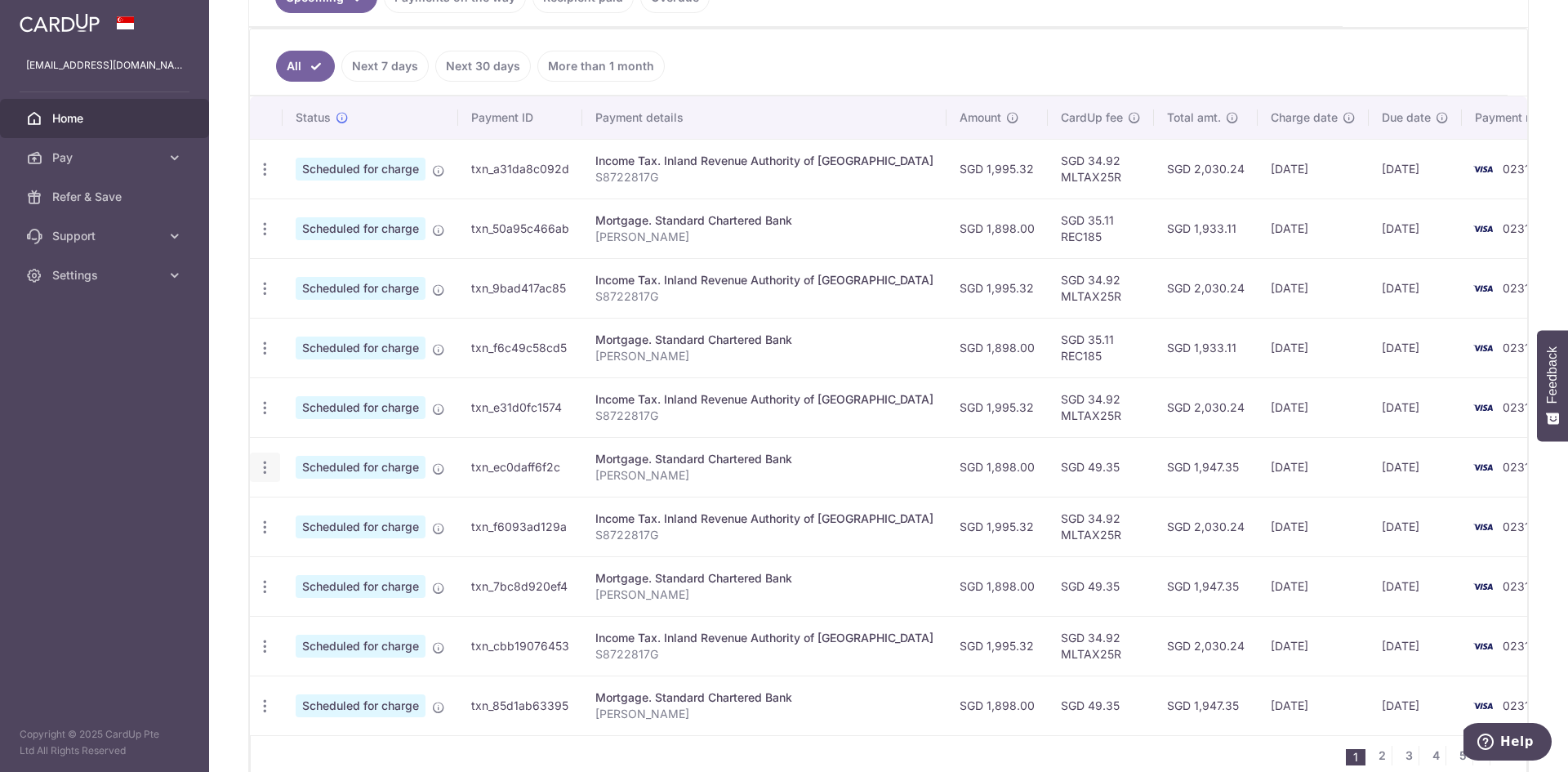
click at [264, 178] on icon "button" at bounding box center [265, 169] width 17 height 17
click at [349, 513] on span "Update payment" at bounding box center [352, 513] width 111 height 20
radio input "true"
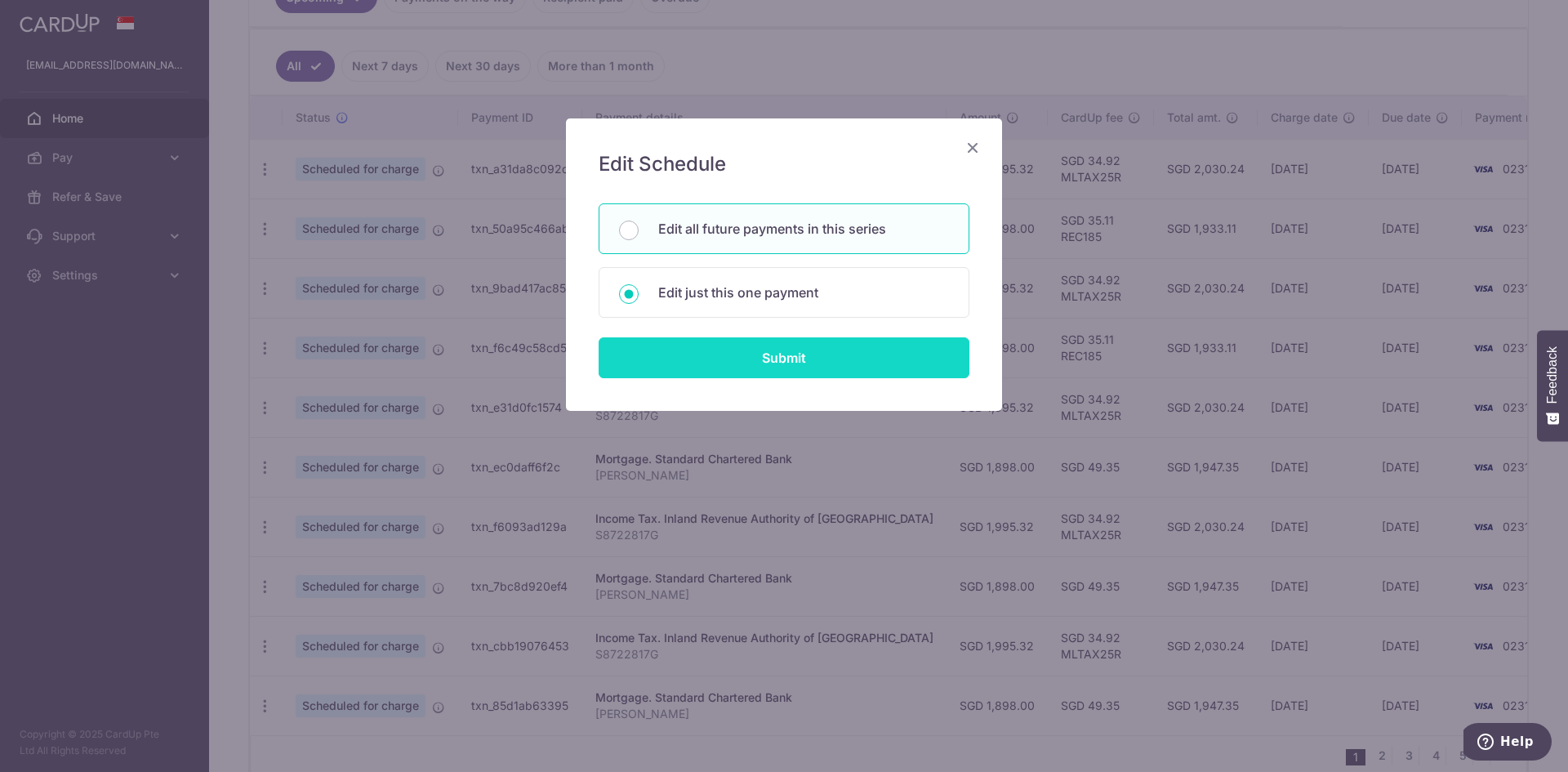
click at [719, 359] on input "Submit" at bounding box center [784, 358] width 371 height 41
radio input "true"
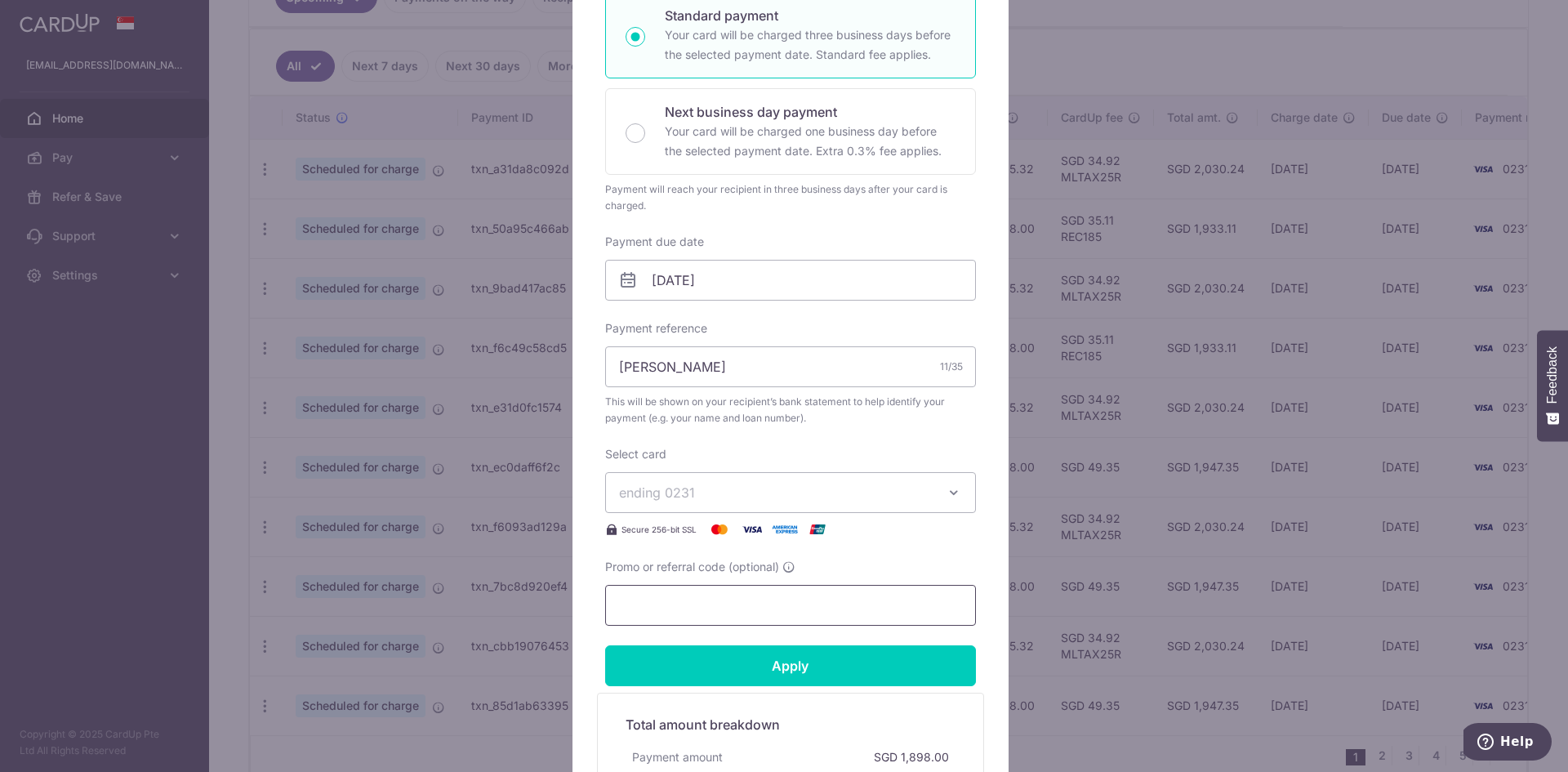
scroll to position [327, 0]
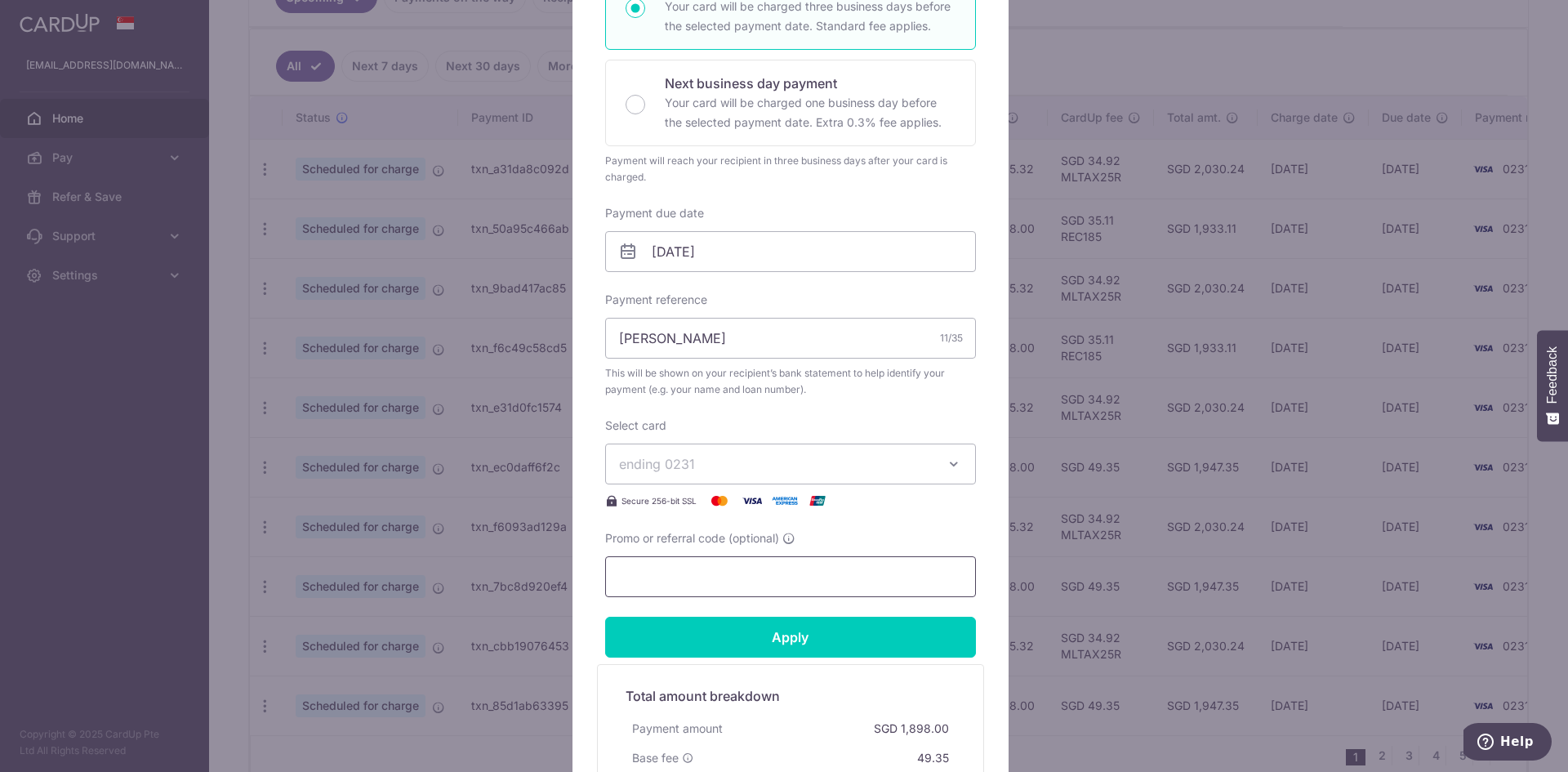
click at [710, 571] on input "Promo or referral code (optional)" at bounding box center [790, 577] width 371 height 41
paste input "REC185"
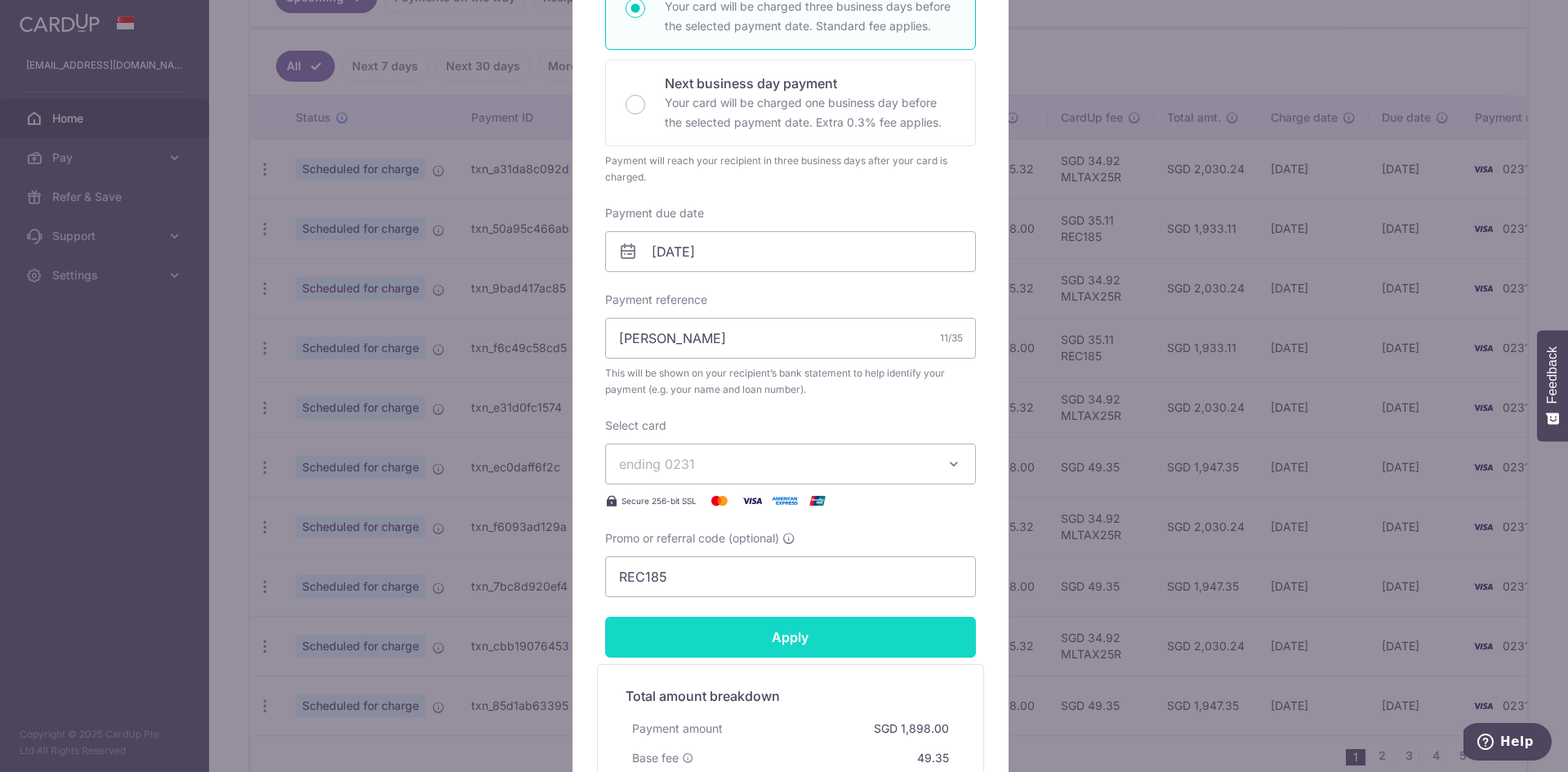
click at [737, 640] on input "Apply" at bounding box center [790, 637] width 371 height 41
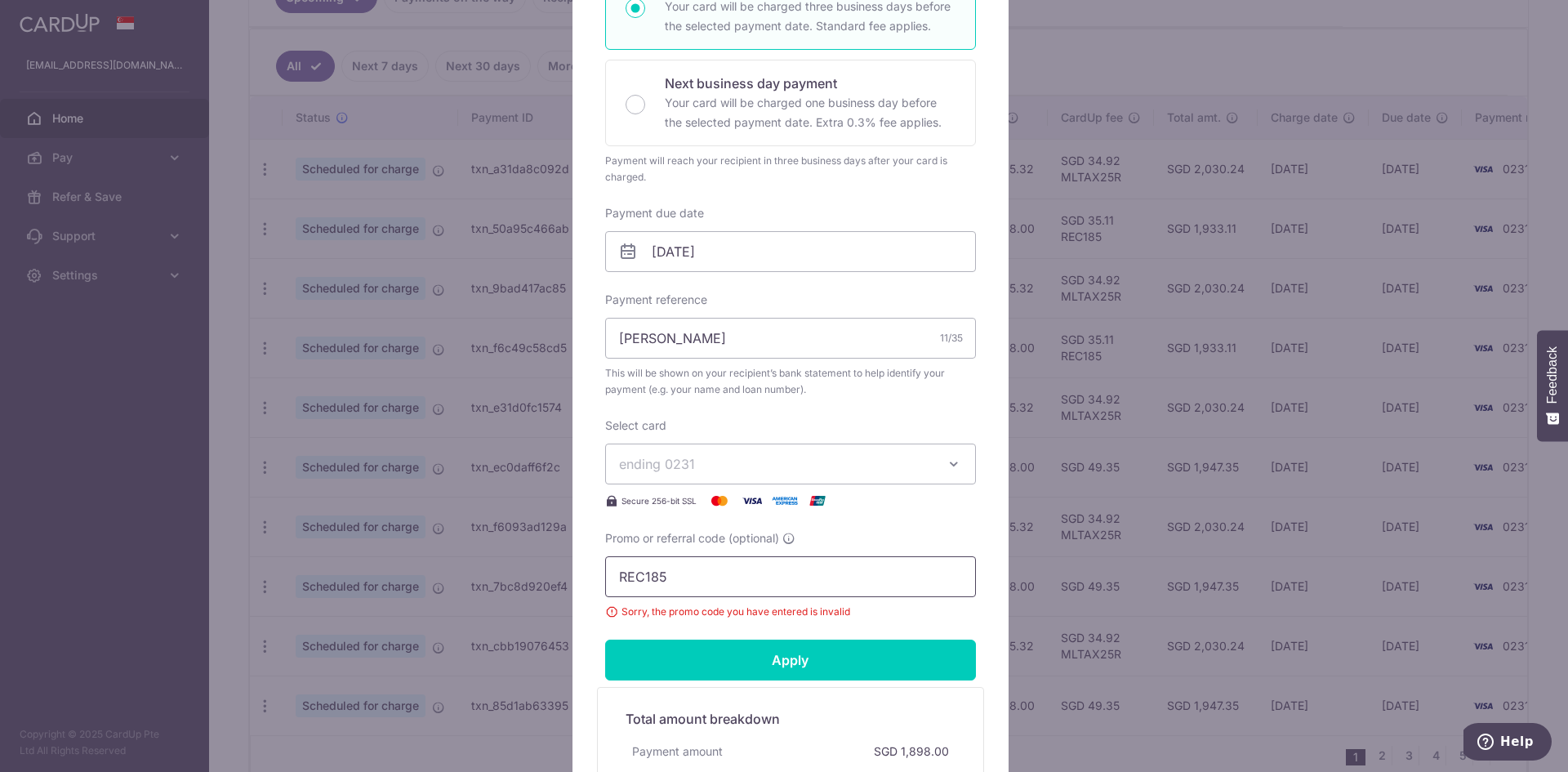
drag, startPoint x: 639, startPoint y: 577, endPoint x: 557, endPoint y: 583, distance: 82.2
click at [557, 583] on div "Edit payment By clicking apply, you will make changes to all 99 payments to Sta…" at bounding box center [784, 386] width 1568 height 772
type input "REC185"
click at [709, 654] on input "Apply" at bounding box center [790, 661] width 371 height 41
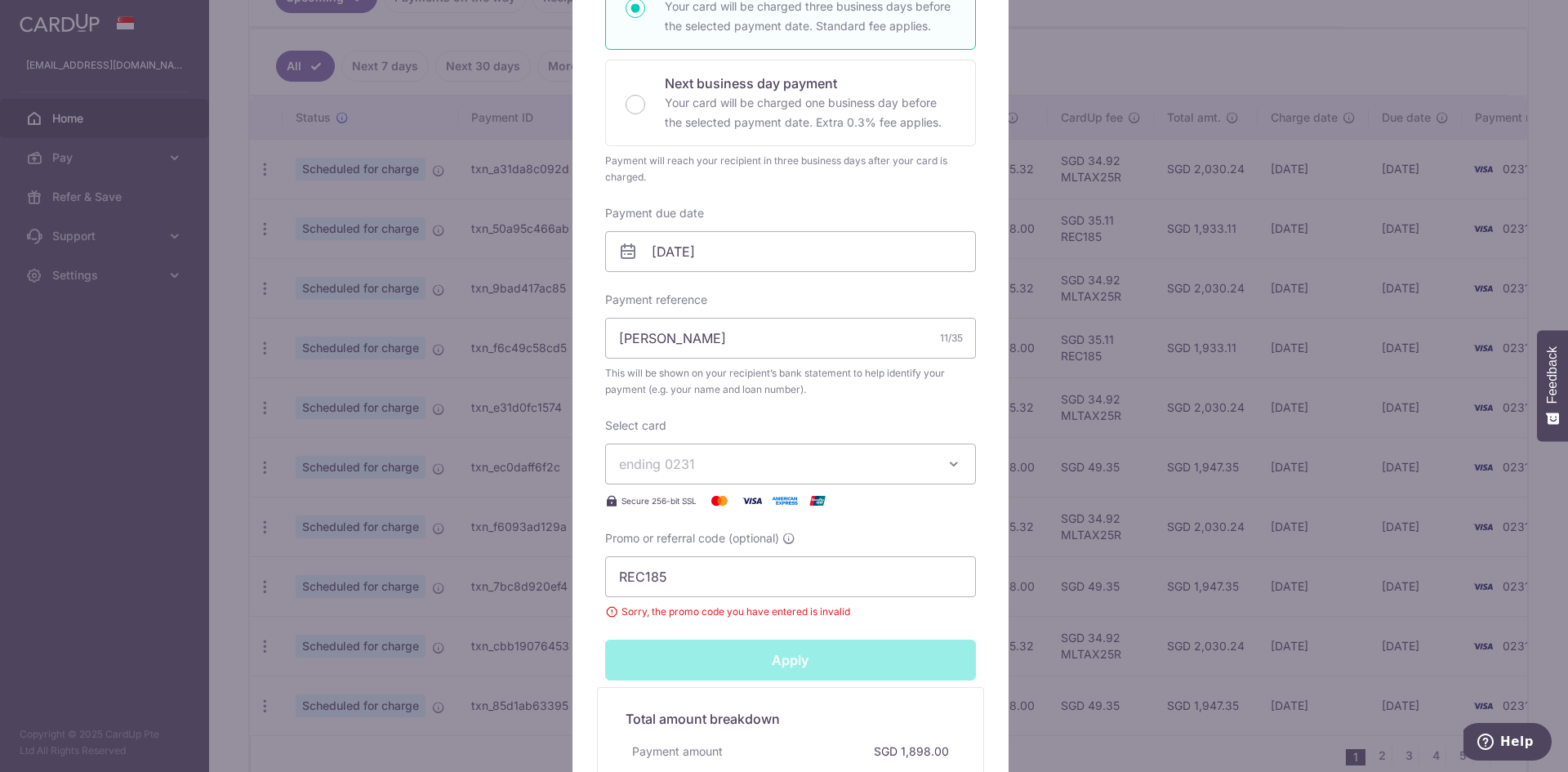
type input "Successfully Applied"
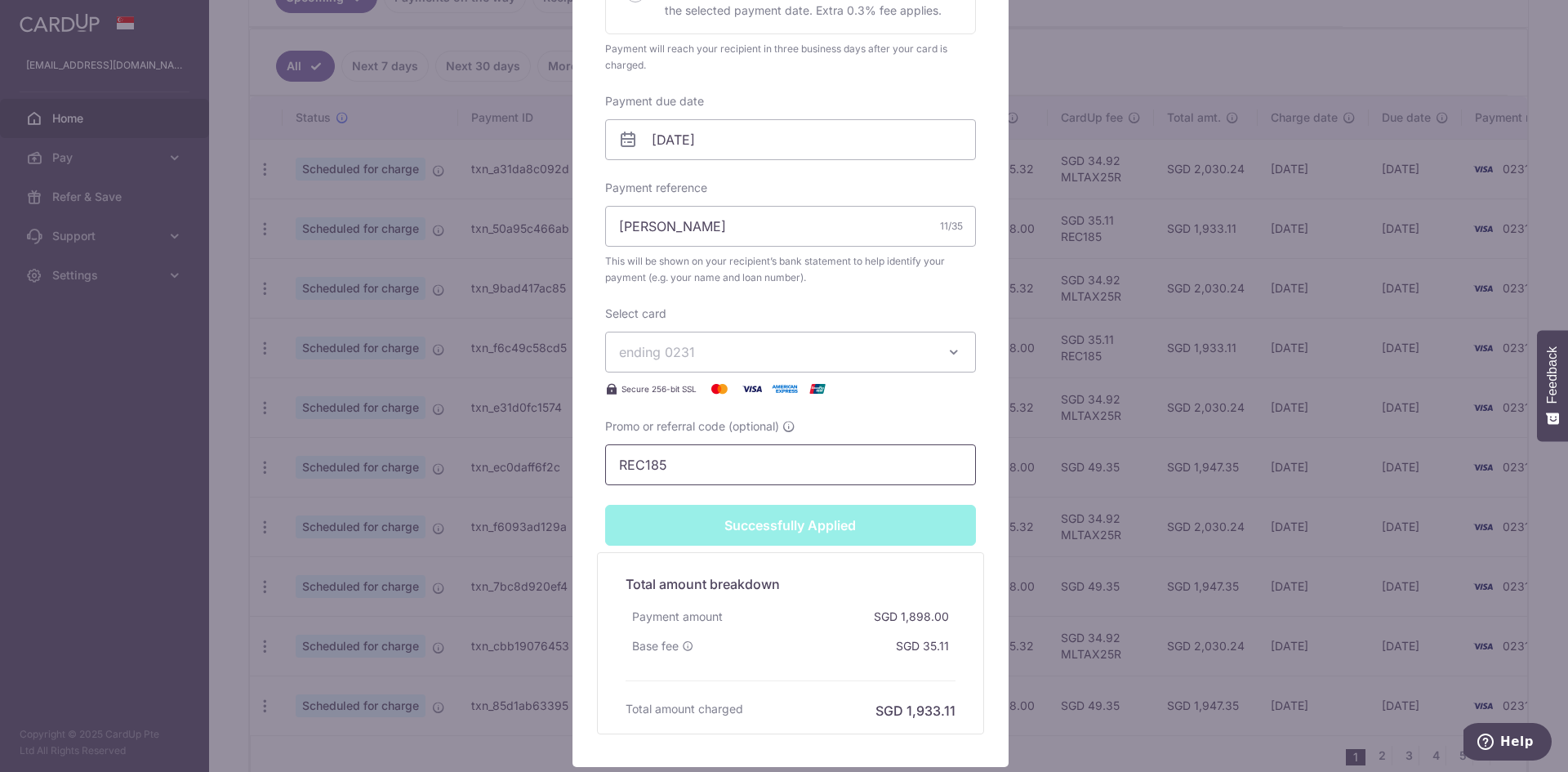
scroll to position [610, 0]
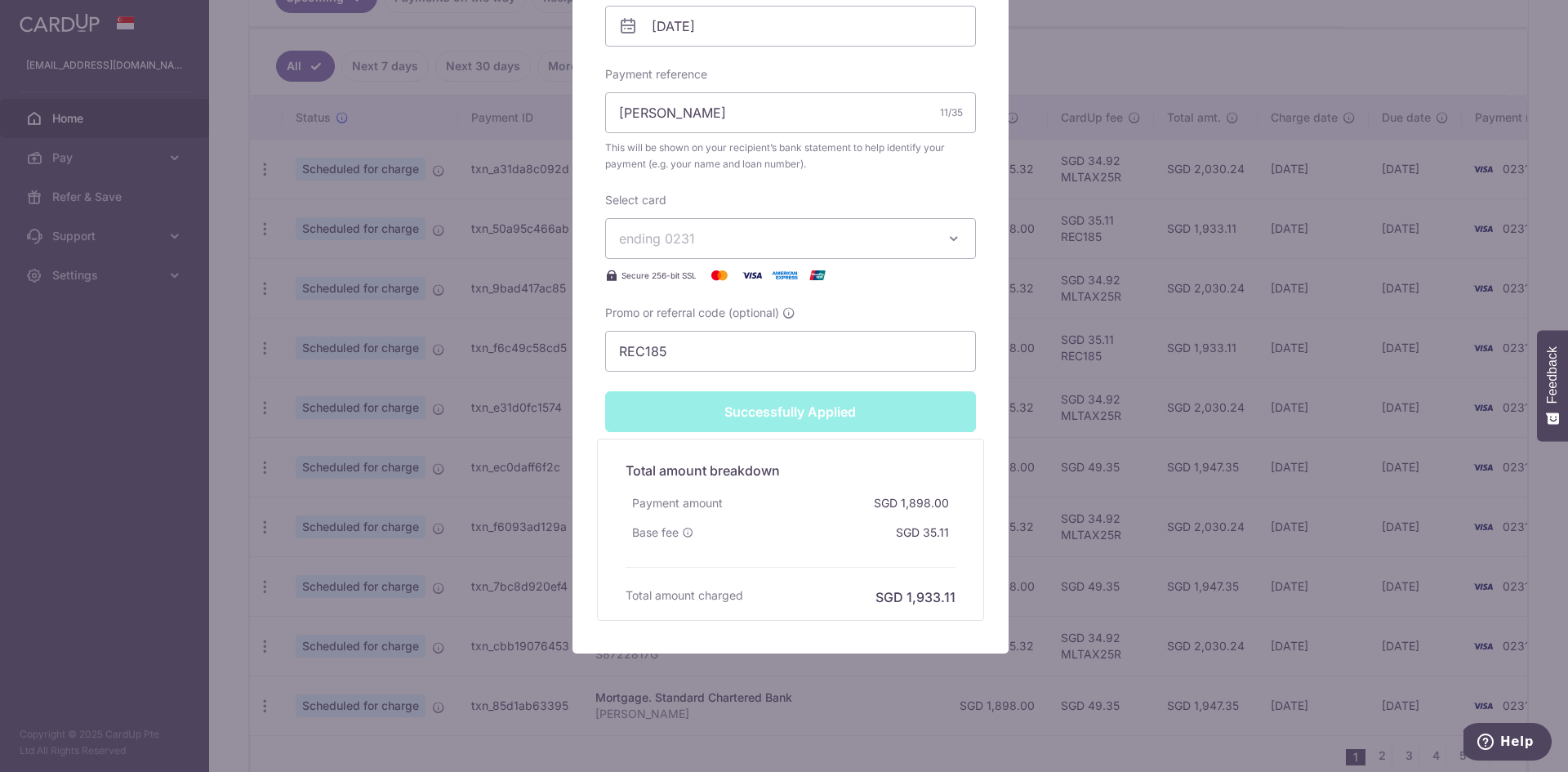
click at [1102, 512] on div "Edit payment By clicking apply, you will make changes to all 99 payments to Sta…" at bounding box center [784, 386] width 1568 height 772
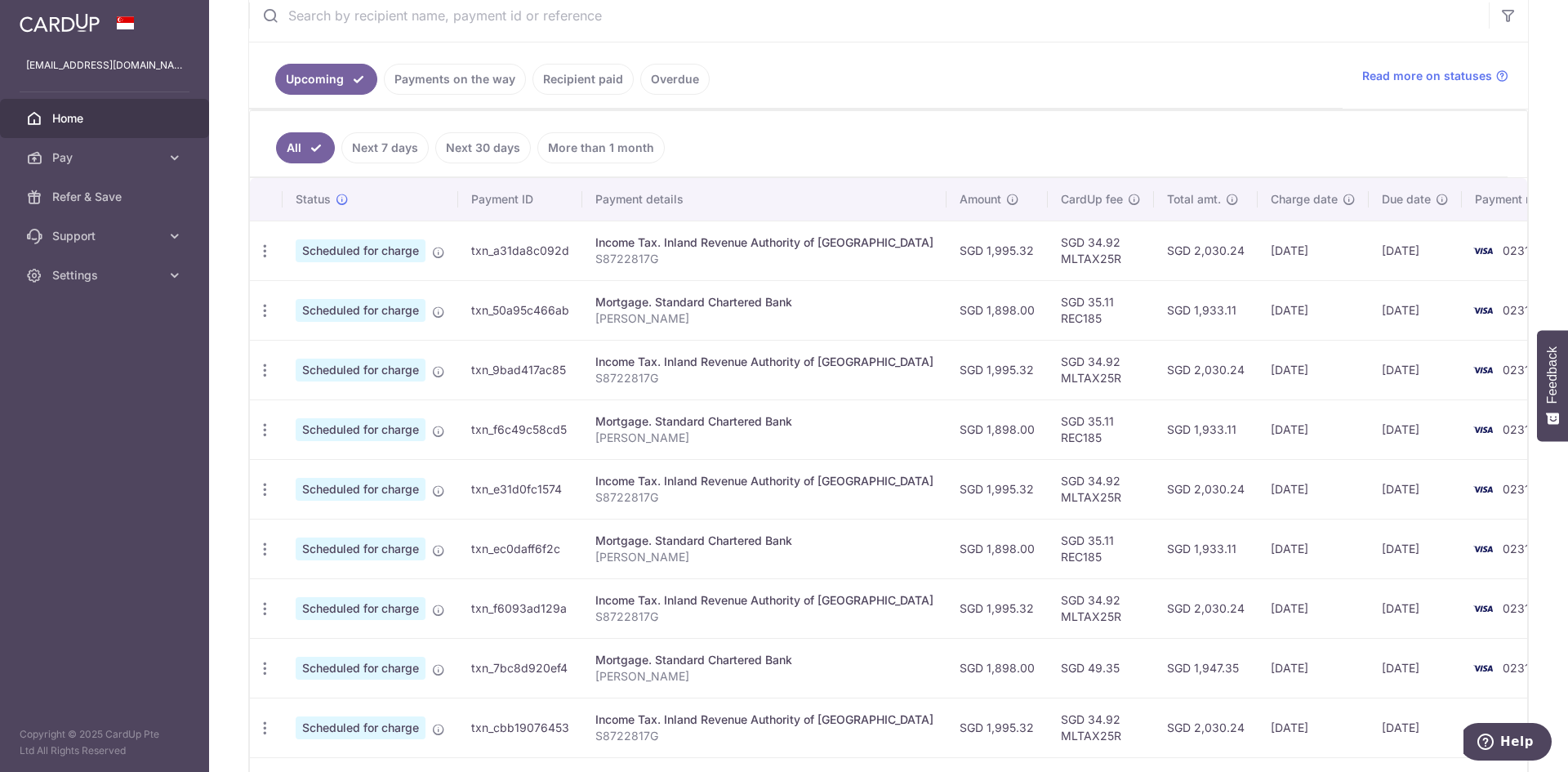
scroll to position [408, 0]
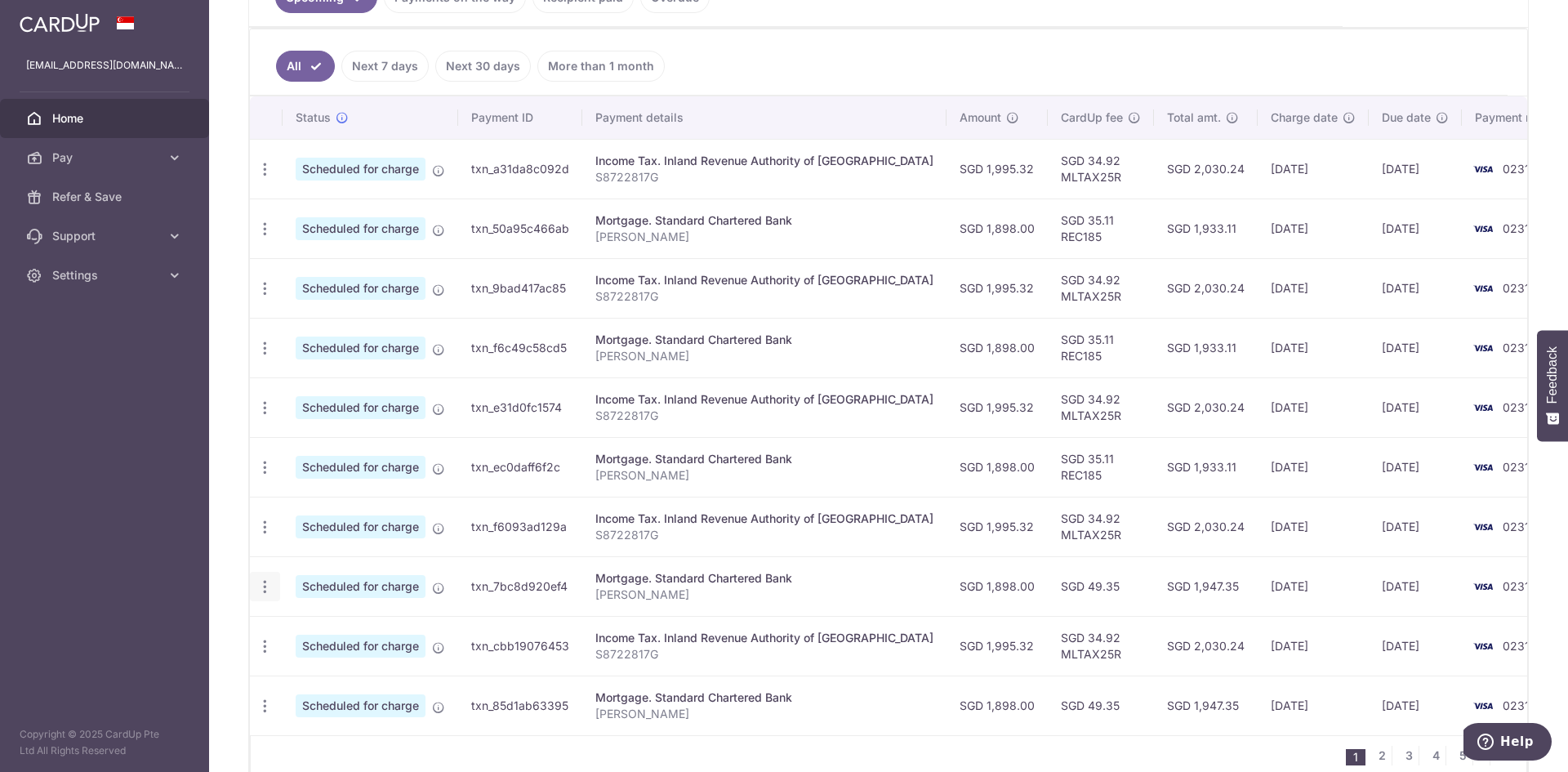
click at [267, 178] on icon "button" at bounding box center [265, 169] width 17 height 17
click at [346, 632] on span "Update payment" at bounding box center [352, 632] width 111 height 20
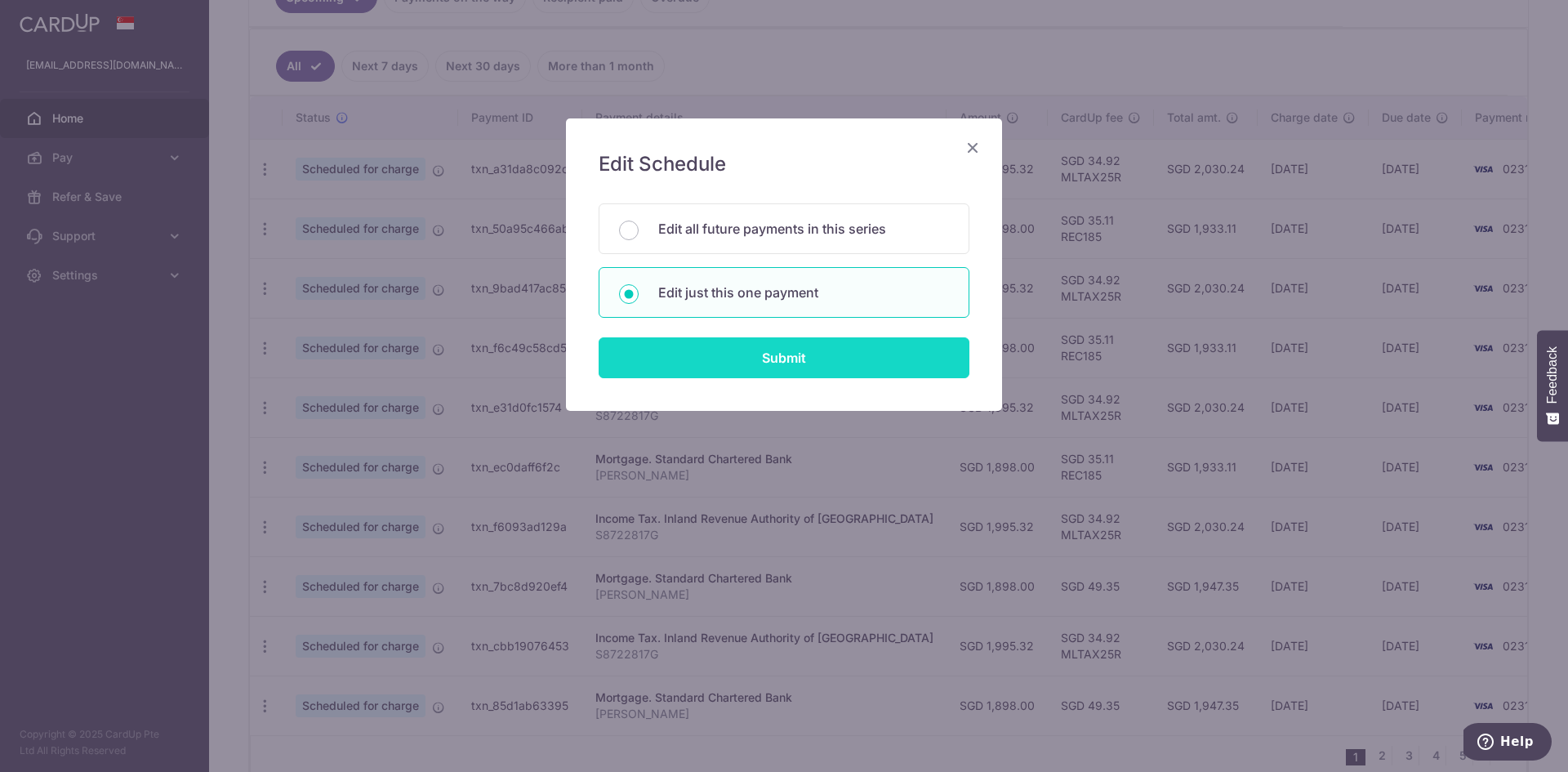
click at [752, 357] on input "Submit" at bounding box center [784, 358] width 371 height 41
radio input "true"
type input "1,898.00"
type input "[DATE]"
type input "[PERSON_NAME]"
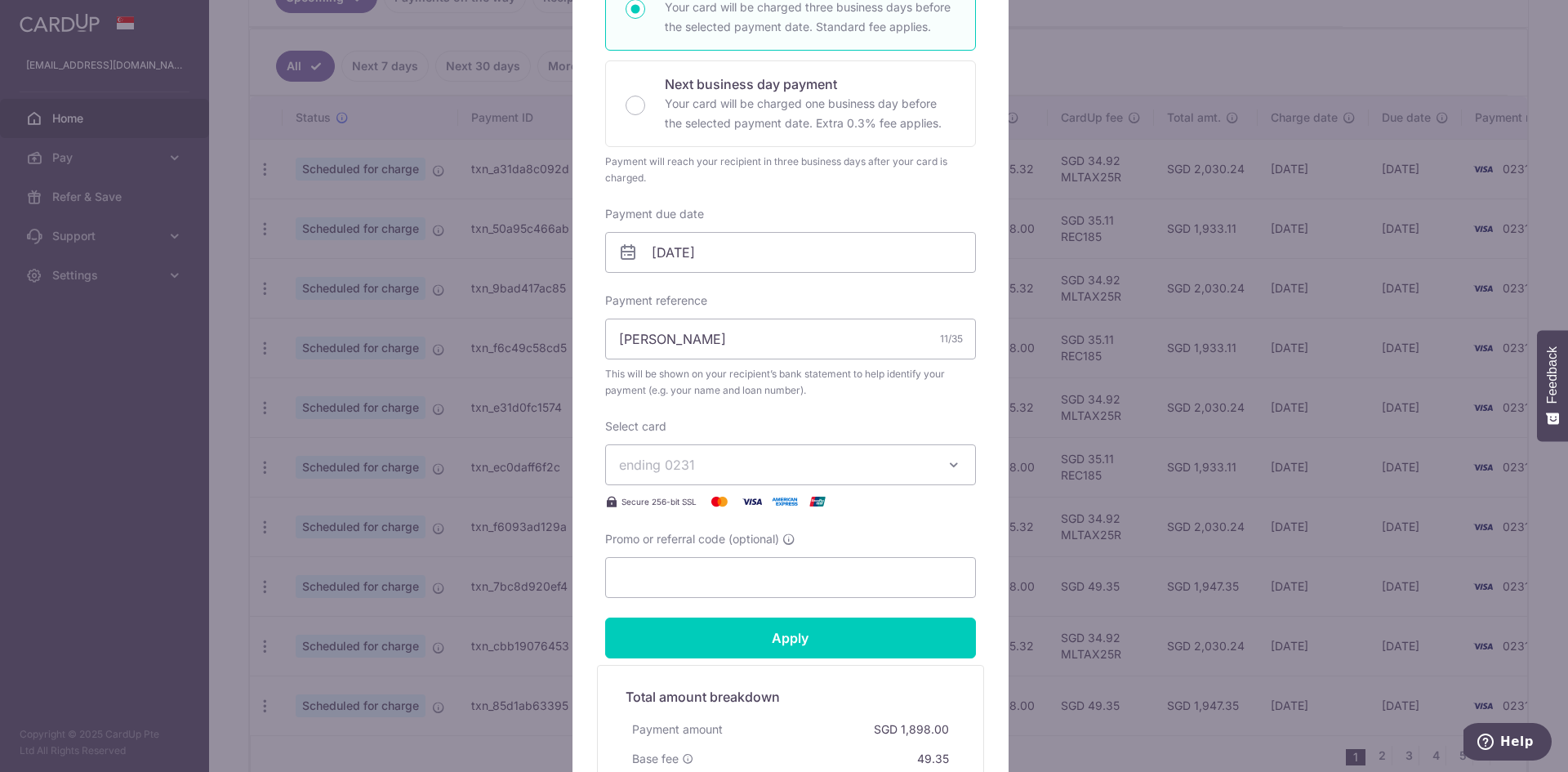
scroll to position [327, 0]
click at [723, 576] on input "Promo or referral code (optional)" at bounding box center [790, 577] width 371 height 41
paste input "REC185"
drag, startPoint x: 640, startPoint y: 575, endPoint x: 516, endPoint y: 583, distance: 124.3
click at [516, 583] on div "Edit payment By clicking apply, you will make changes to all payments to Standa…" at bounding box center [784, 386] width 1568 height 772
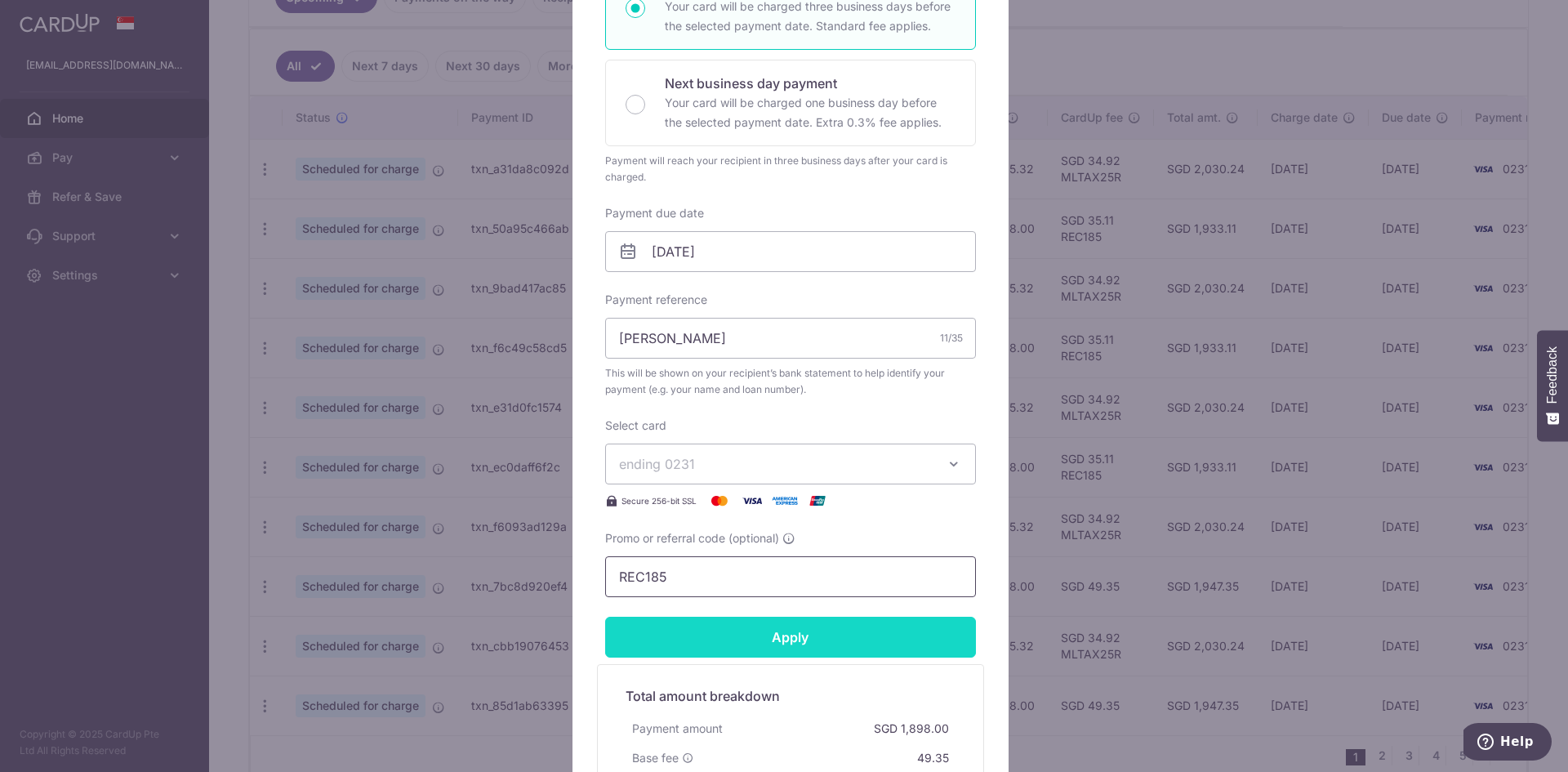
type input "REC185"
click at [785, 643] on input "Apply" at bounding box center [790, 637] width 371 height 41
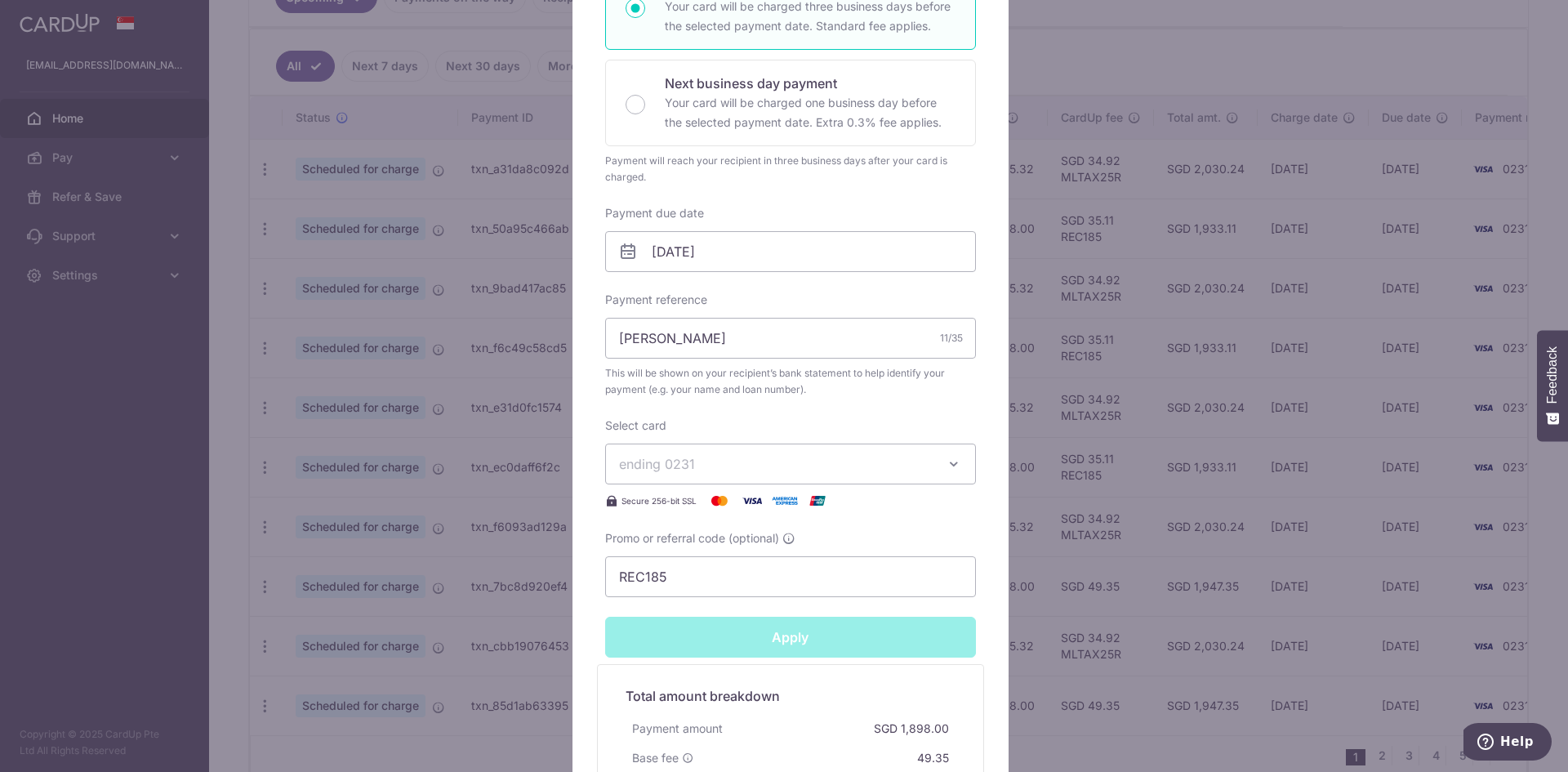
type input "Successfully Applied"
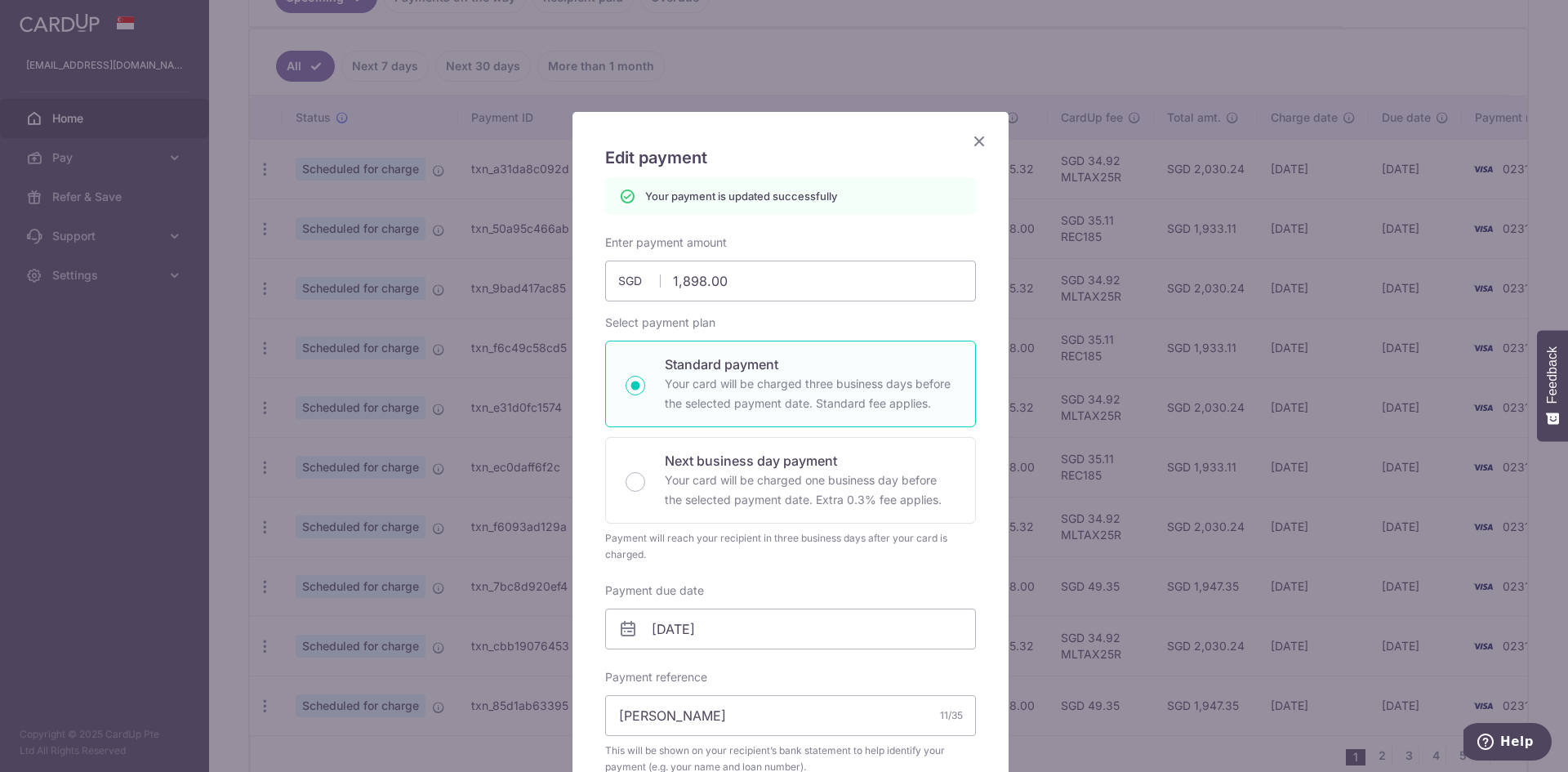
scroll to position [0, 0]
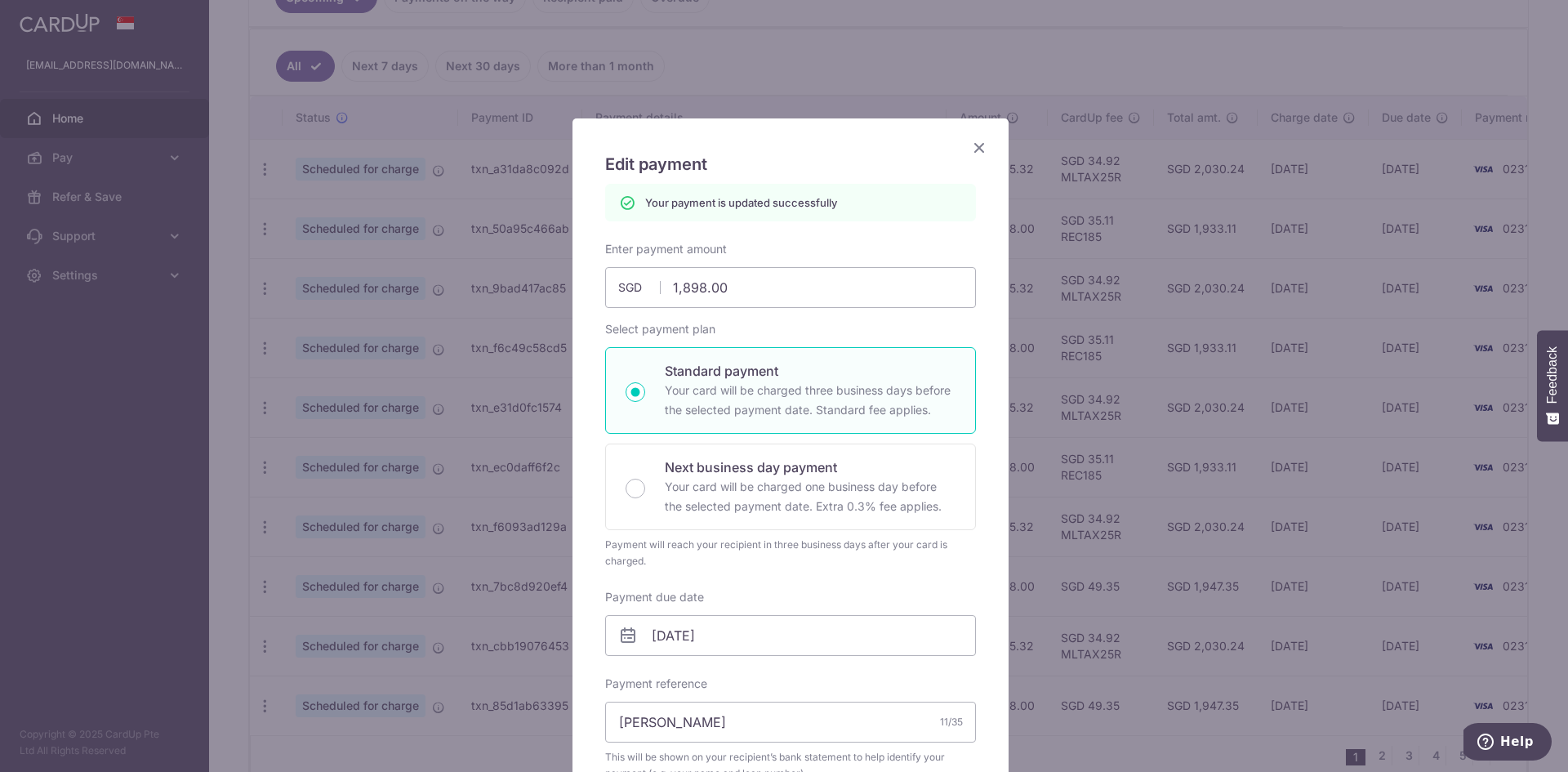
click at [973, 149] on icon "Close" at bounding box center [979, 147] width 20 height 21
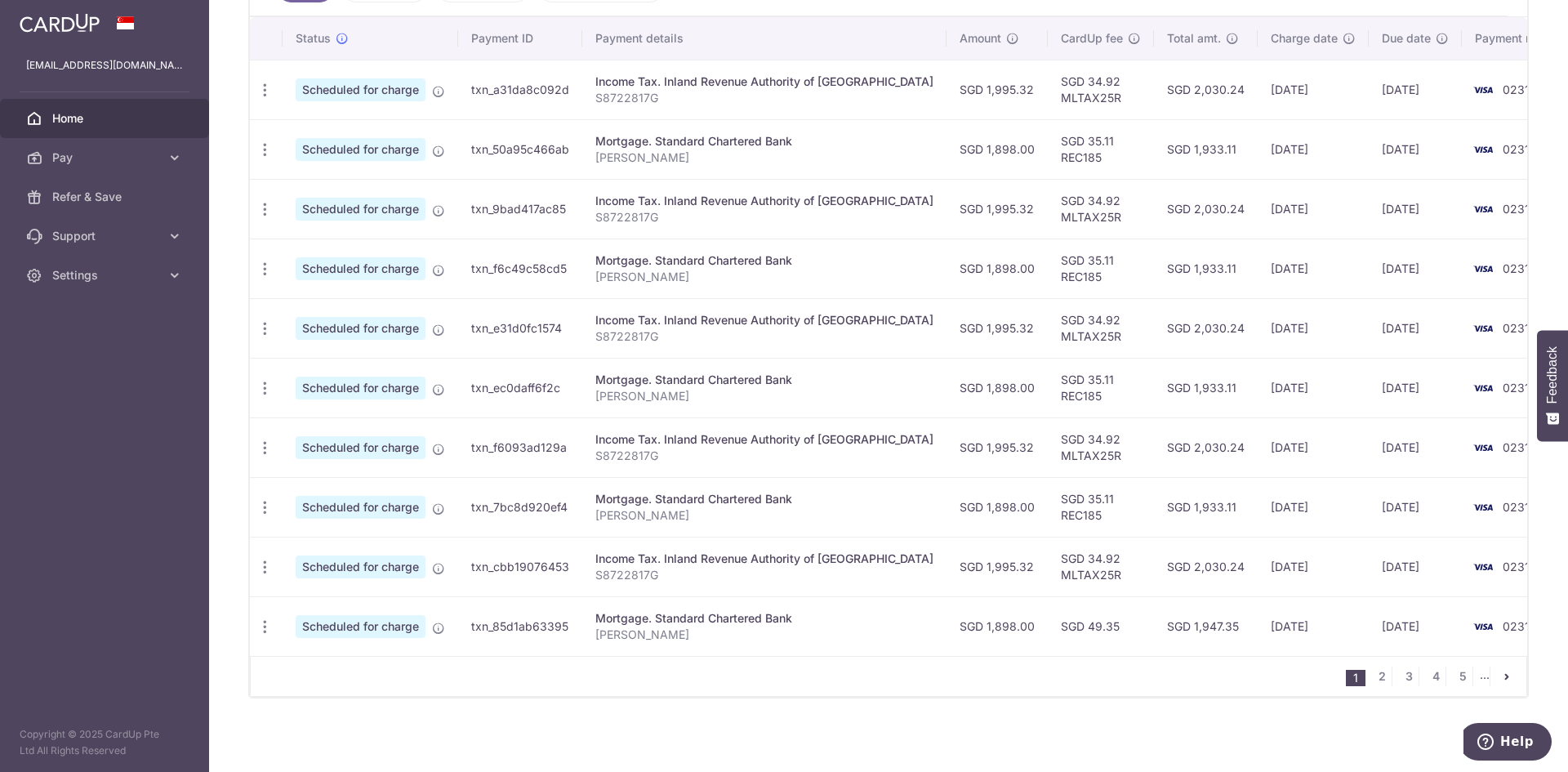
scroll to position [491, 0]
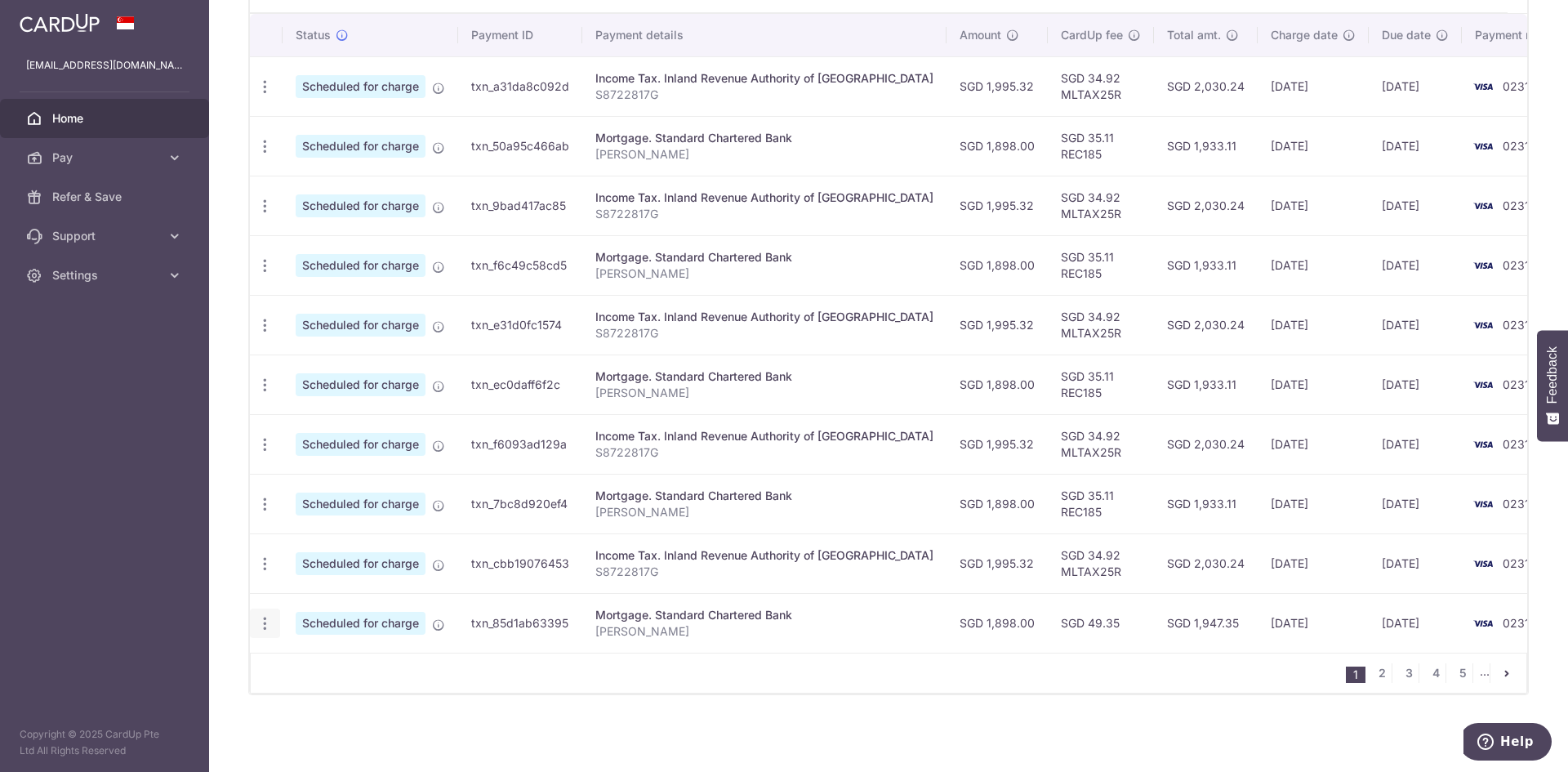
click at [269, 95] on icon "button" at bounding box center [265, 86] width 17 height 17
click at [354, 668] on span "Update payment" at bounding box center [352, 669] width 111 height 20
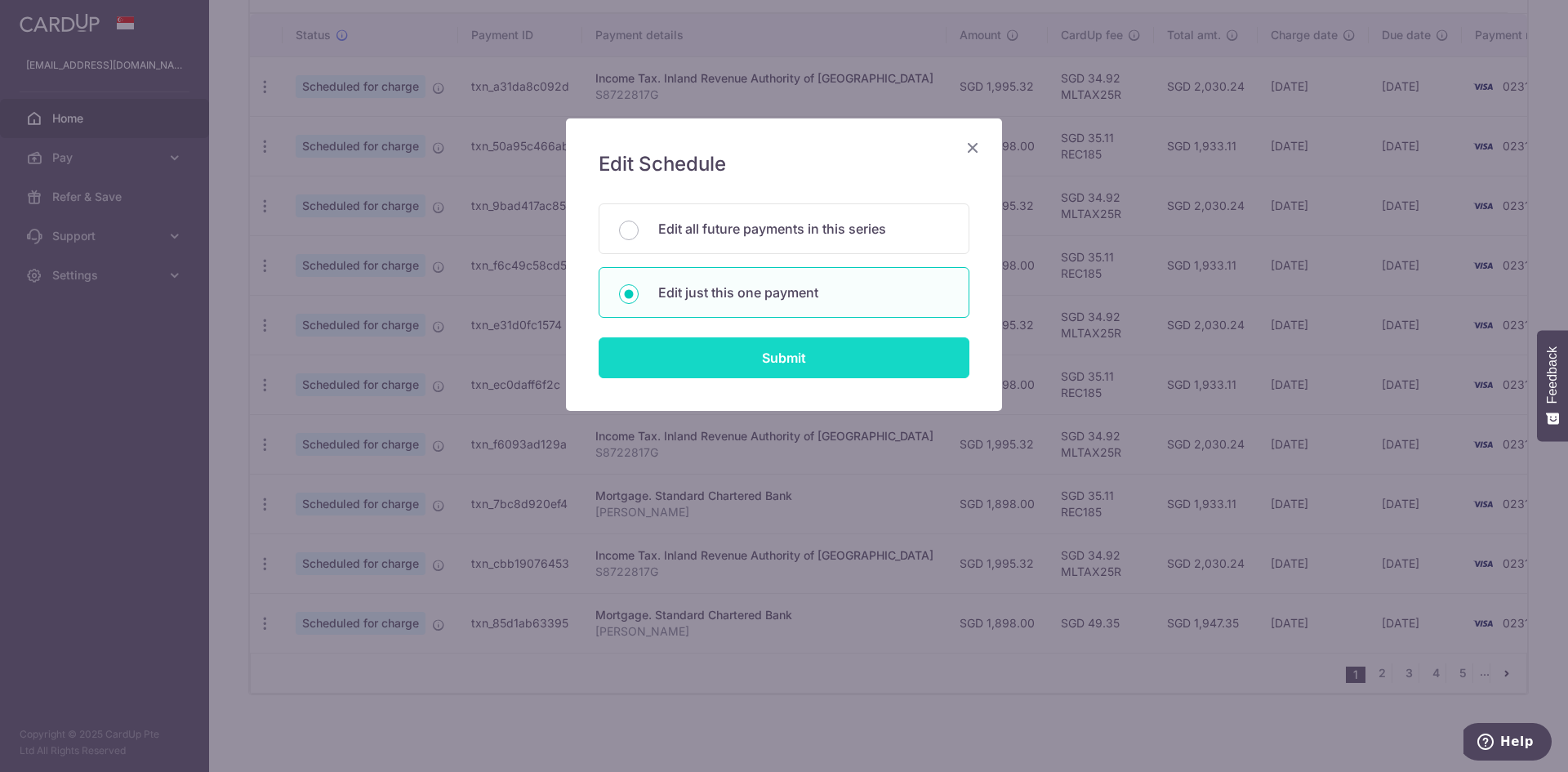
click at [749, 362] on input "Submit" at bounding box center [784, 358] width 371 height 41
radio input "true"
type input "1,898.00"
type input "[DATE]"
type input "[PERSON_NAME]"
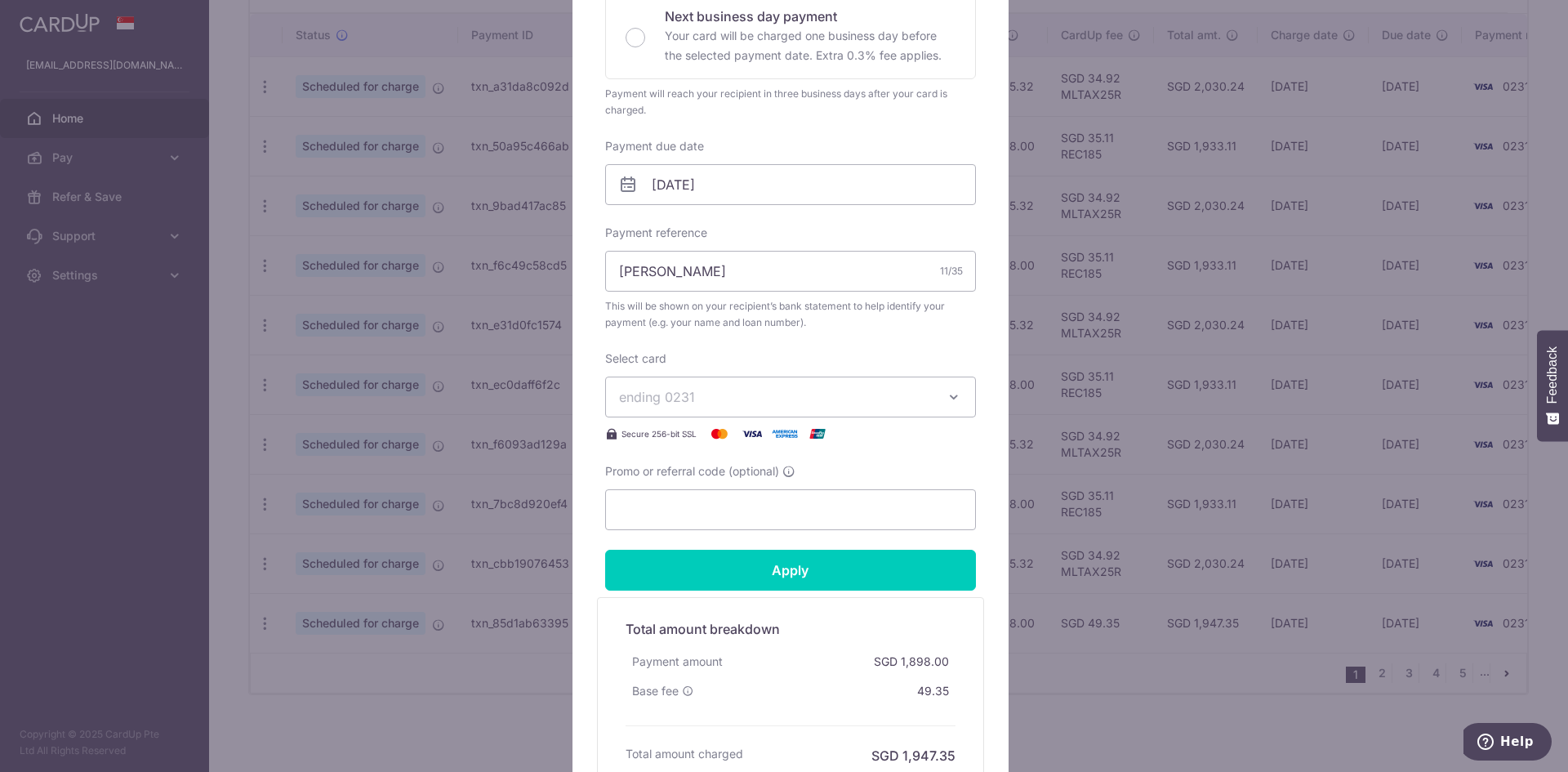
scroll to position [408, 0]
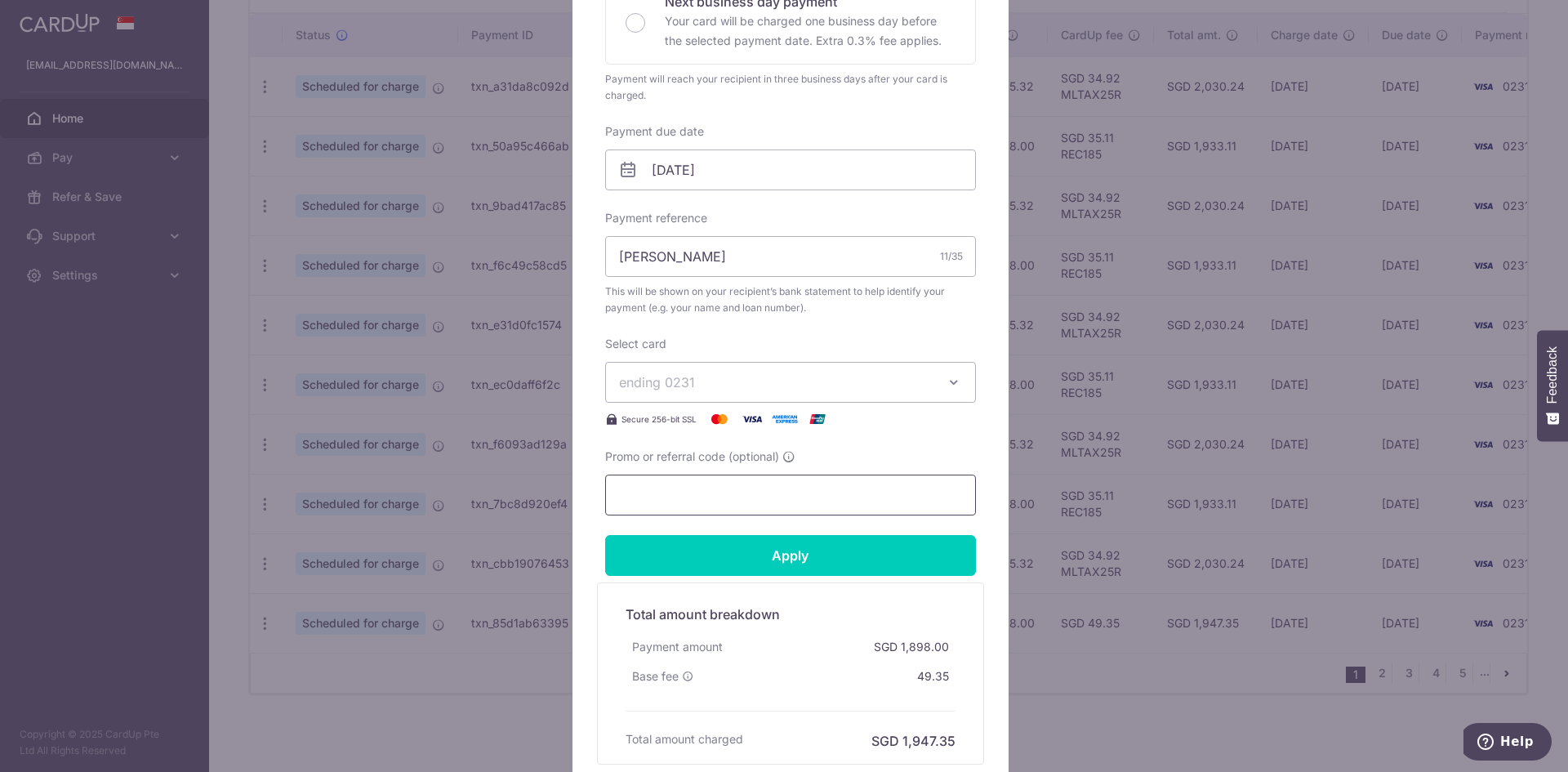
click at [701, 489] on input "Promo or referral code (optional)" at bounding box center [790, 496] width 371 height 41
paste input "REC185"
drag, startPoint x: 642, startPoint y: 501, endPoint x: 557, endPoint y: 503, distance: 85.0
click at [557, 503] on div "Edit payment By clicking apply, you will make changes to all payments to Standa…" at bounding box center [784, 386] width 1568 height 772
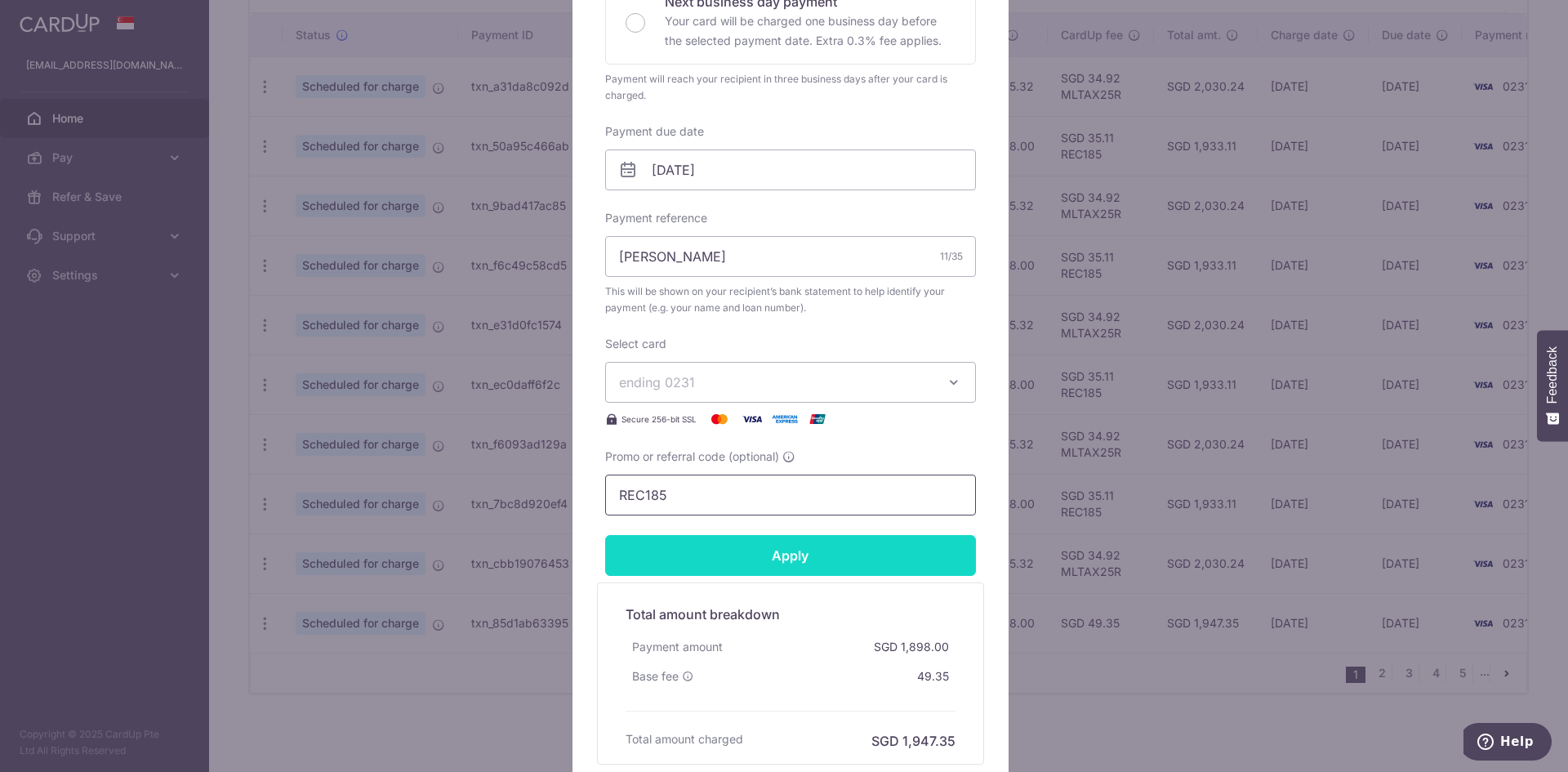
type input "REC185"
click at [760, 564] on input "Apply" at bounding box center [790, 556] width 371 height 41
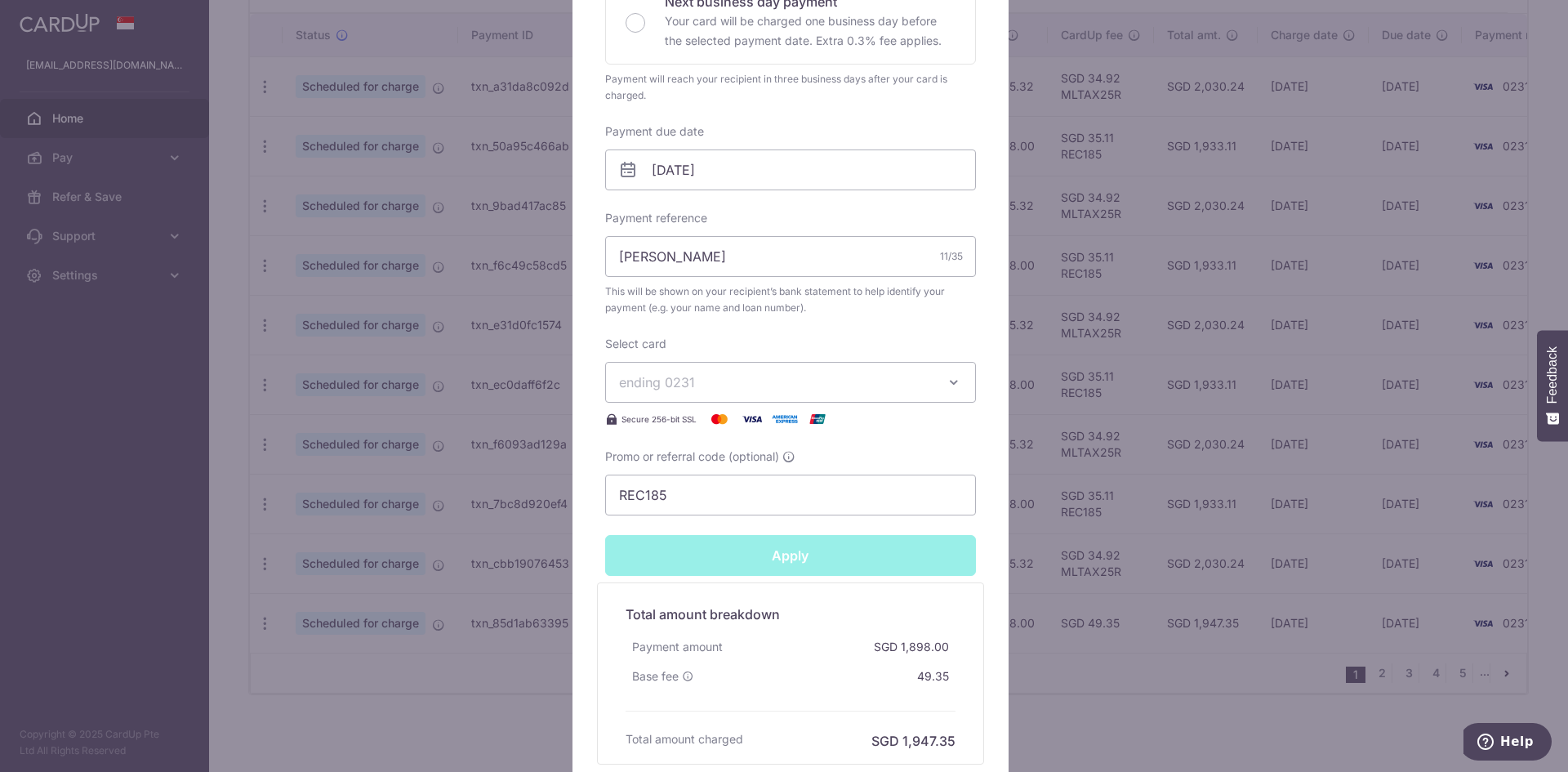
type input "Successfully Applied"
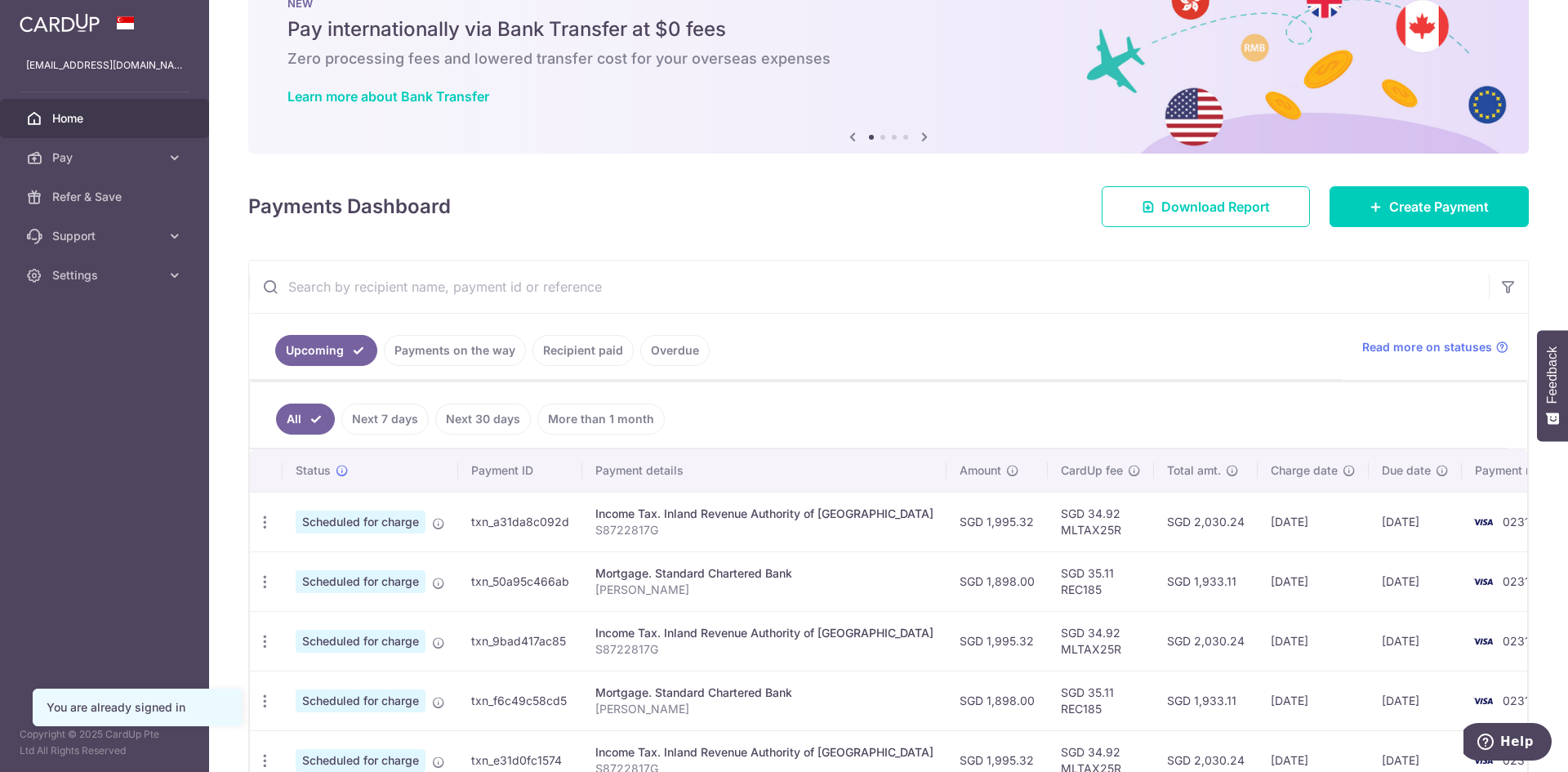
scroll to position [82, 0]
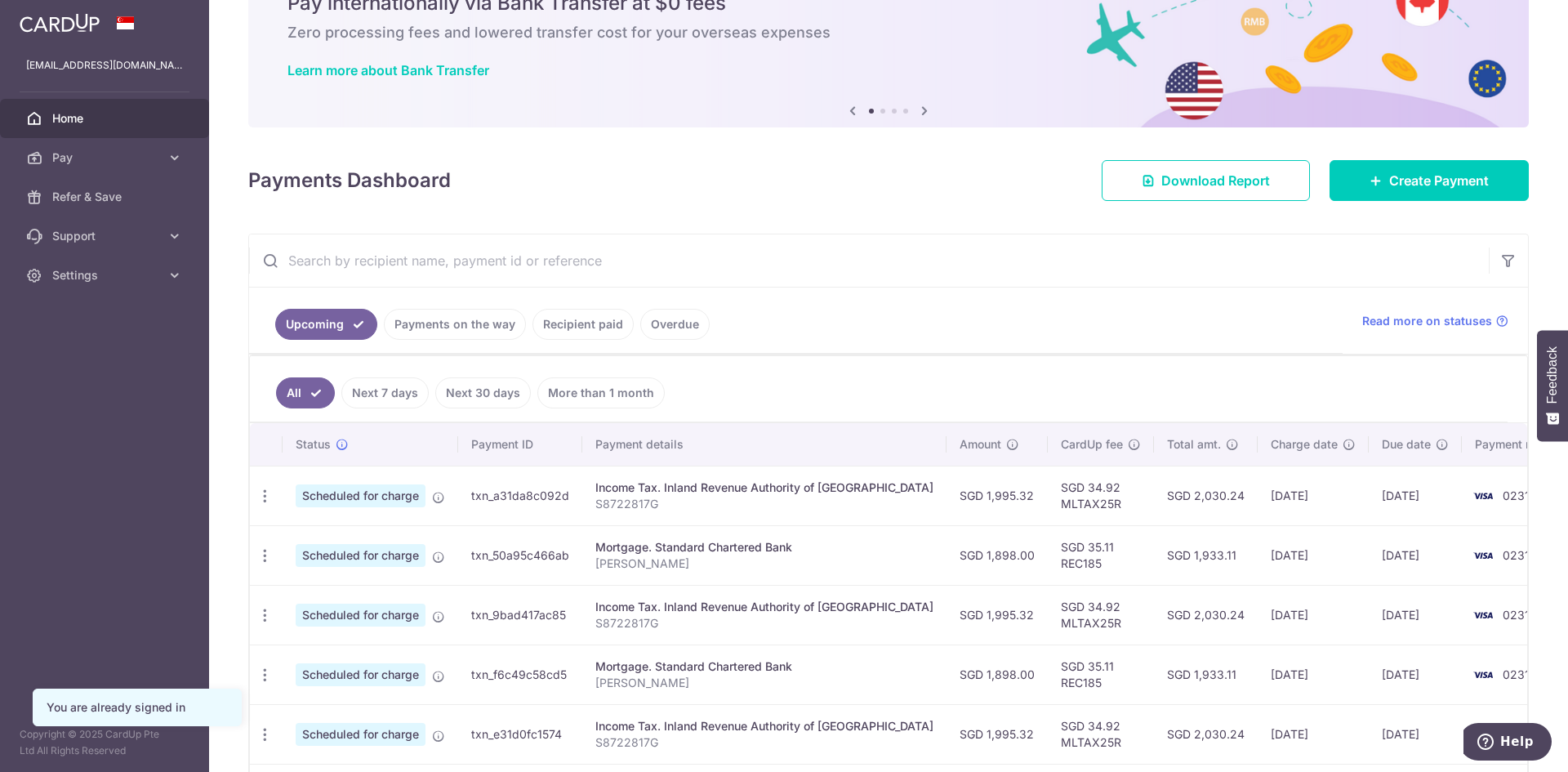
click at [478, 329] on link "Payments on the way" at bounding box center [455, 324] width 142 height 31
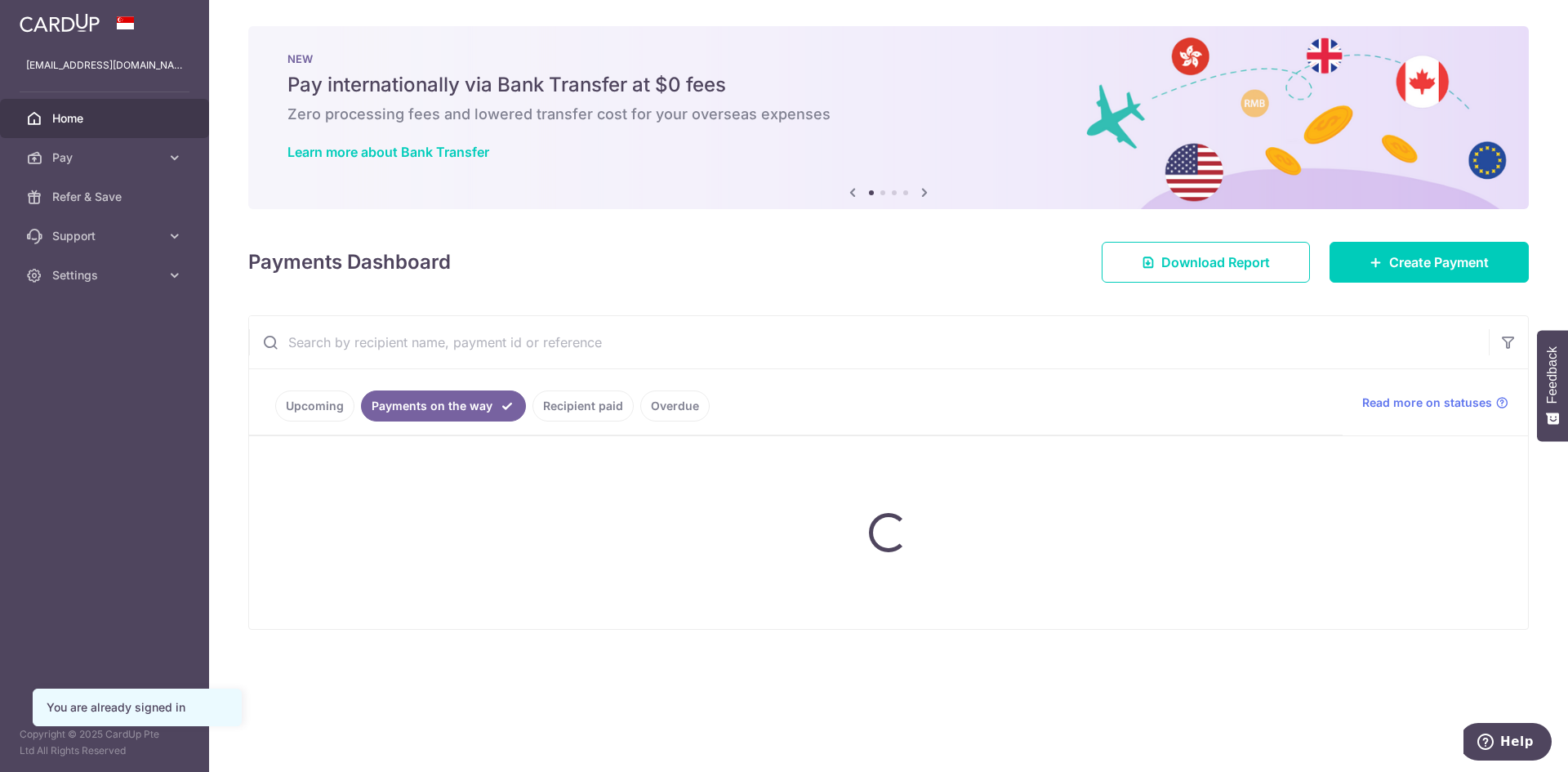
scroll to position [0, 0]
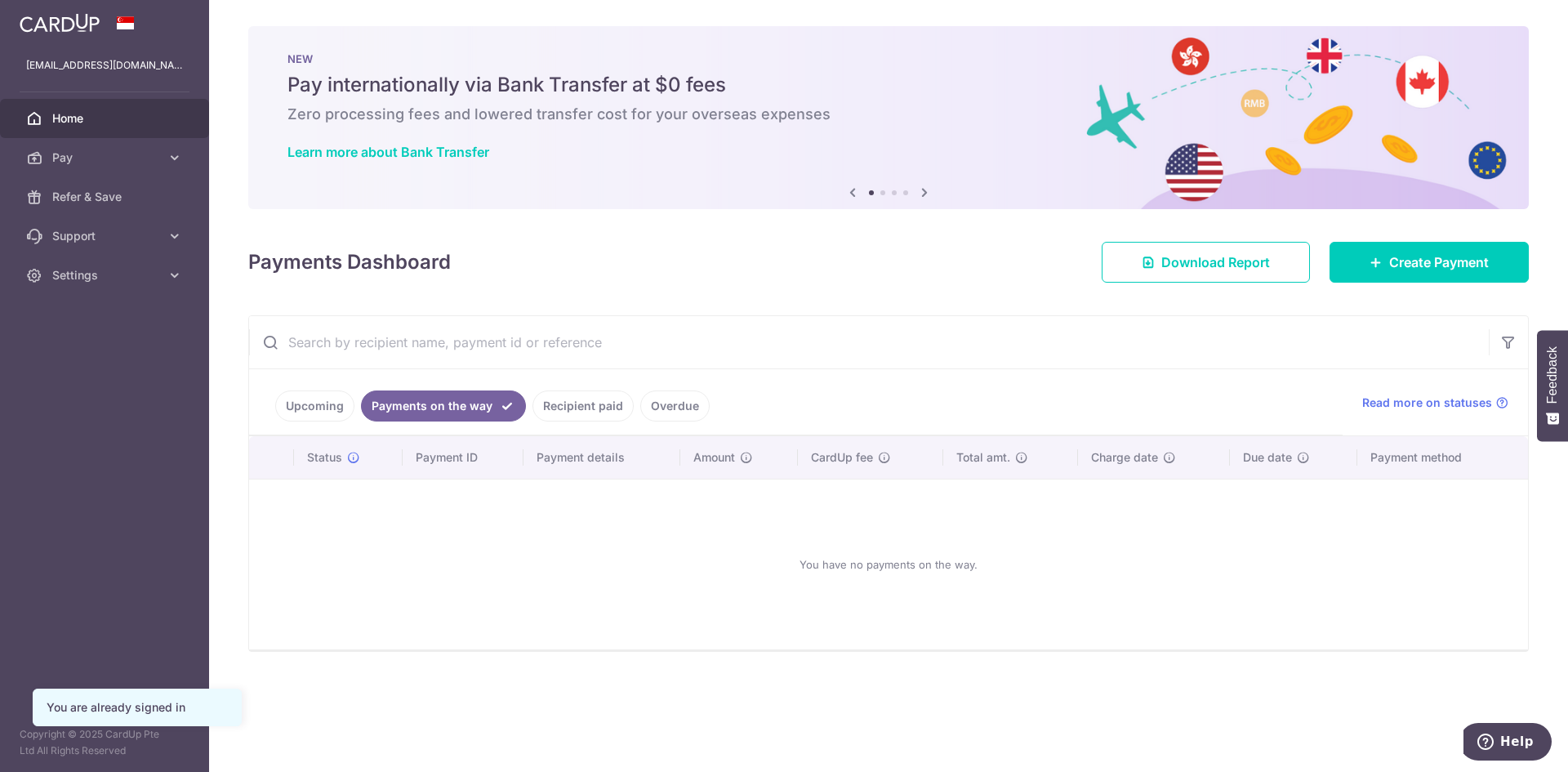
click at [563, 402] on link "Recipient paid" at bounding box center [583, 406] width 101 height 31
